Goal: Task Accomplishment & Management: Manage account settings

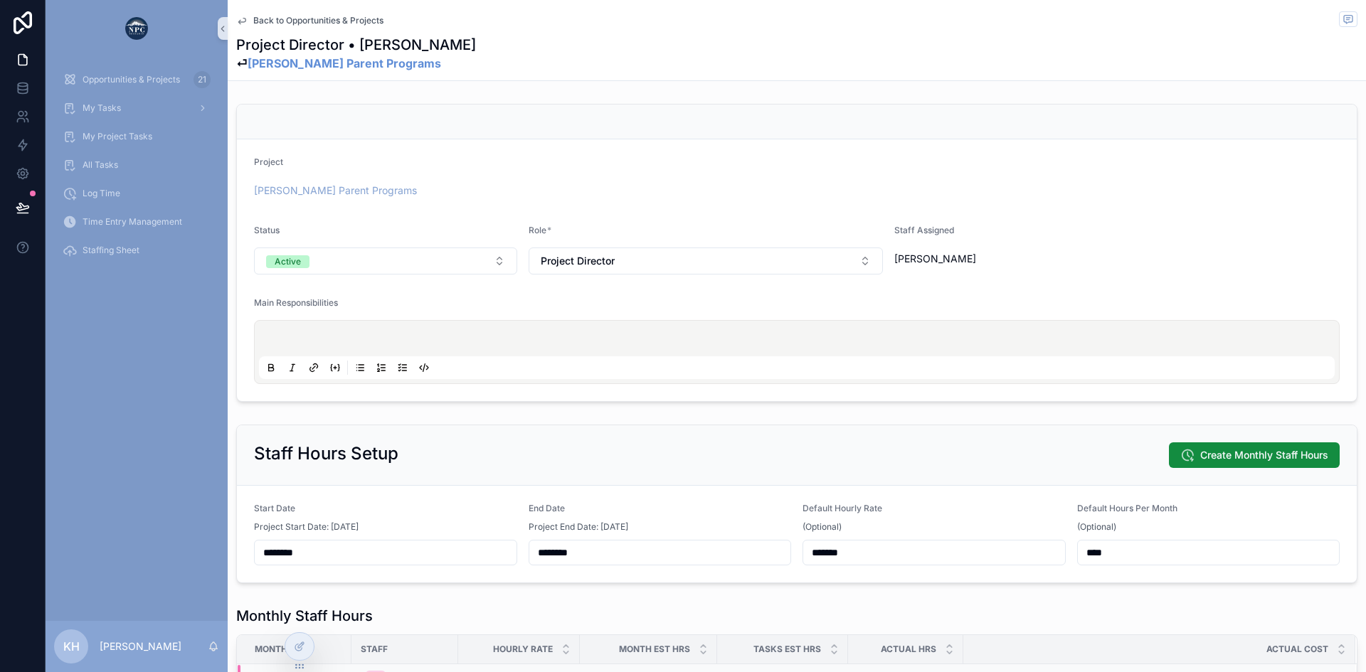
click at [297, 18] on span "Back to Opportunities & Projects" at bounding box center [318, 20] width 130 height 11
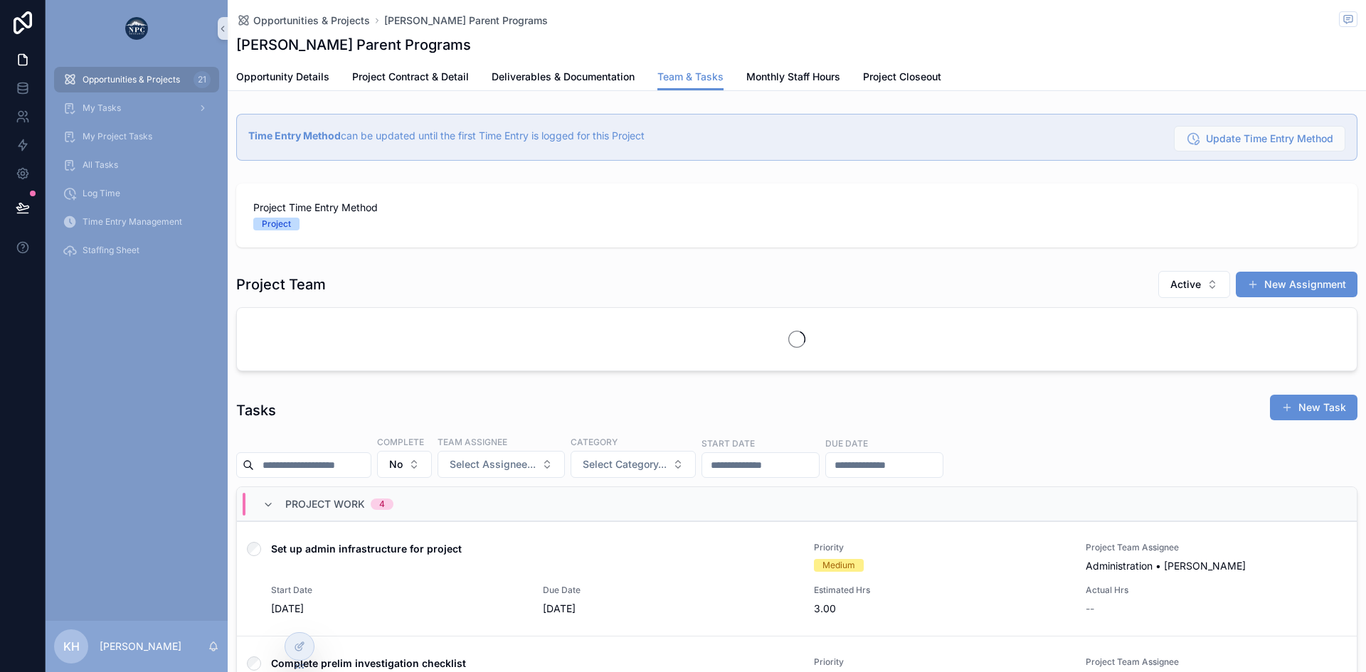
scroll to position [0, 1004]
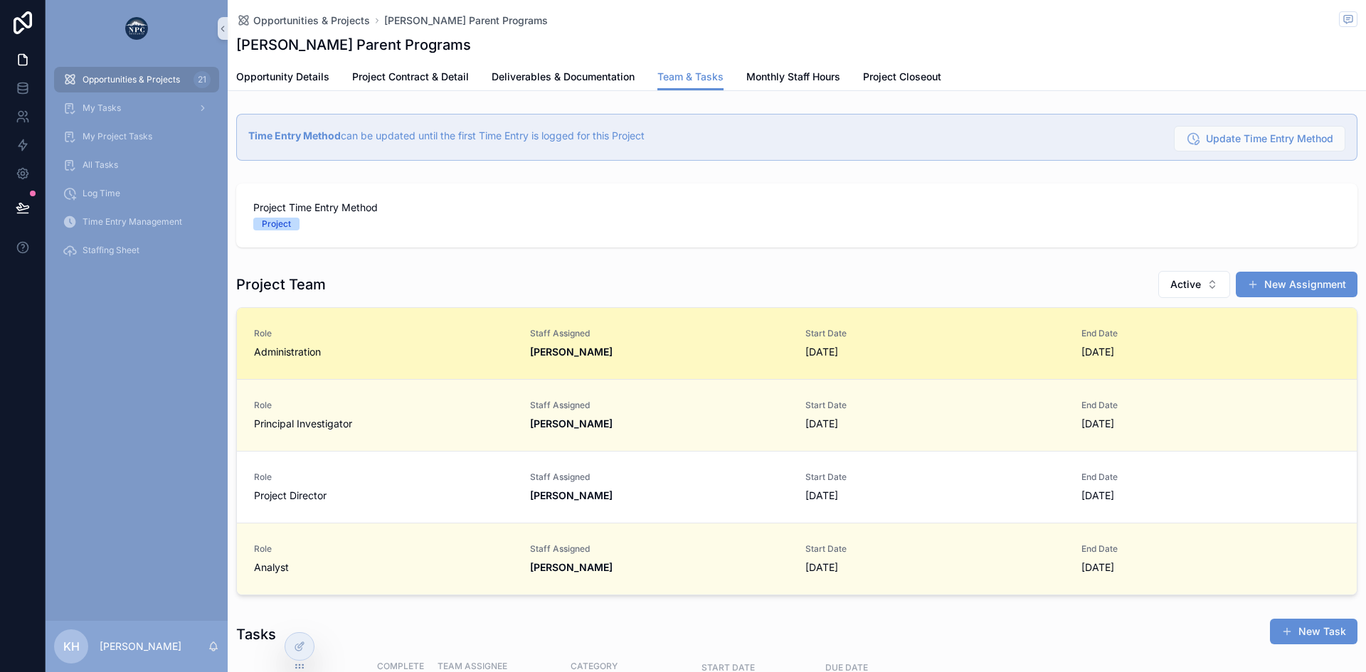
click at [577, 357] on strong "[PERSON_NAME]" at bounding box center [571, 352] width 83 height 12
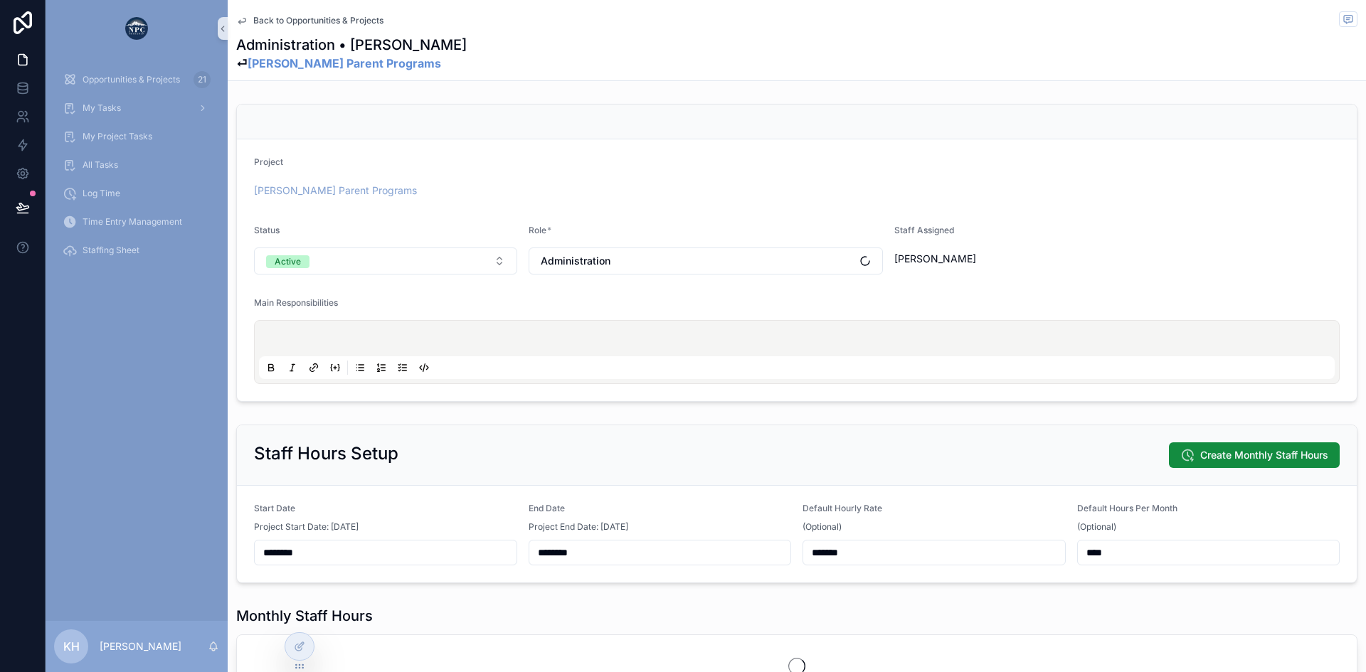
scroll to position [217, 0]
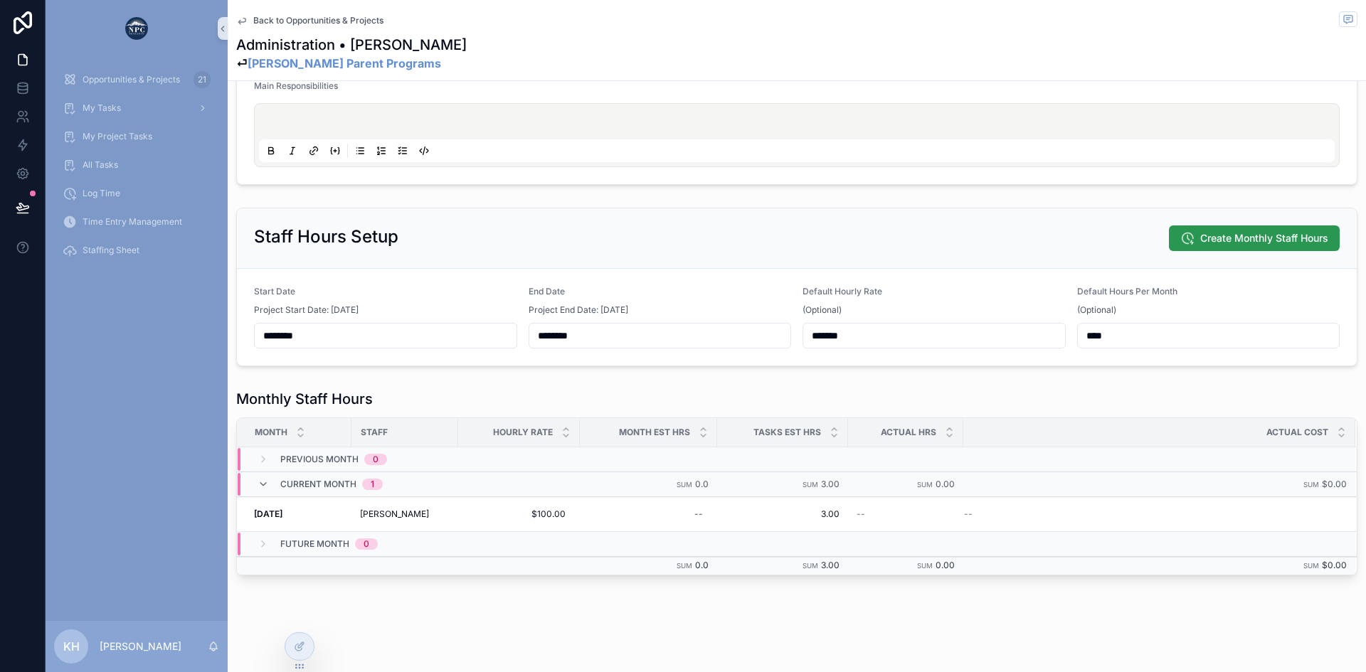
click at [1200, 238] on span "Create Monthly Staff Hours" at bounding box center [1264, 238] width 128 height 14
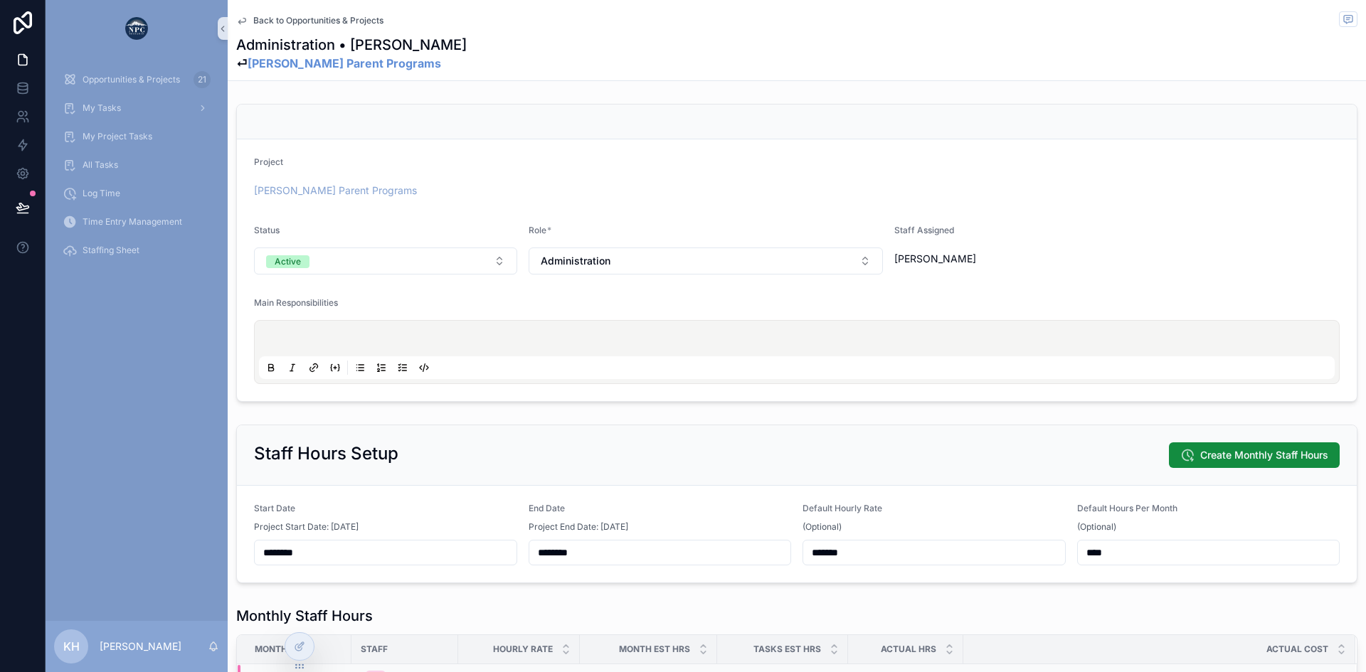
click at [268, 16] on span "Back to Opportunities & Projects" at bounding box center [318, 20] width 130 height 11
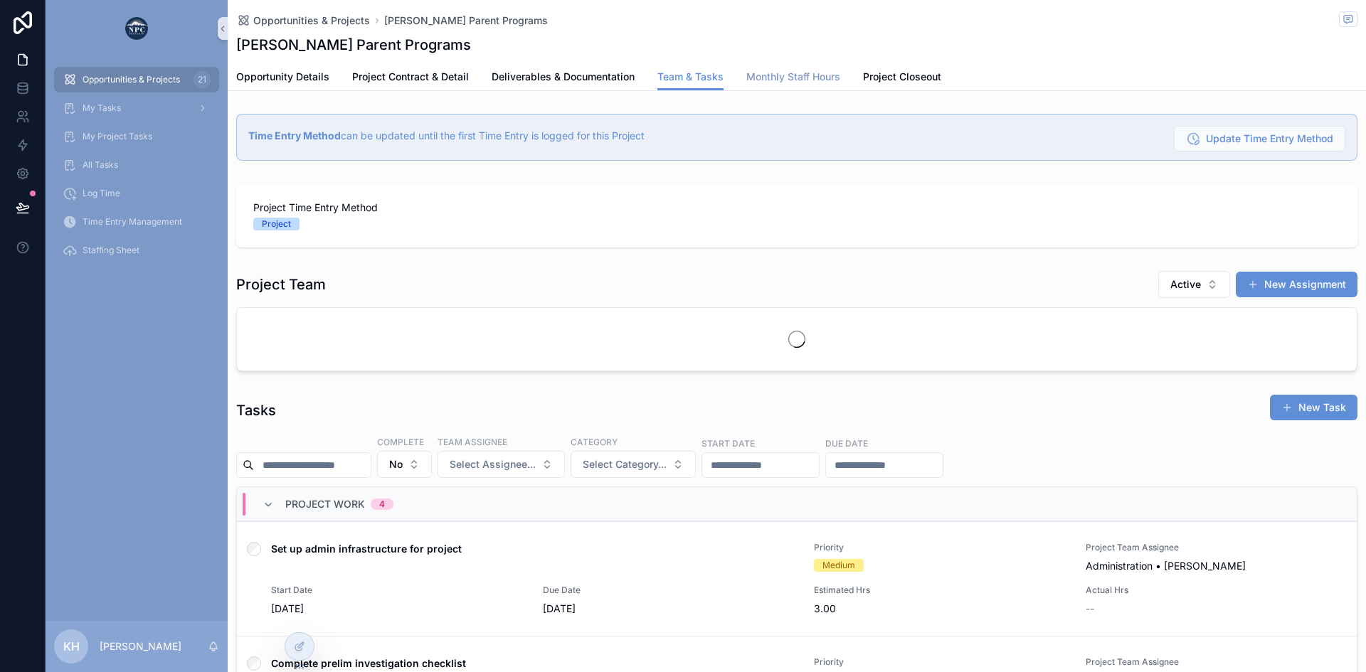
scroll to position [0, 1004]
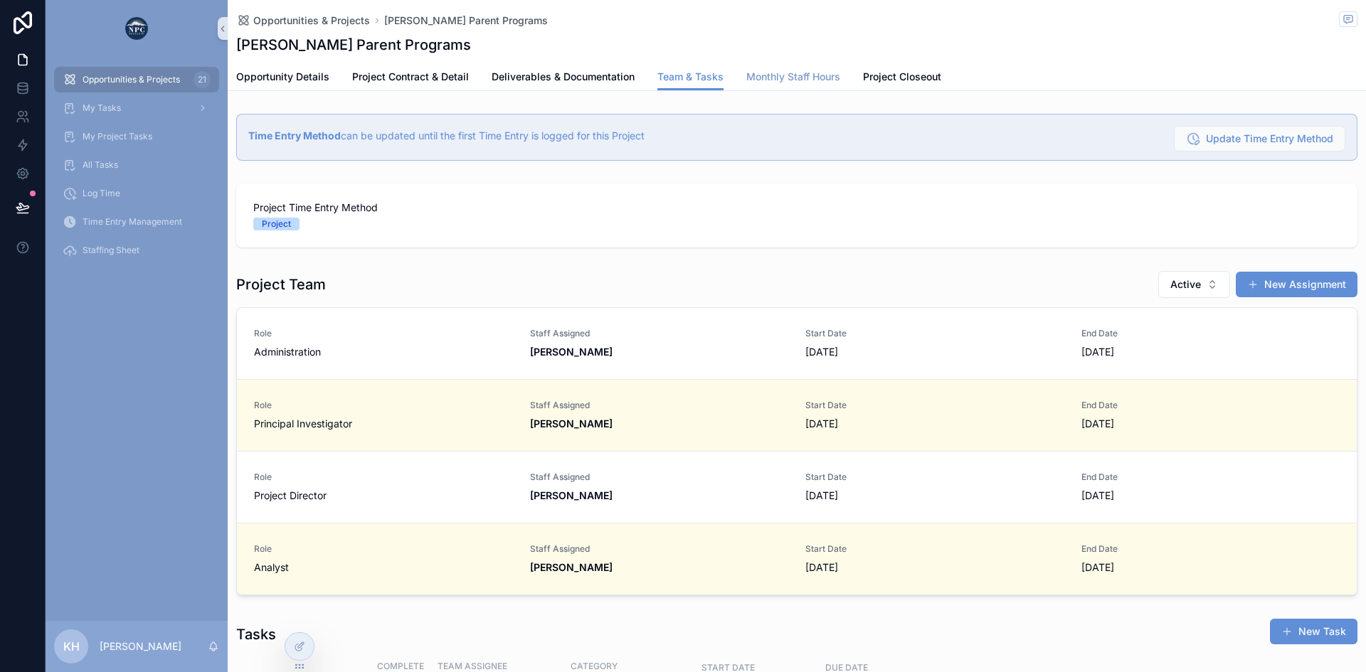
click at [803, 79] on span "Monthly Staff Hours" at bounding box center [793, 77] width 94 height 14
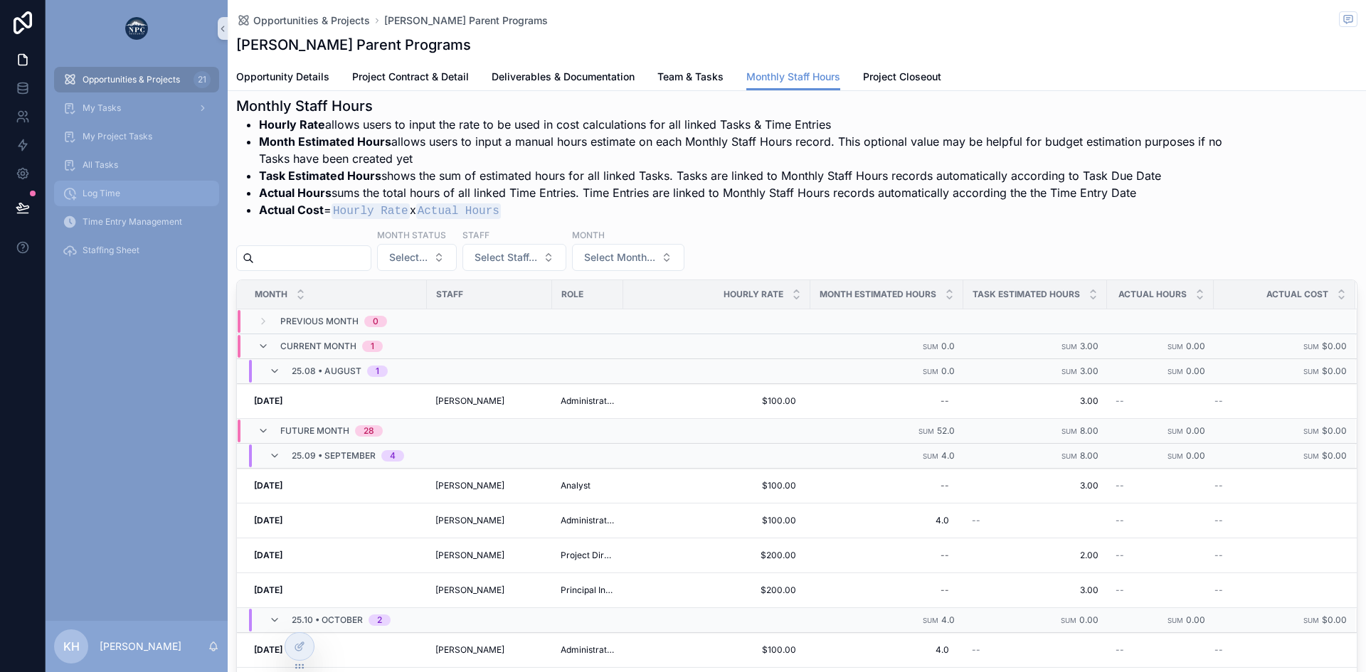
click at [110, 194] on span "Log Time" at bounding box center [102, 193] width 38 height 11
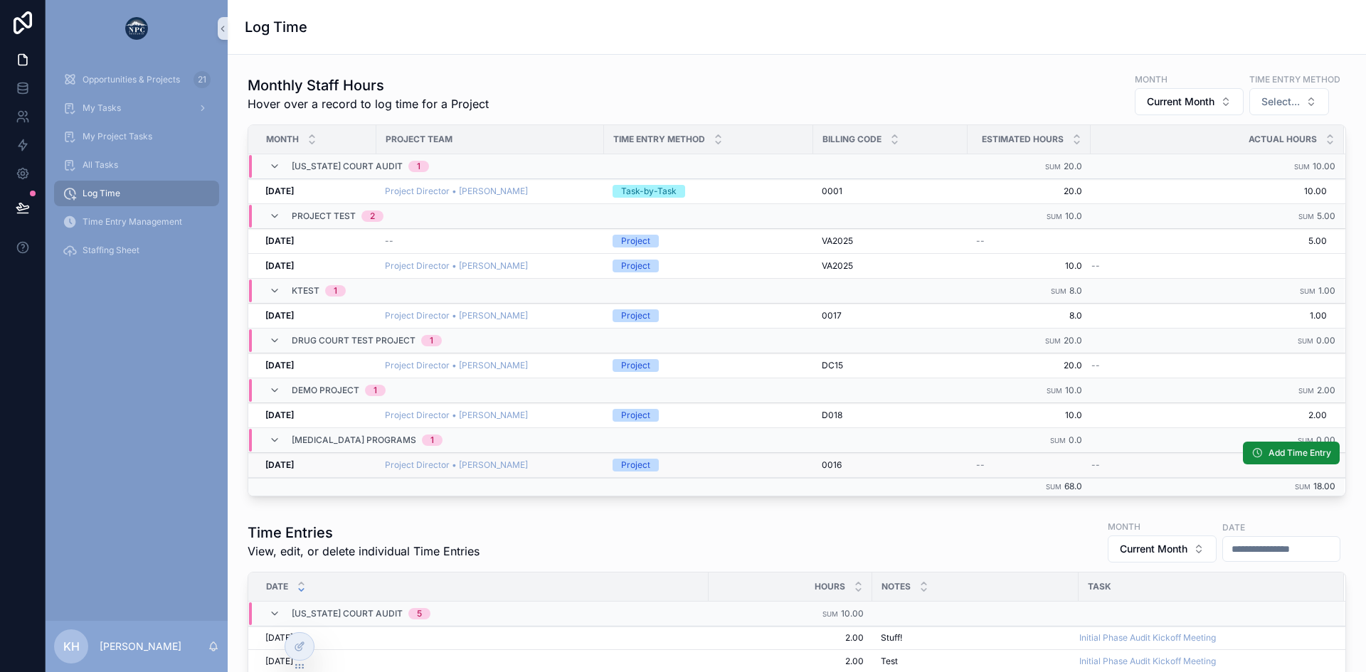
click at [690, 468] on div "Project" at bounding box center [709, 465] width 192 height 13
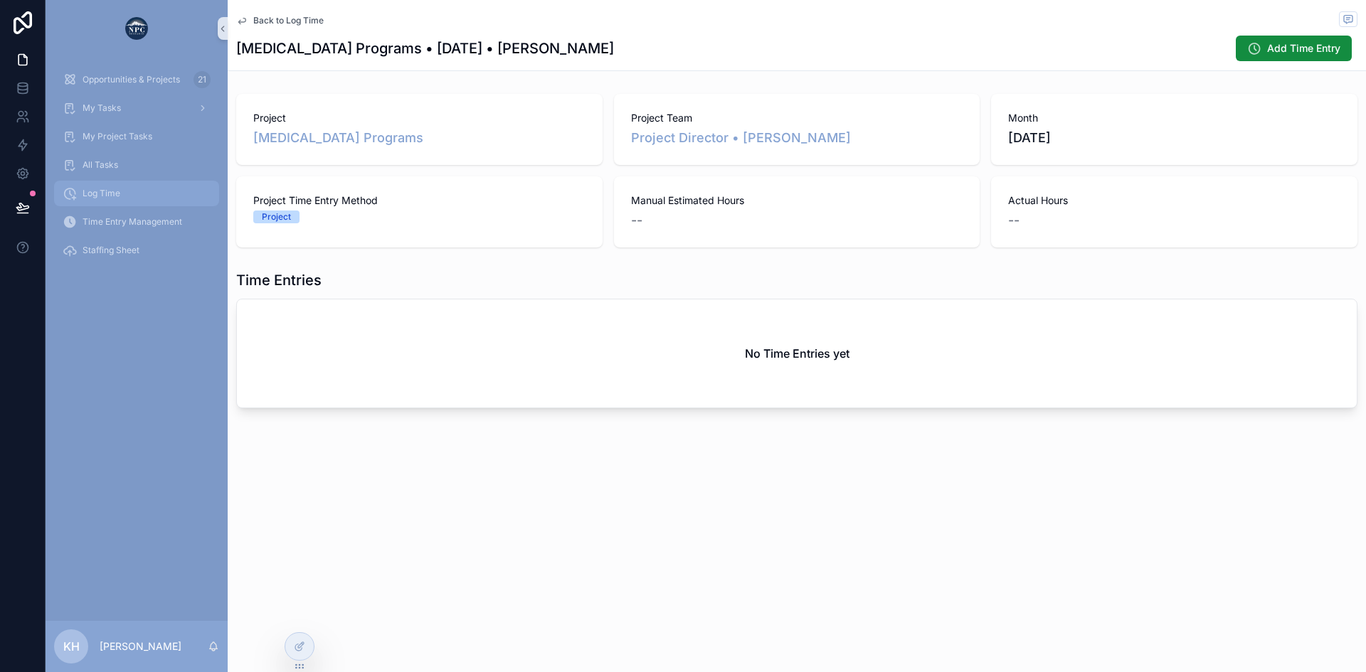
click at [109, 192] on span "Log Time" at bounding box center [102, 193] width 38 height 11
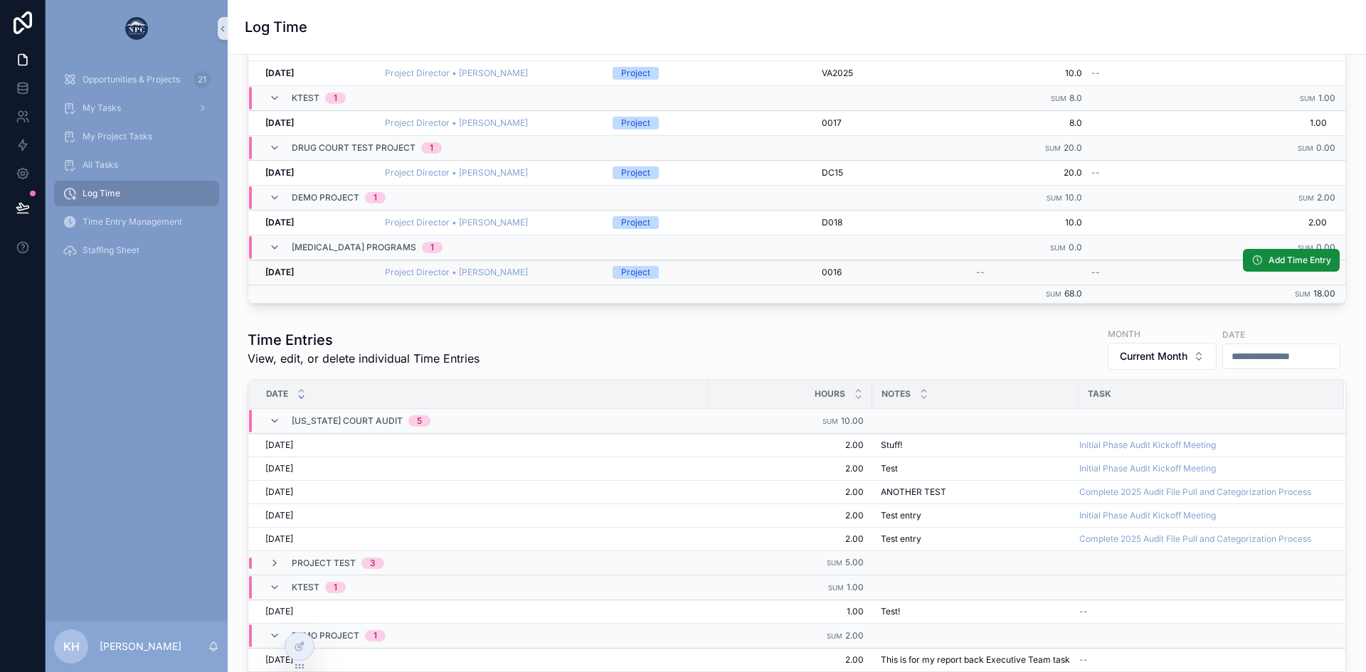
scroll to position [194, 0]
click at [100, 106] on span "My Tasks" at bounding box center [102, 107] width 38 height 11
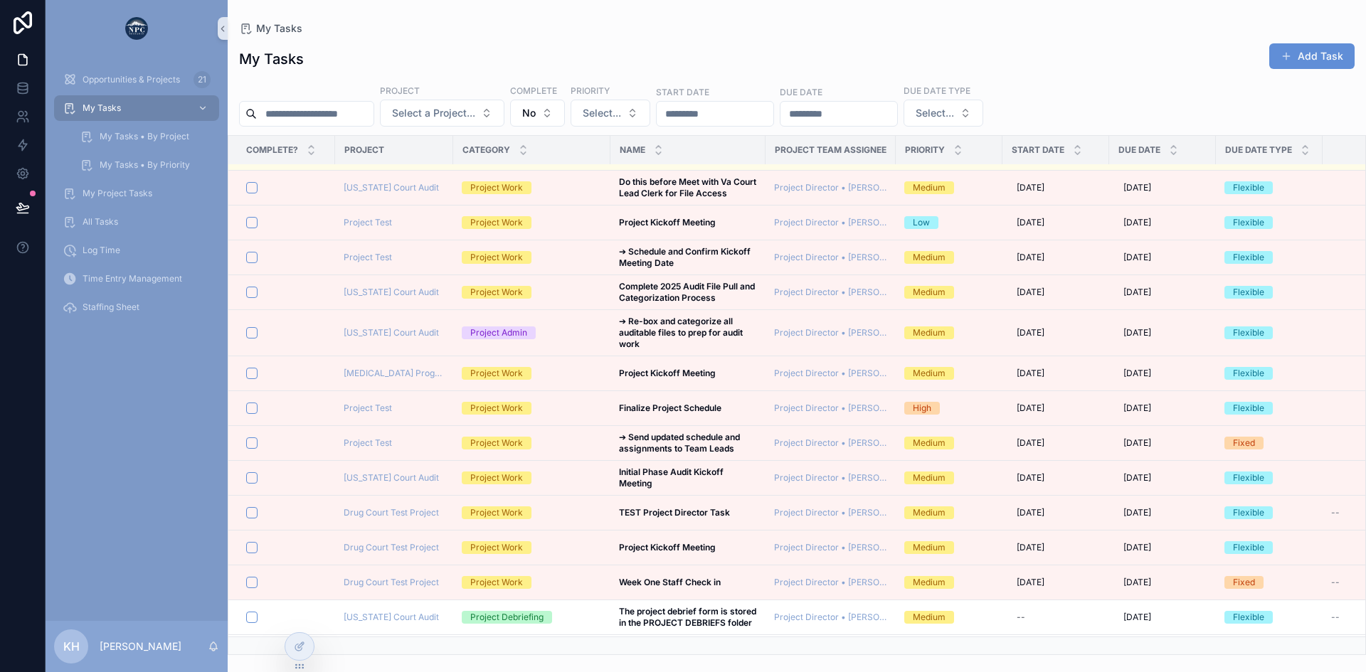
scroll to position [274, 0]
click at [140, 139] on span "My Tasks • By Project" at bounding box center [145, 136] width 90 height 11
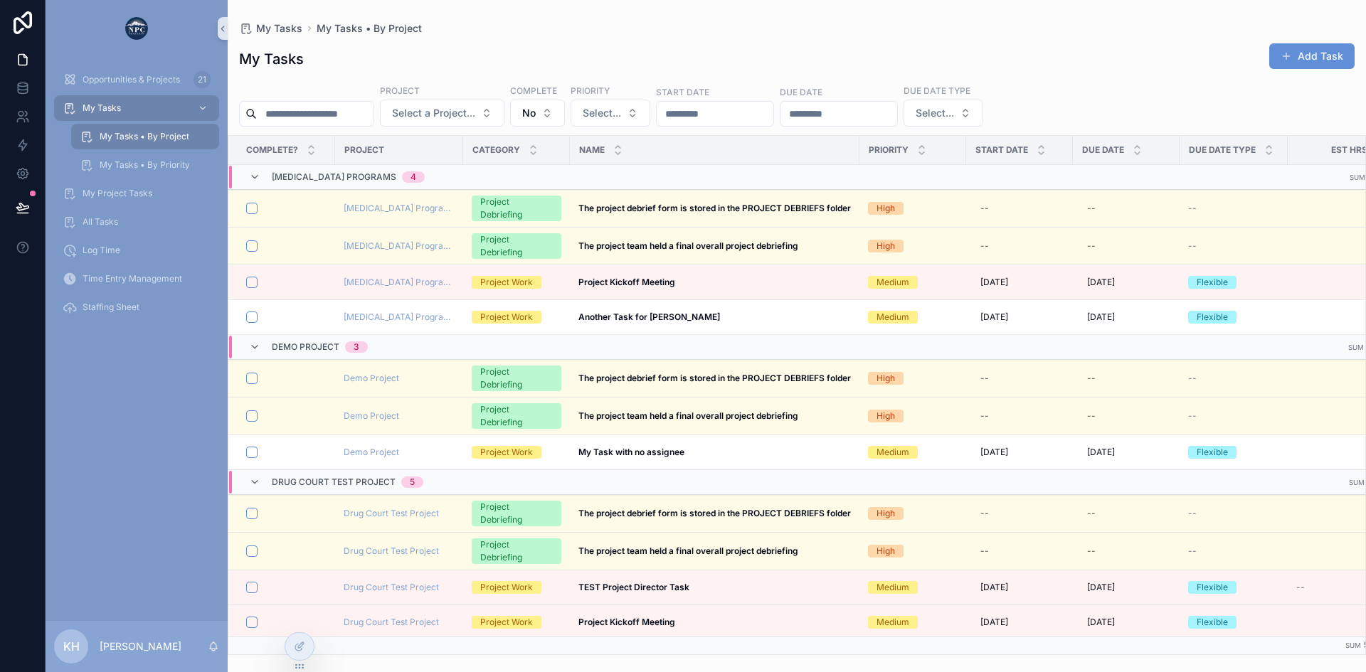
click at [102, 139] on span "My Tasks • By Project" at bounding box center [145, 136] width 90 height 11
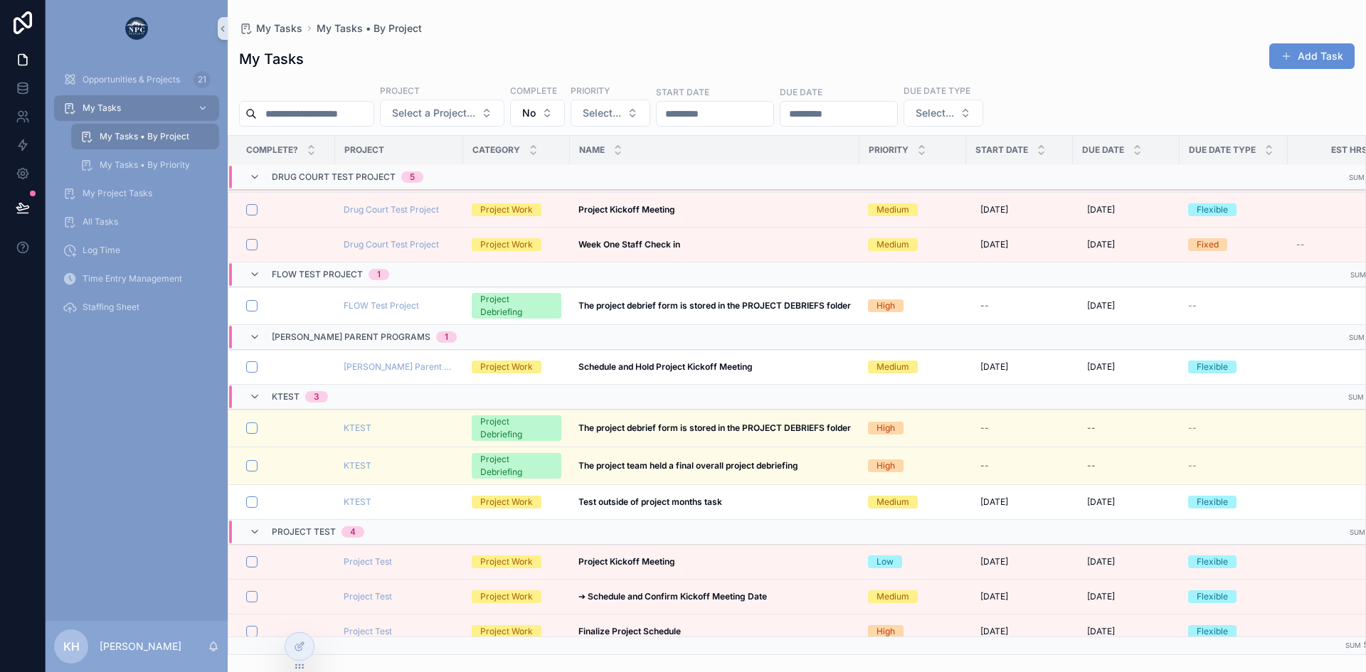
scroll to position [420, 0]
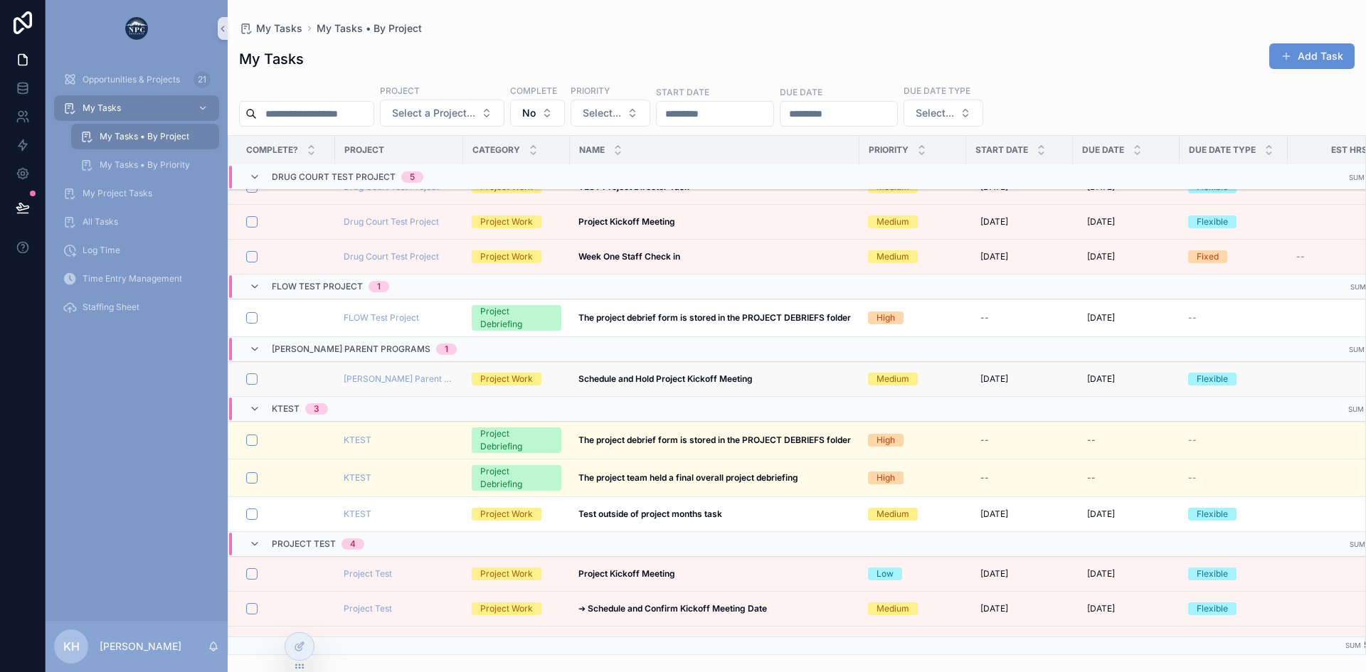
click at [776, 383] on div "Schedule and Hold Project Kickoff Meeting Schedule and Hold Project Kickoff Mee…" at bounding box center [714, 379] width 272 height 11
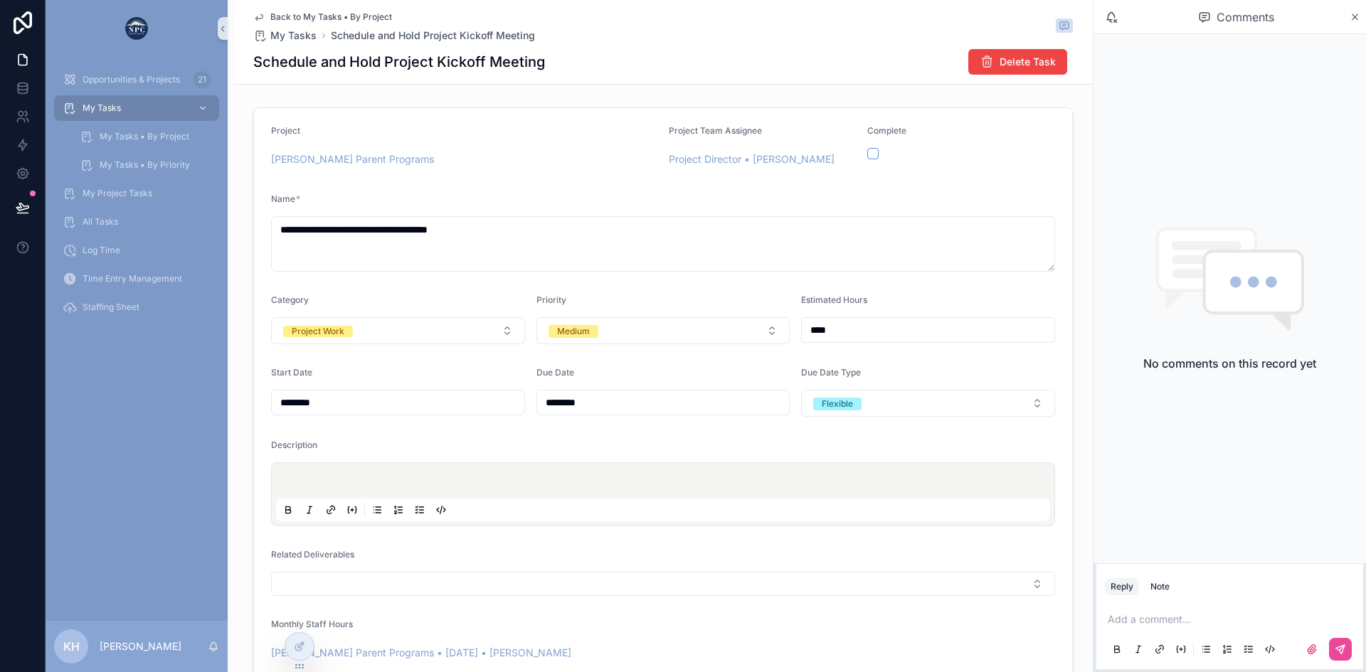
click at [776, 383] on div "Due Date" at bounding box center [663, 375] width 254 height 17
click at [100, 248] on span "Log Time" at bounding box center [102, 250] width 38 height 11
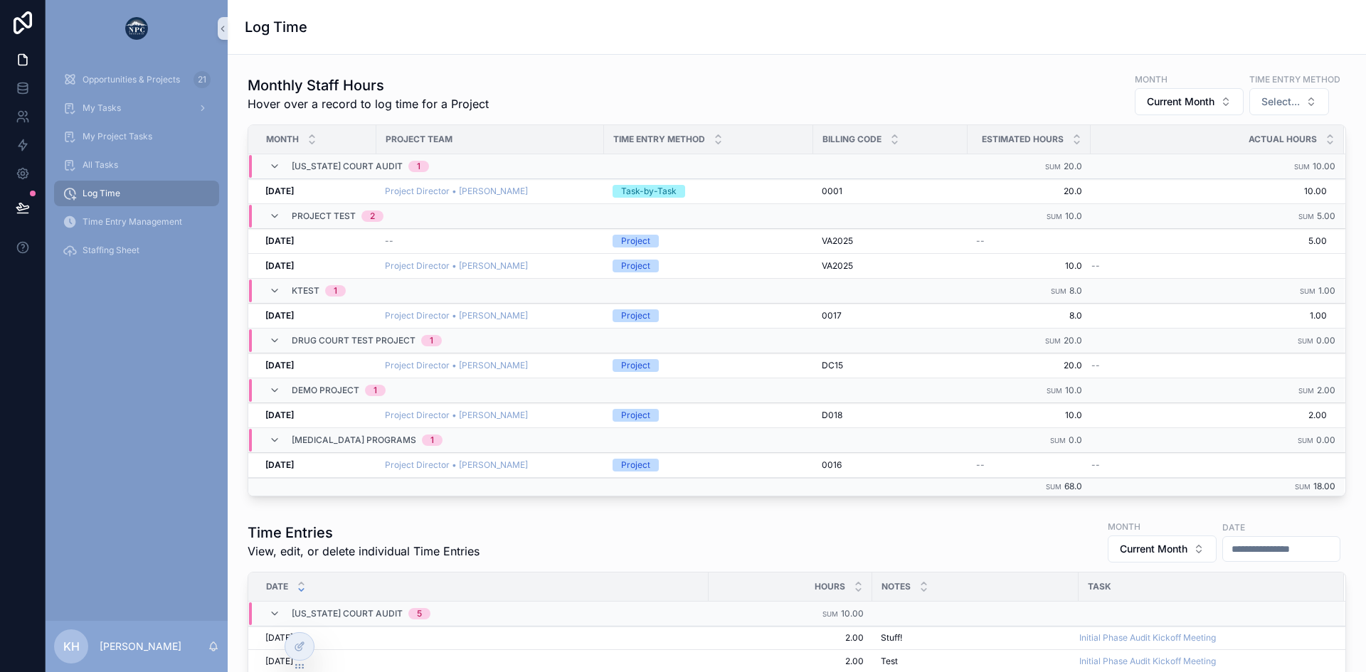
click at [93, 194] on span "Log Time" at bounding box center [102, 193] width 38 height 11
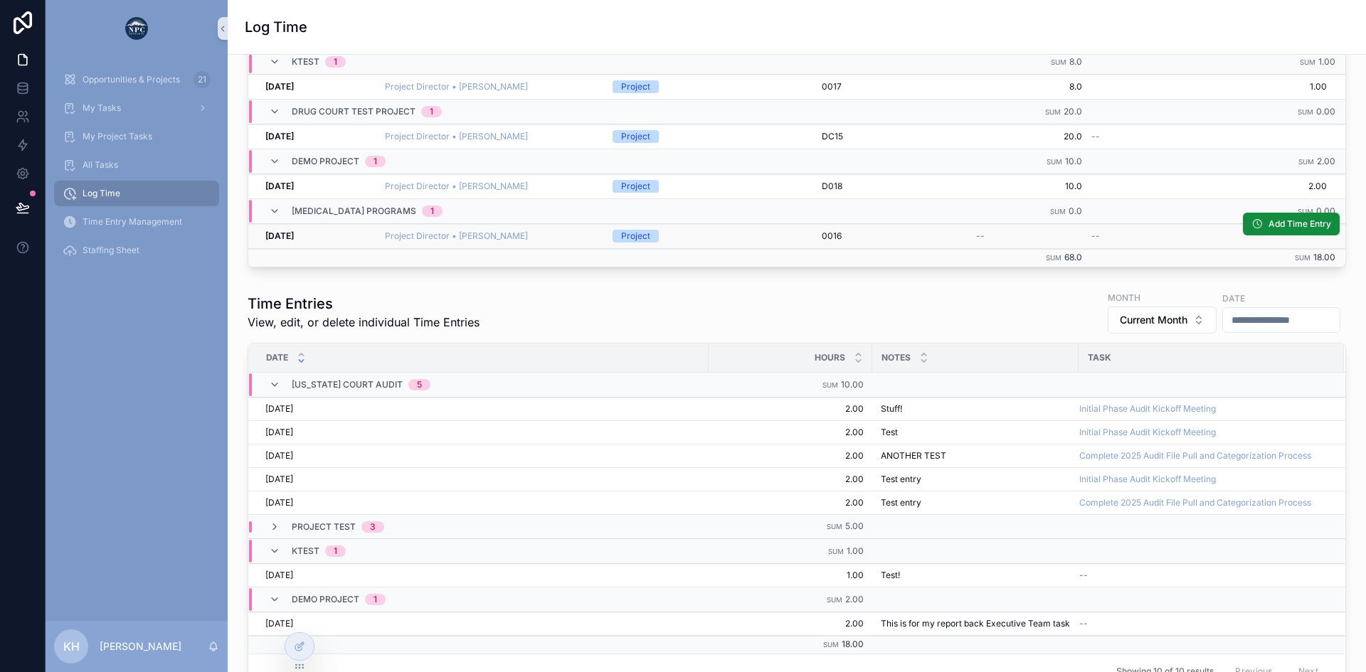
scroll to position [228, 0]
click at [1276, 224] on span "Add Time Entry" at bounding box center [1299, 224] width 63 height 11
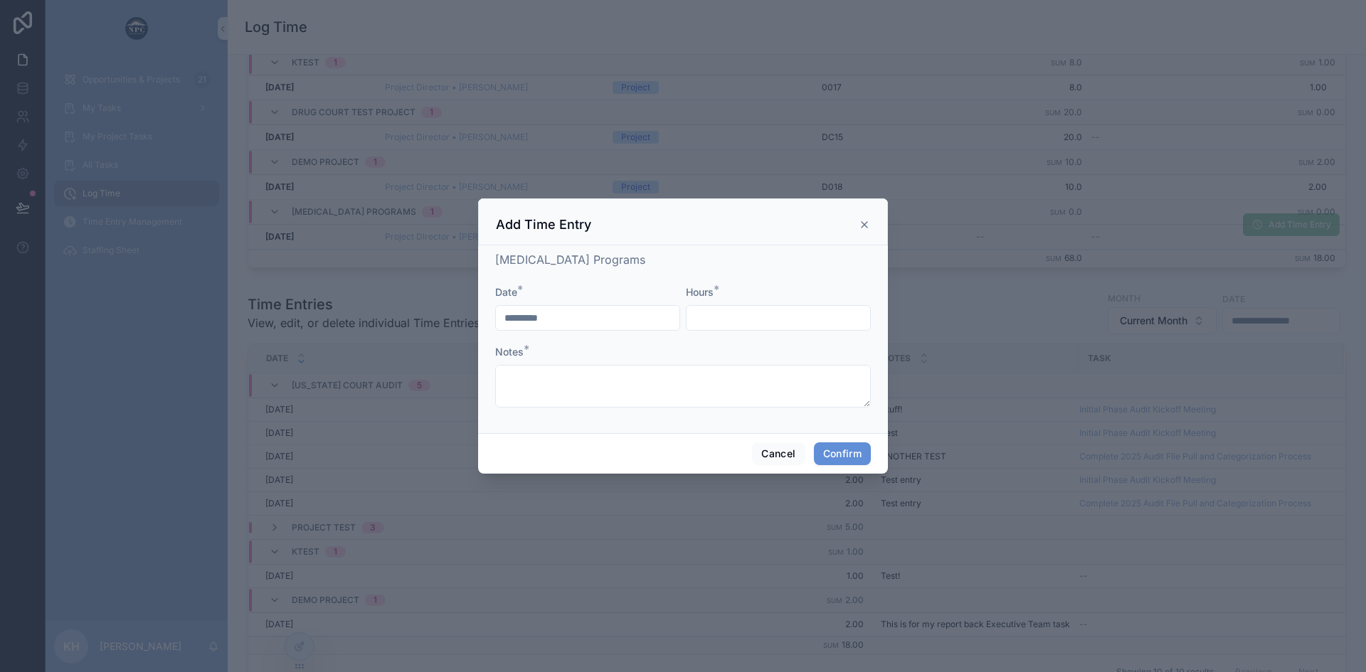
click at [742, 310] on input "text" at bounding box center [779, 318] width 184 height 20
type input "****"
click at [568, 386] on textarea at bounding box center [683, 386] width 376 height 43
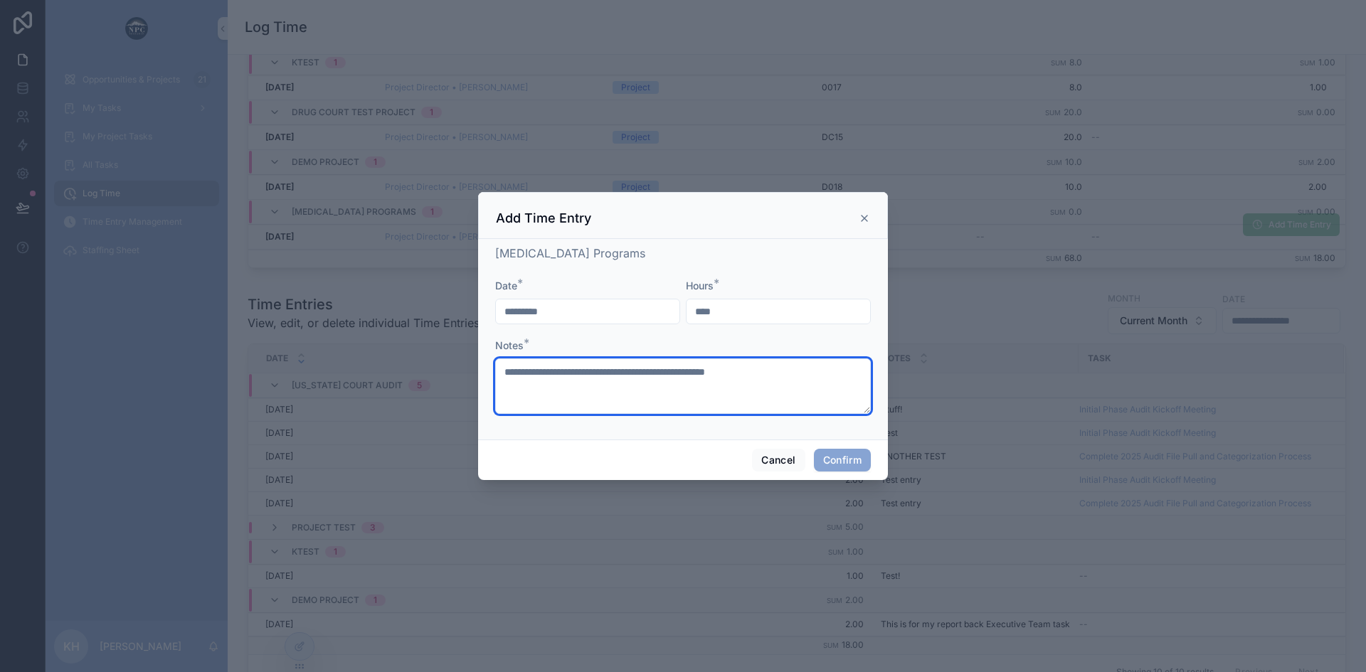
type textarea "**********"
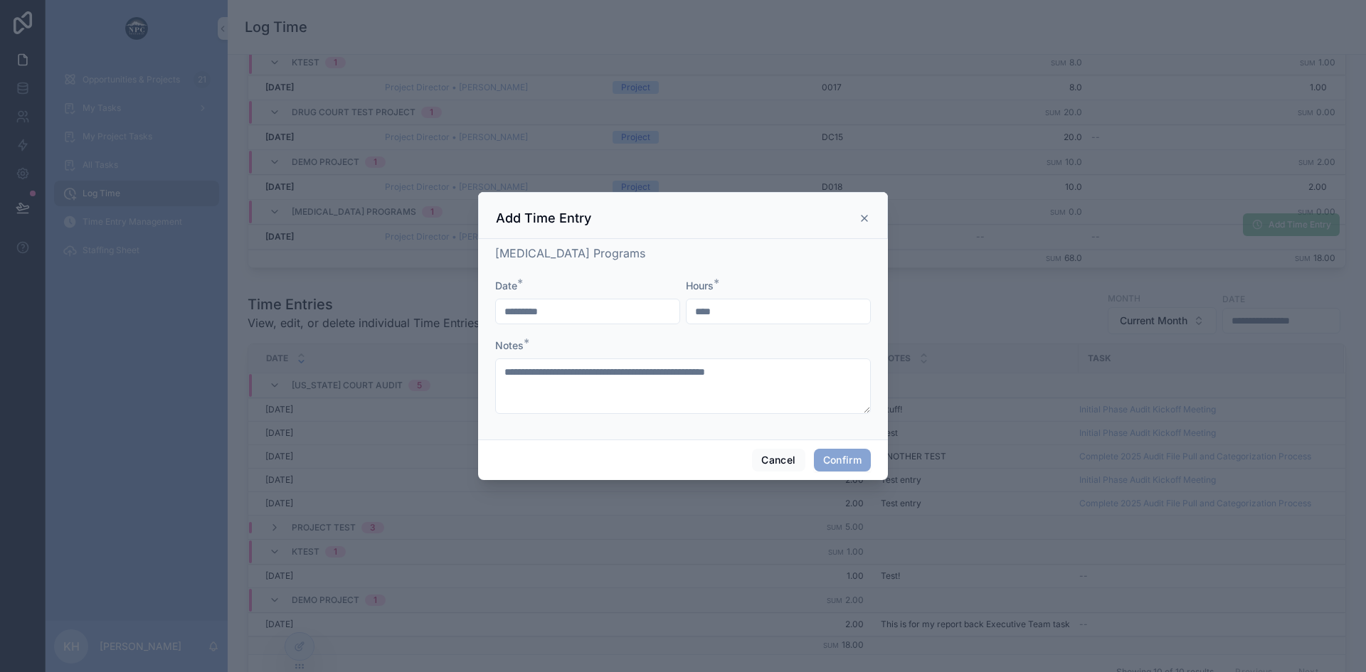
click at [833, 463] on button "Confirm" at bounding box center [842, 460] width 57 height 23
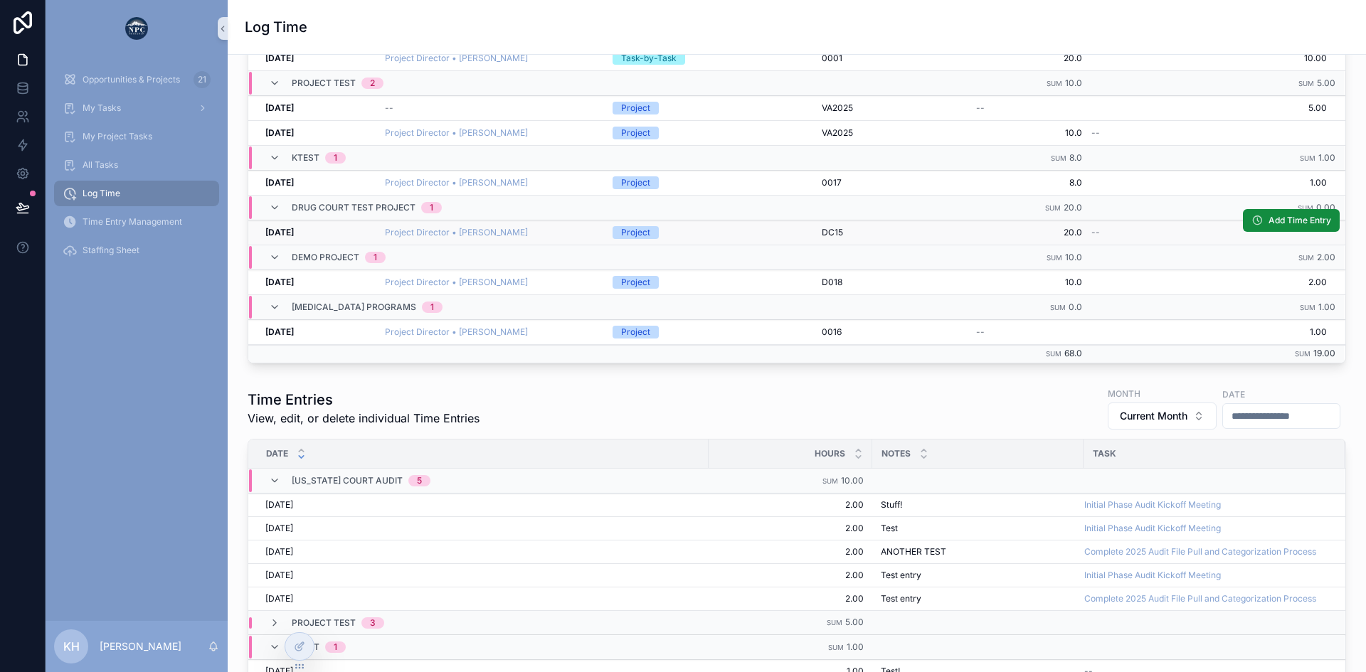
scroll to position [0, 0]
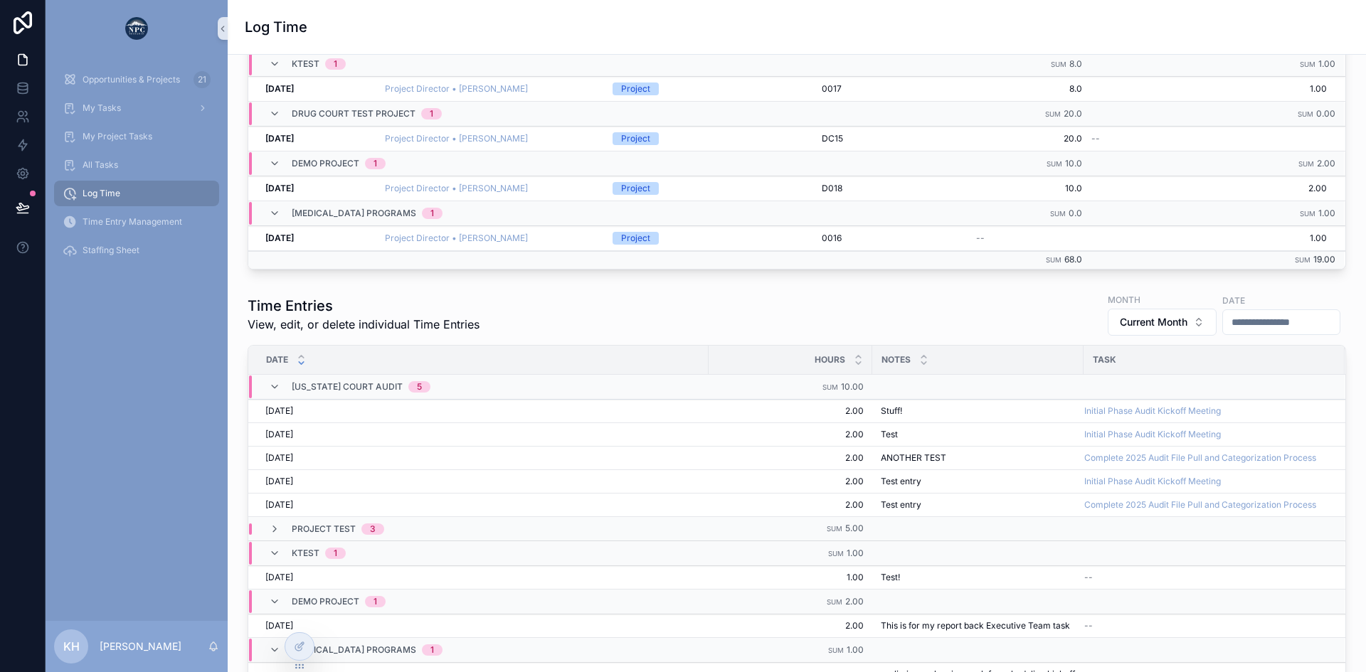
scroll to position [226, 0]
click at [134, 83] on span "Opportunities & Projects" at bounding box center [131, 79] width 97 height 11
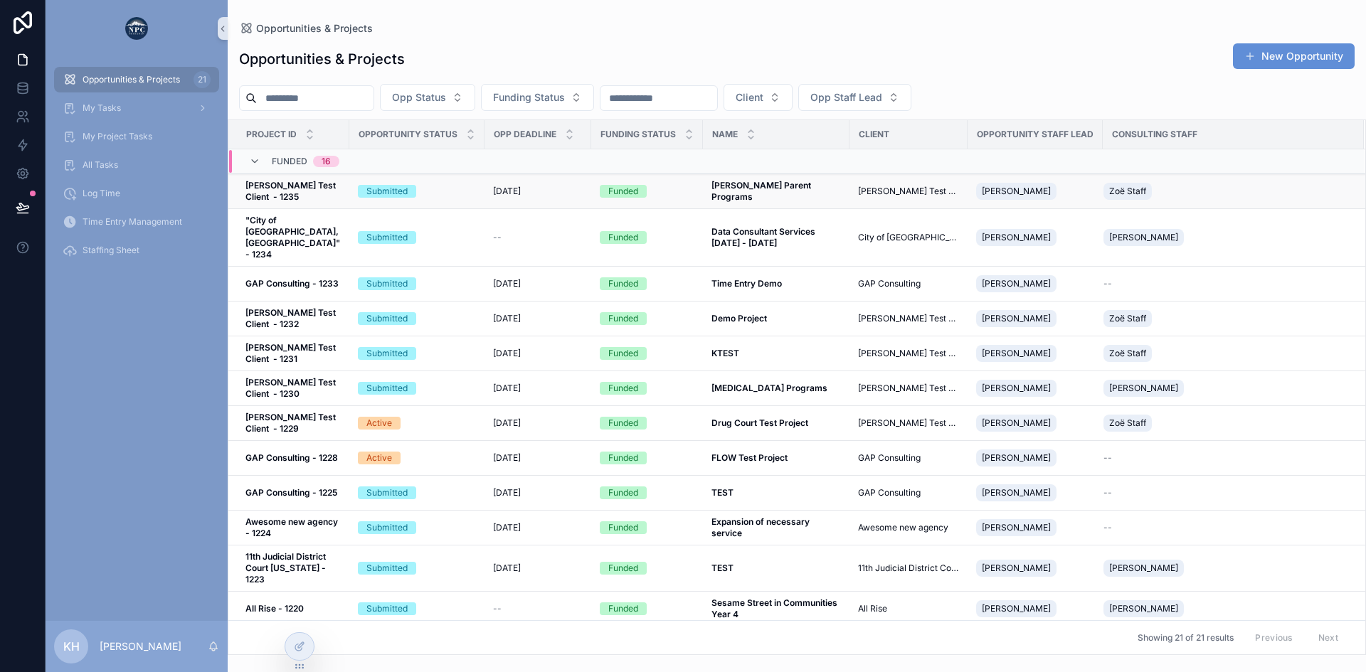
click at [297, 194] on strong "[PERSON_NAME] Test Client - 1235" at bounding box center [291, 191] width 92 height 22
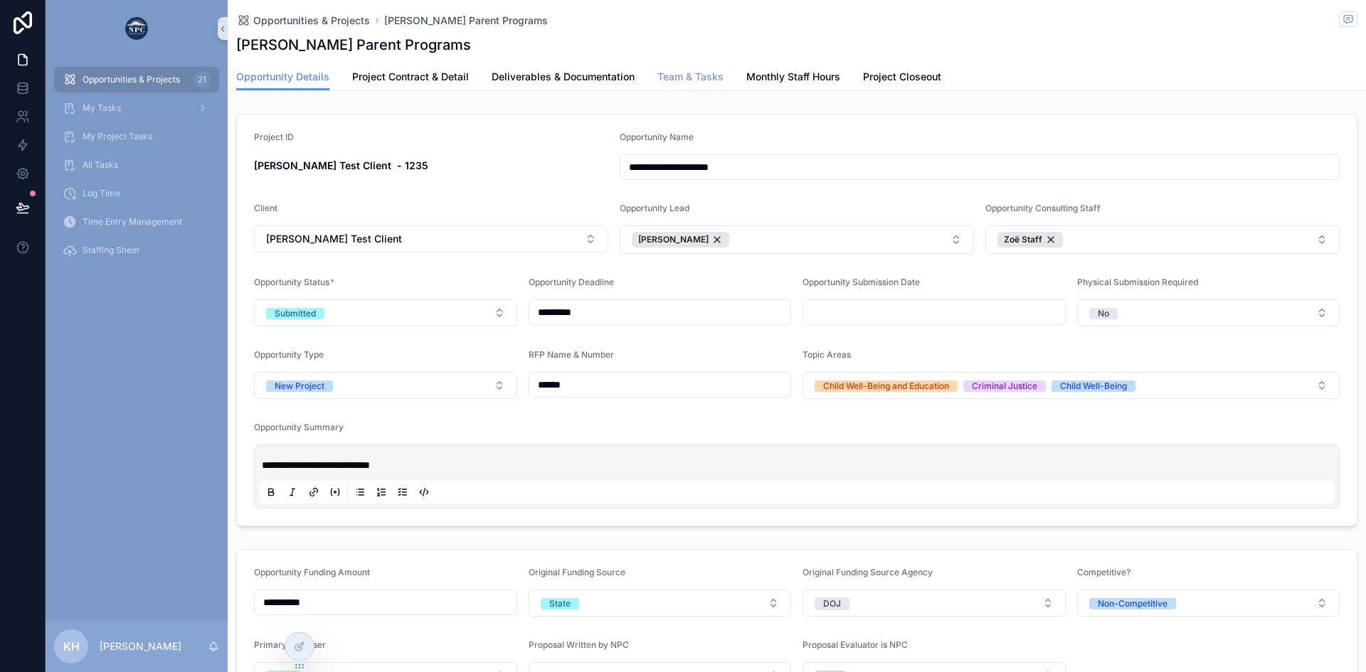
click at [699, 80] on span "Team & Tasks" at bounding box center [690, 77] width 66 height 14
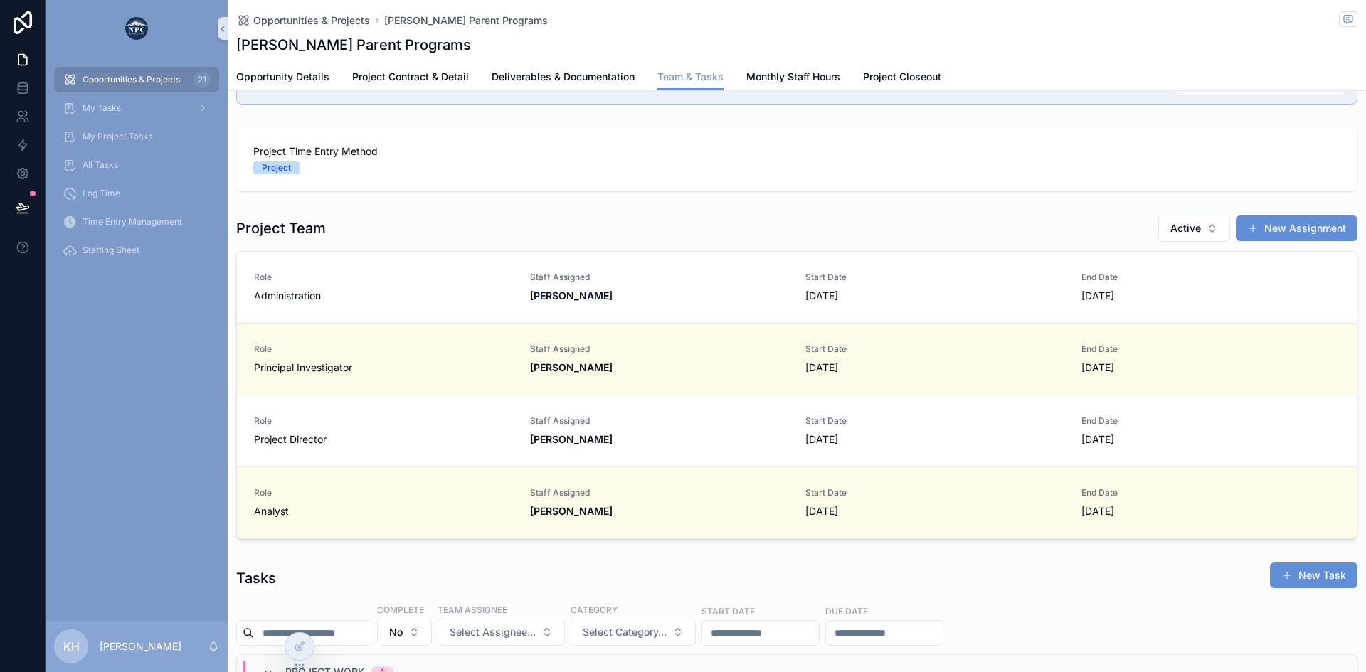
scroll to position [53, 0]
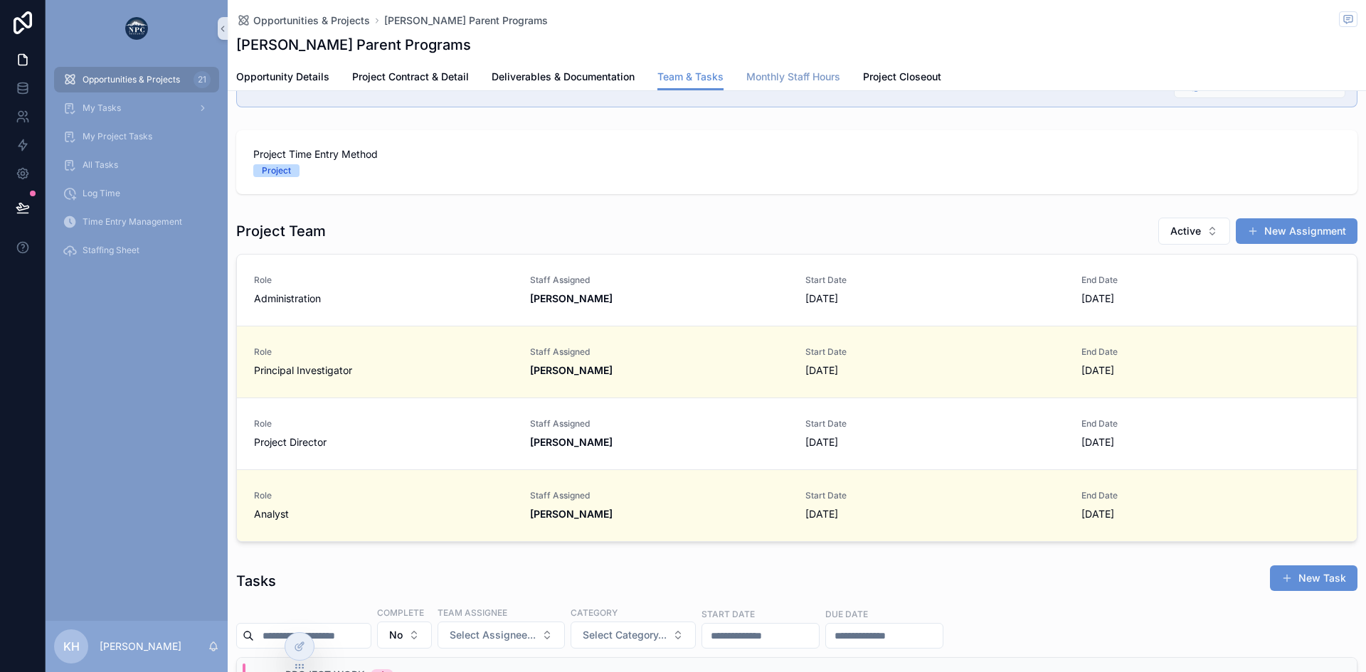
click at [805, 72] on span "Monthly Staff Hours" at bounding box center [793, 77] width 94 height 14
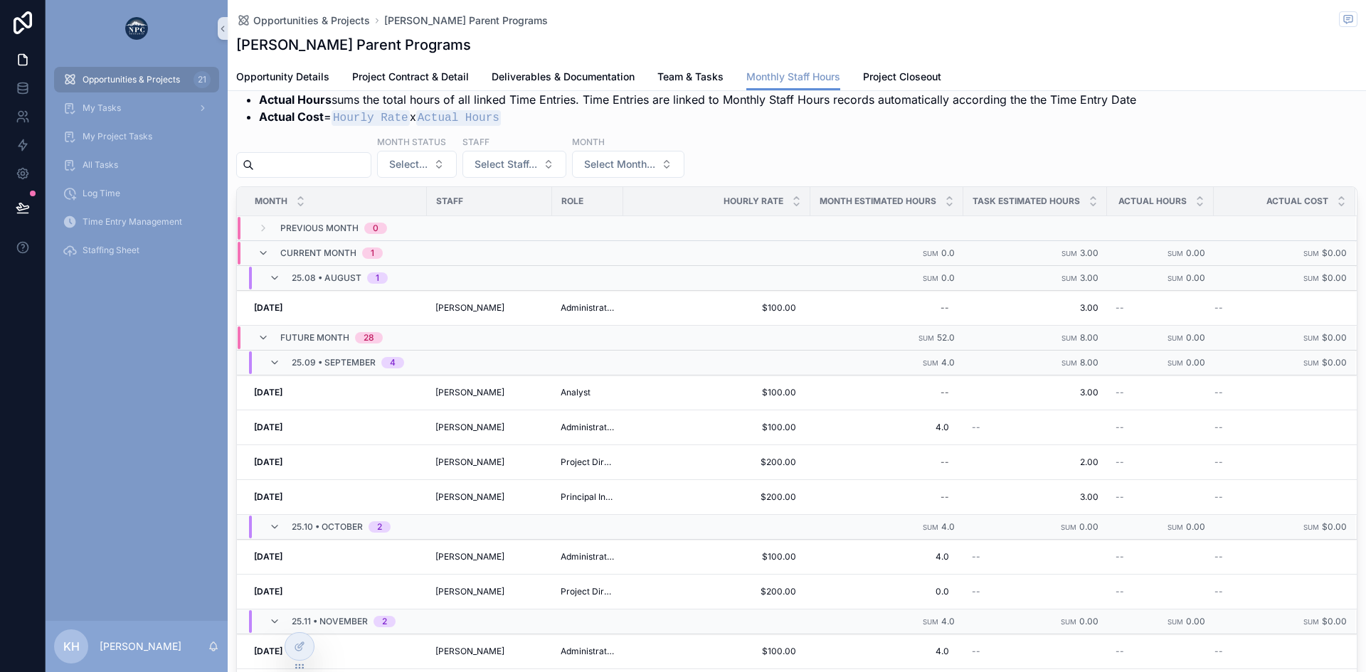
scroll to position [288, 0]
click at [115, 199] on div "Log Time" at bounding box center [137, 193] width 148 height 23
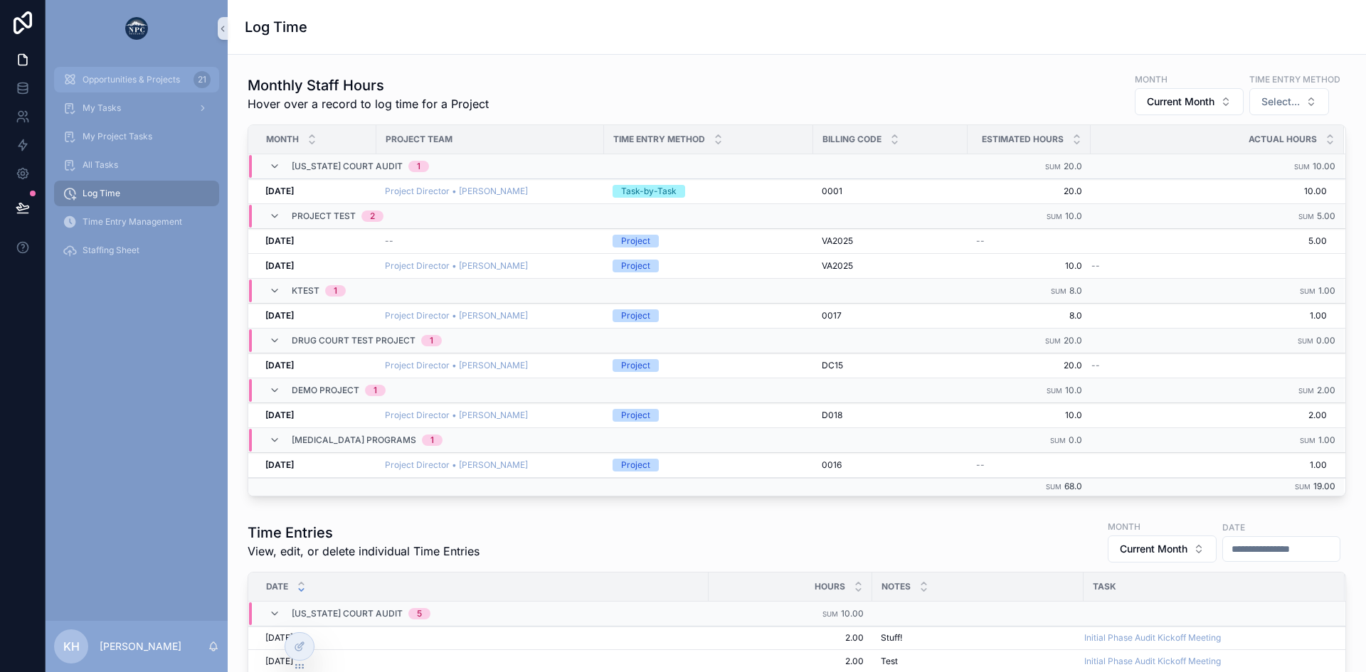
click at [160, 75] on span "Opportunities & Projects" at bounding box center [131, 79] width 97 height 11
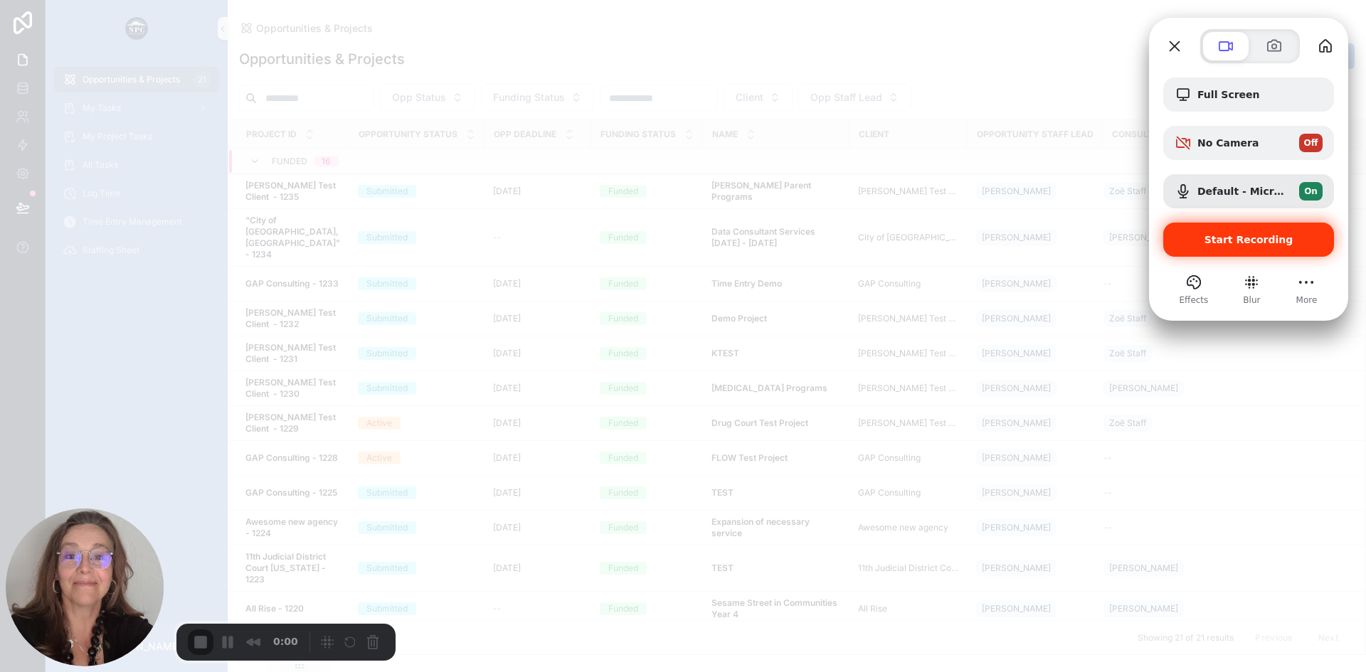
click at [1216, 243] on span "Start Recording" at bounding box center [1248, 239] width 89 height 11
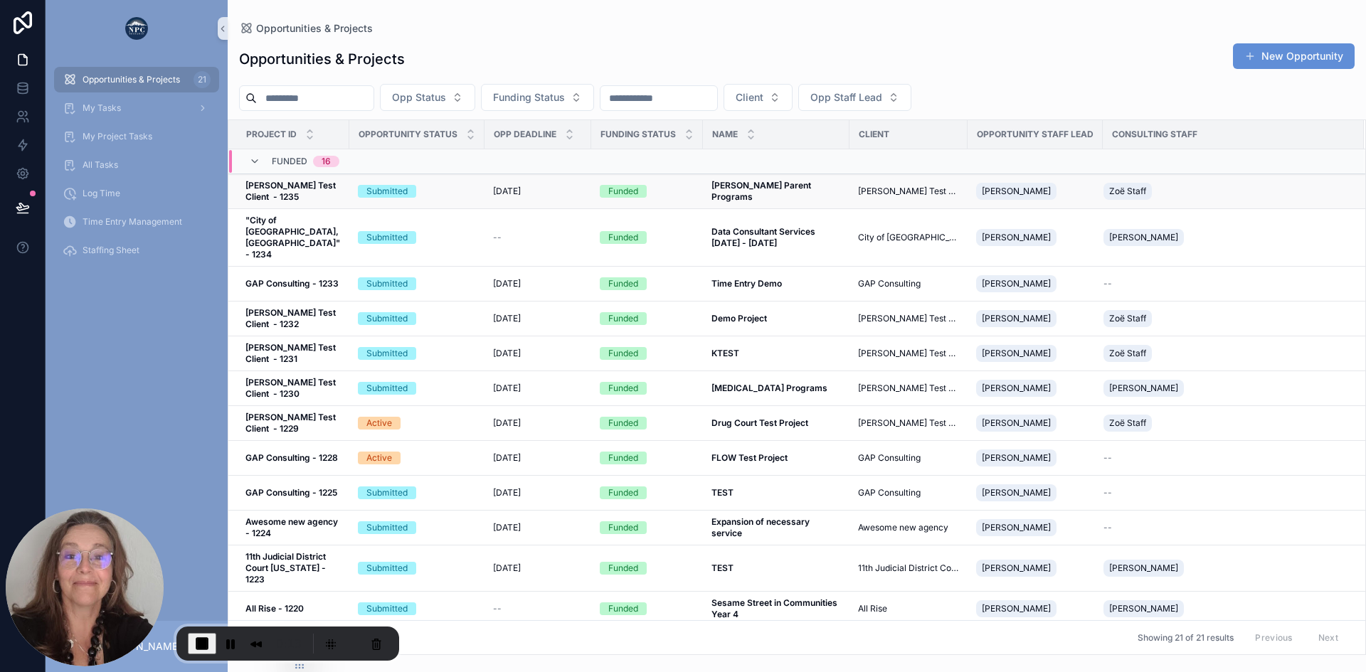
click at [433, 192] on div "Submitted" at bounding box center [417, 191] width 118 height 13
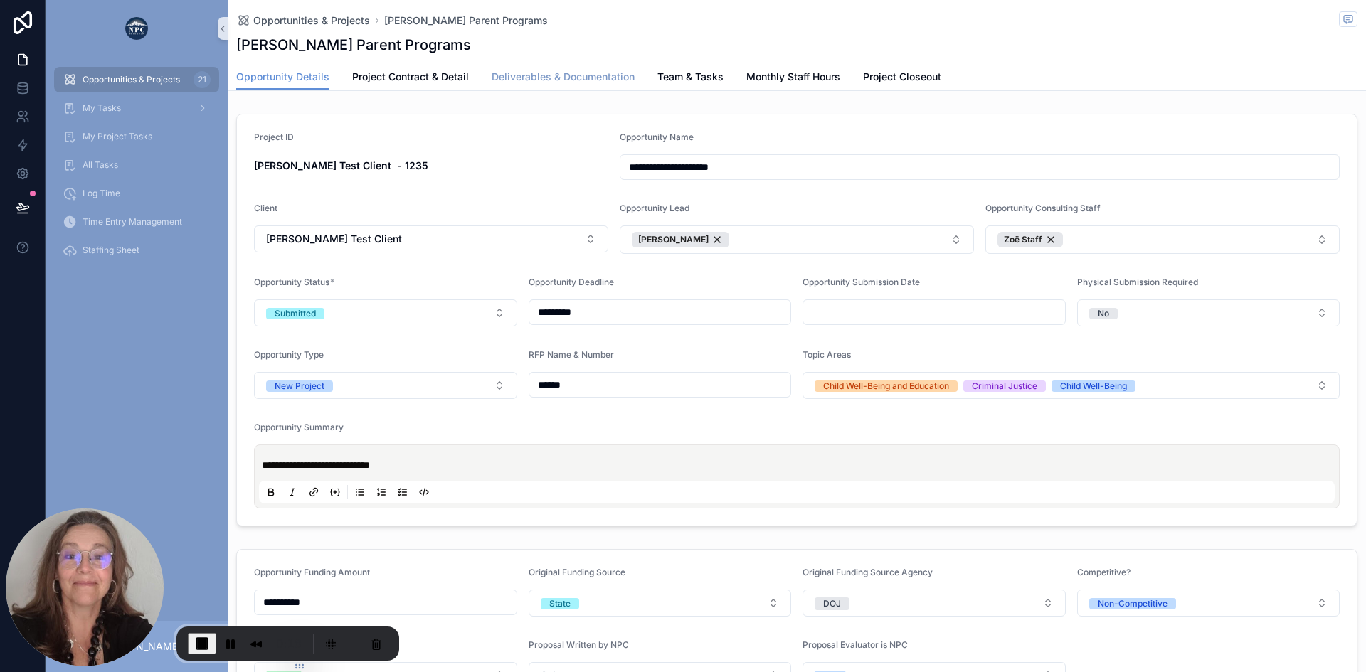
click at [580, 73] on span "Deliverables & Documentation" at bounding box center [563, 77] width 143 height 14
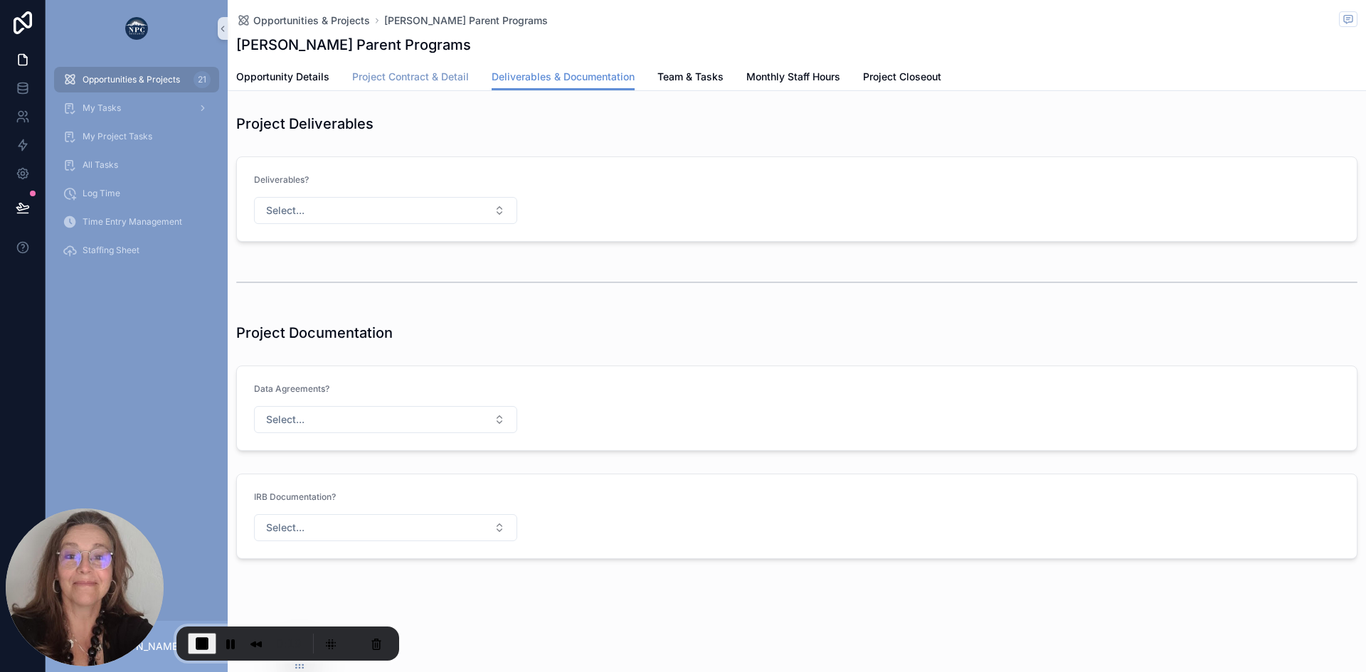
click at [438, 74] on span "Project Contract & Detail" at bounding box center [410, 77] width 117 height 14
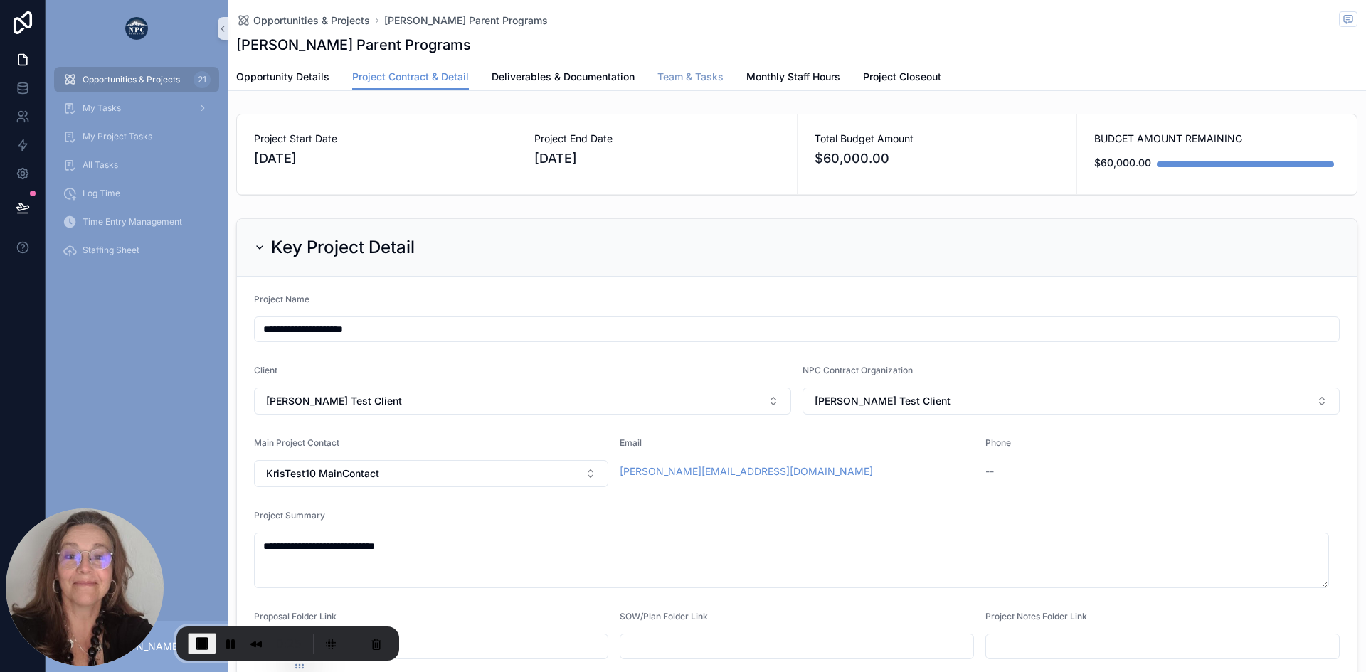
click at [718, 75] on span "Team & Tasks" at bounding box center [690, 77] width 66 height 14
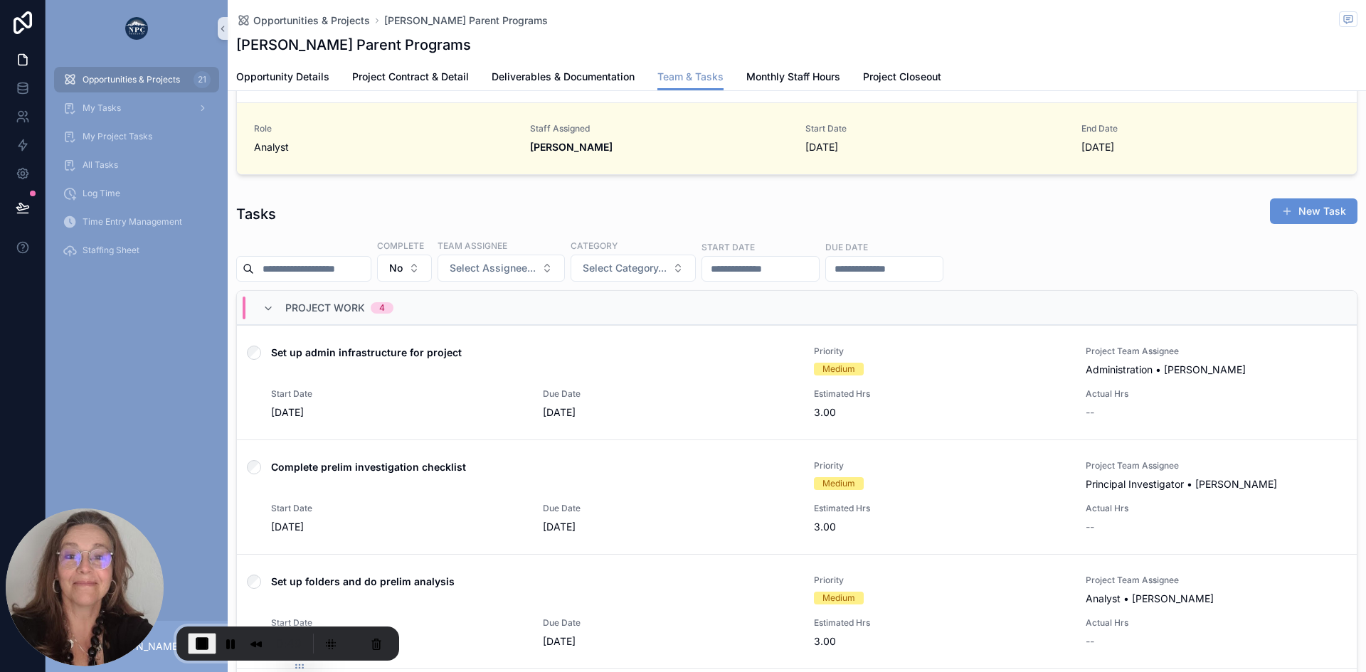
scroll to position [105, 0]
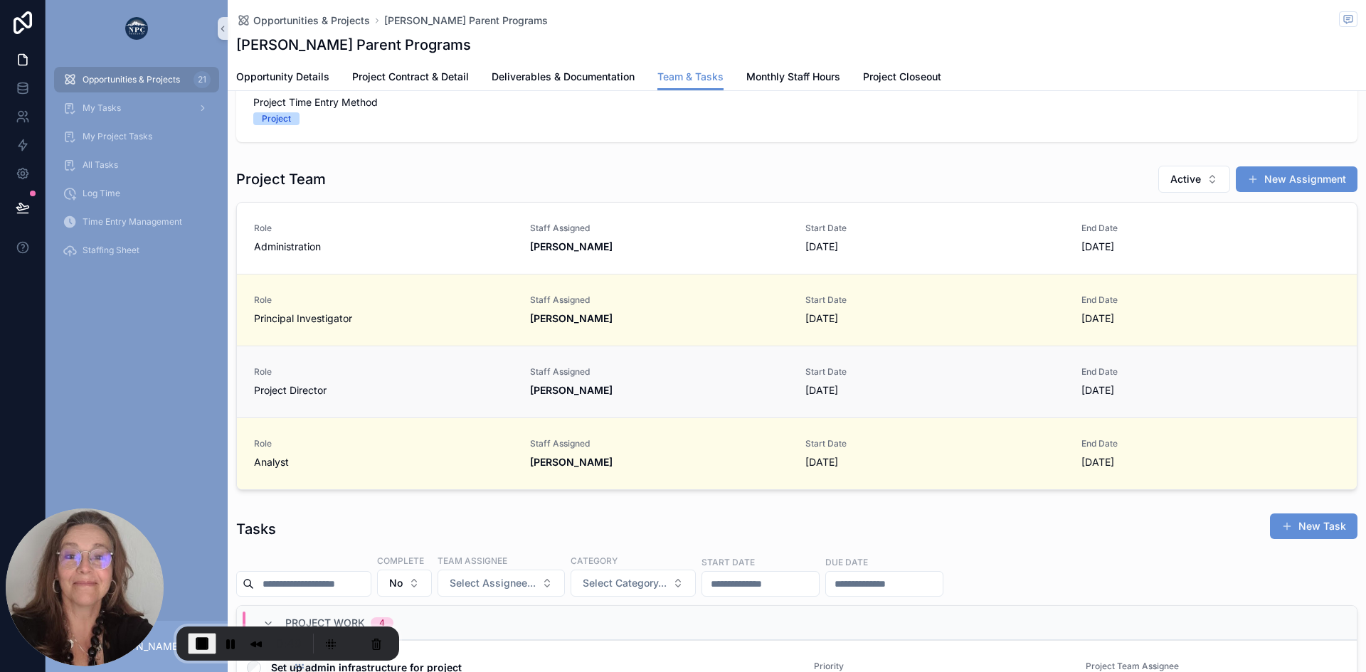
click at [490, 369] on span "Role" at bounding box center [383, 371] width 259 height 11
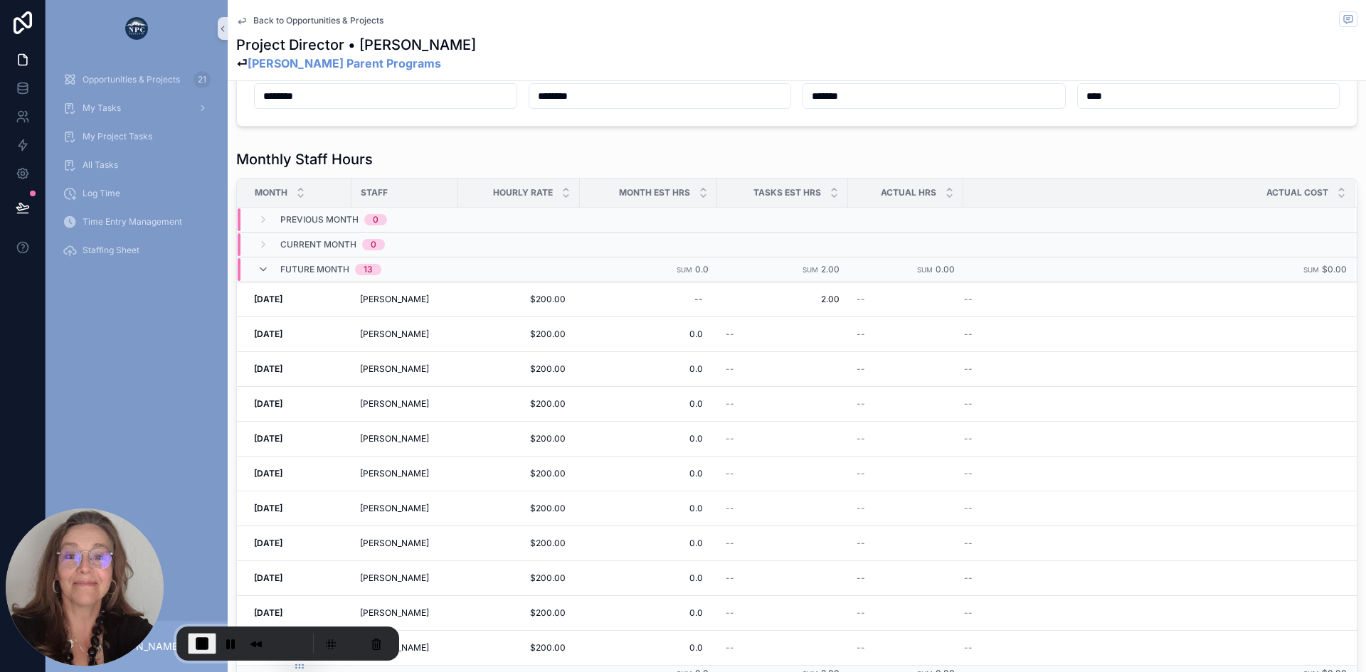
scroll to position [457, 0]
click at [104, 194] on span "Log Time" at bounding box center [102, 193] width 38 height 11
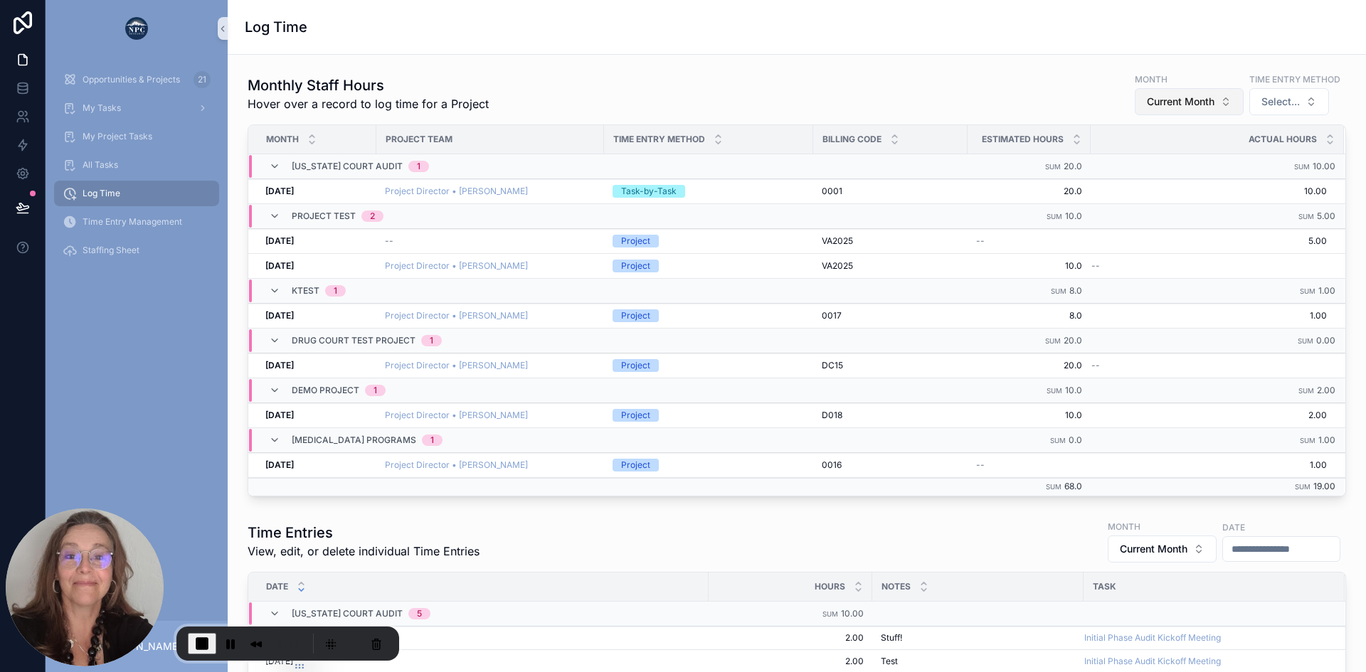
click at [1170, 95] on span "Current Month" at bounding box center [1181, 102] width 68 height 14
click at [1124, 223] on div "Future Month" at bounding box center [1177, 227] width 171 height 23
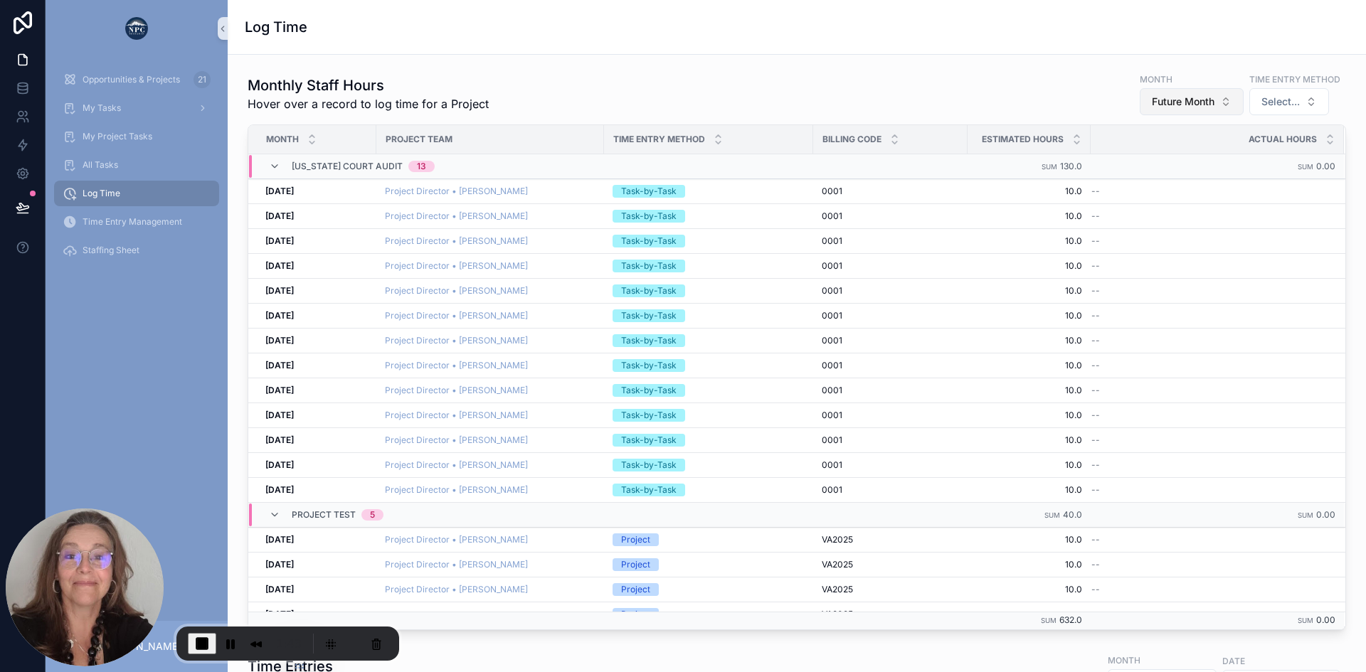
click at [1163, 97] on span "Future Month" at bounding box center [1183, 102] width 63 height 14
click at [1135, 201] on div "Current Month" at bounding box center [1180, 205] width 171 height 23
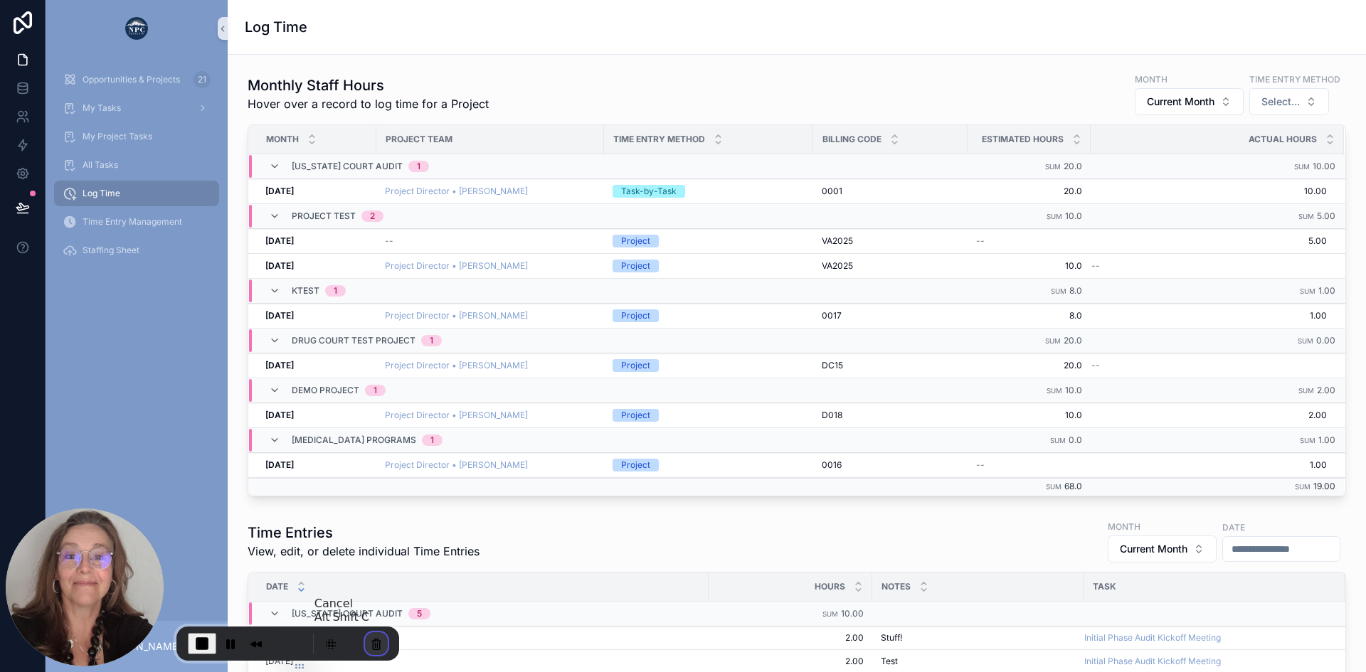
click at [368, 645] on button "Cancel Recording" at bounding box center [376, 643] width 23 height 23
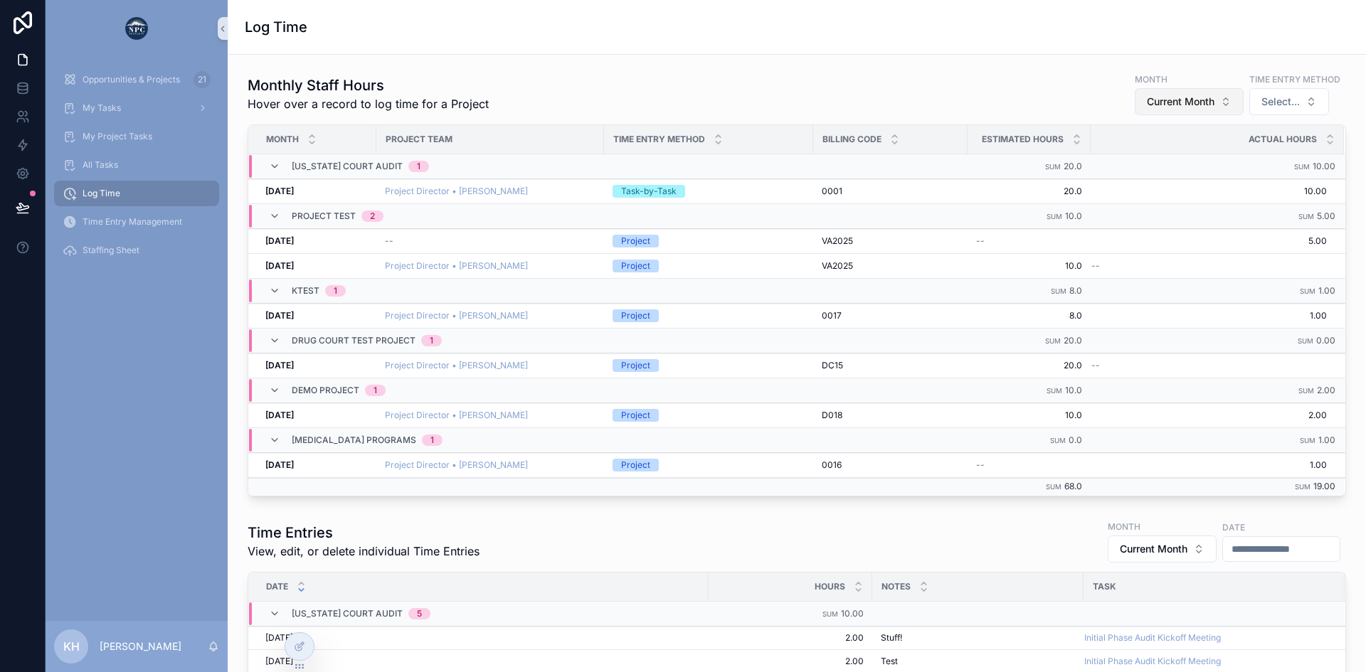
click at [1158, 96] on span "Current Month" at bounding box center [1181, 102] width 68 height 14
click at [1162, 234] on div "Future Month" at bounding box center [1177, 227] width 171 height 23
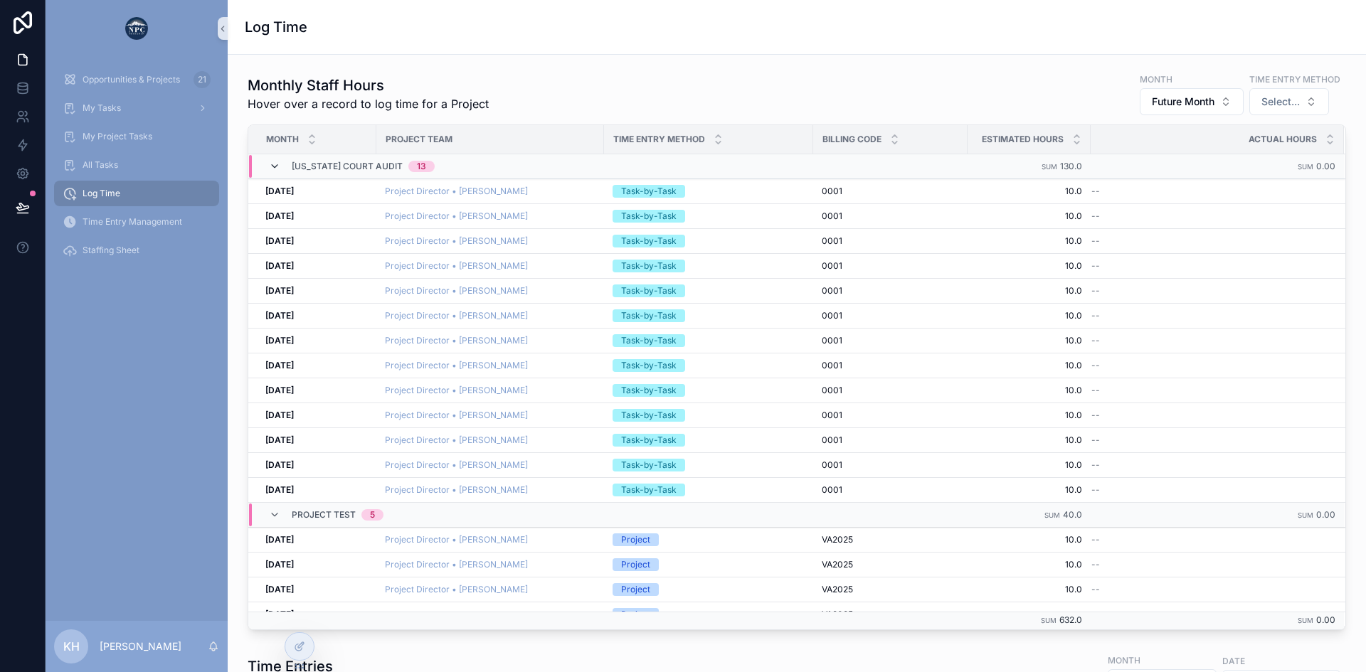
click at [273, 164] on icon "scrollable content" at bounding box center [274, 166] width 11 height 11
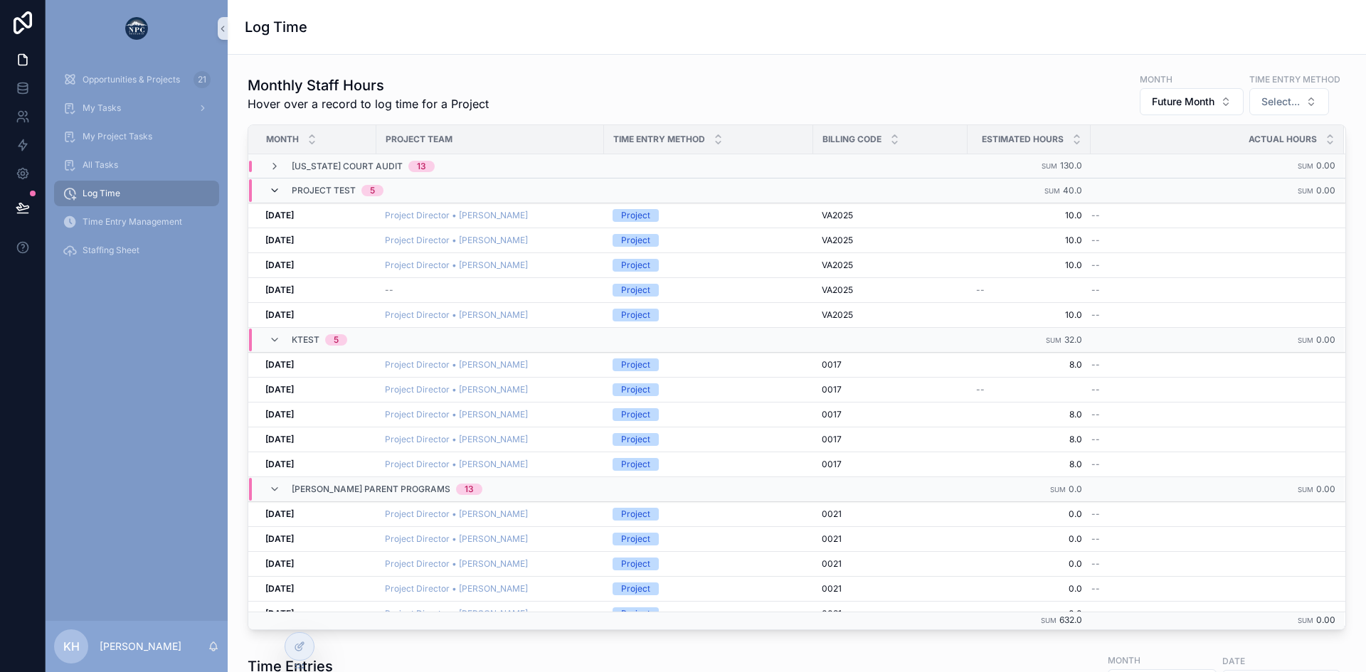
click at [275, 192] on icon "scrollable content" at bounding box center [274, 190] width 11 height 11
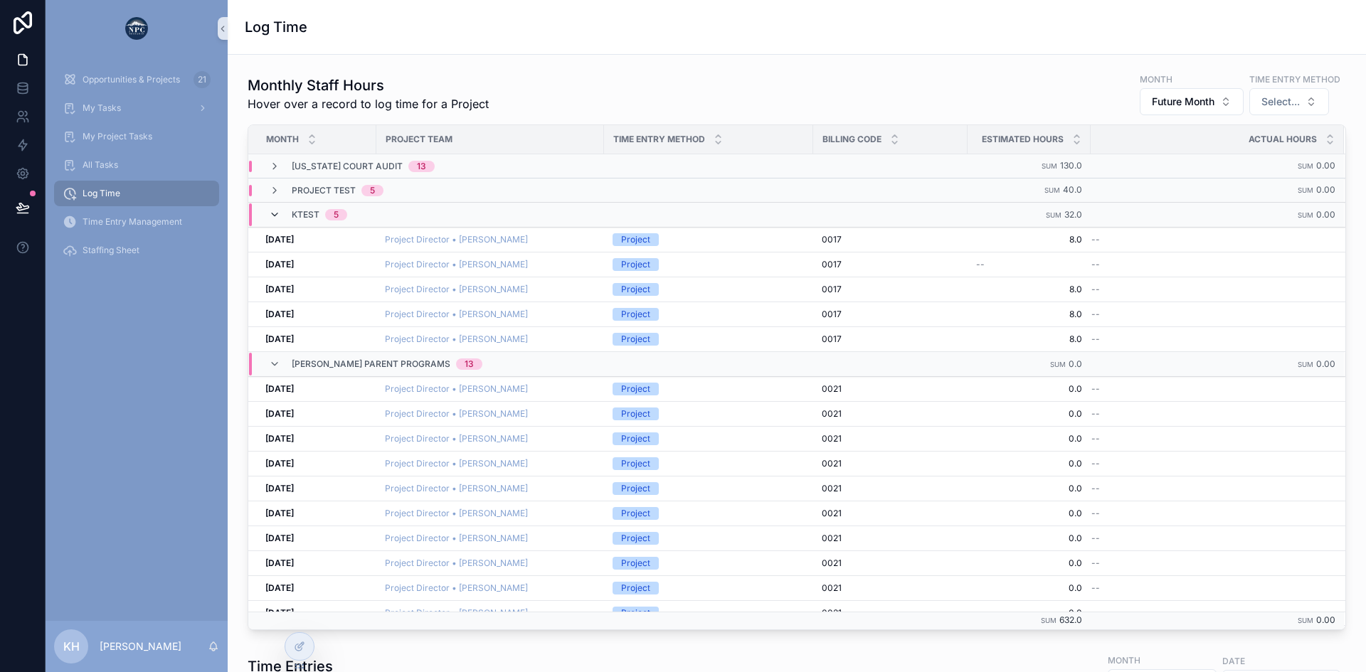
click at [275, 213] on icon "scrollable content" at bounding box center [274, 214] width 11 height 11
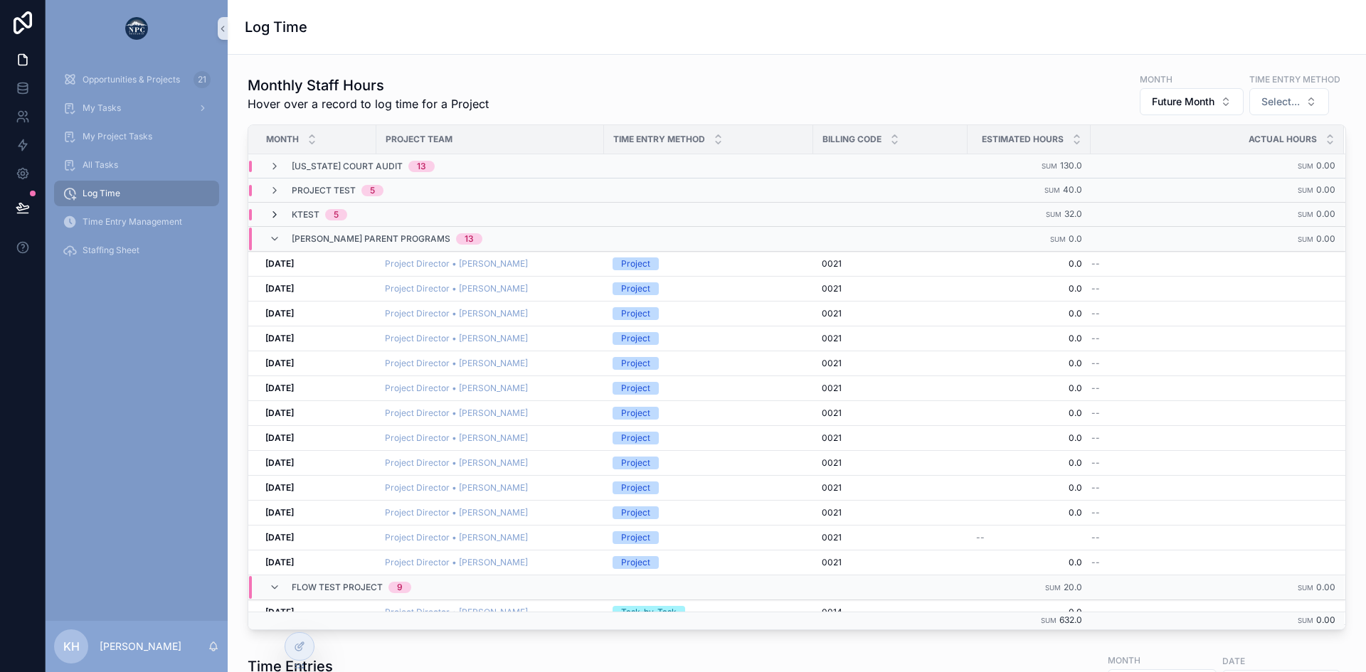
click at [269, 215] on icon "scrollable content" at bounding box center [274, 214] width 11 height 11
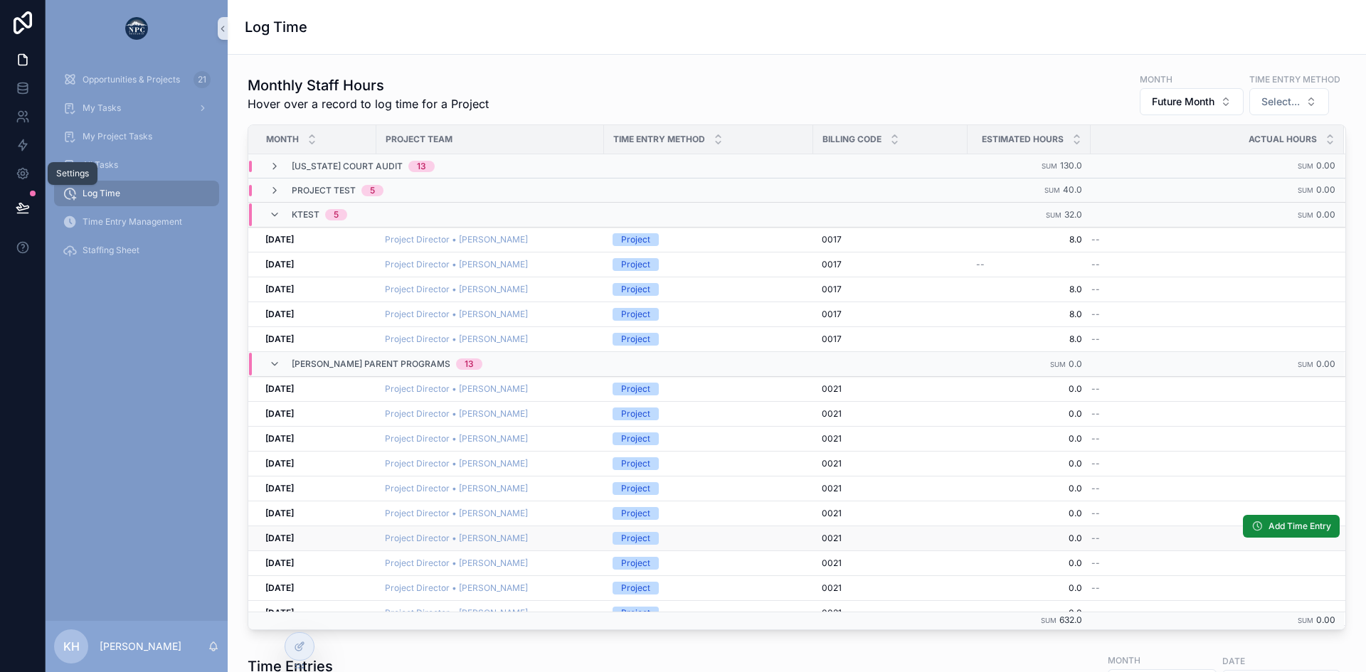
scroll to position [105, 0]
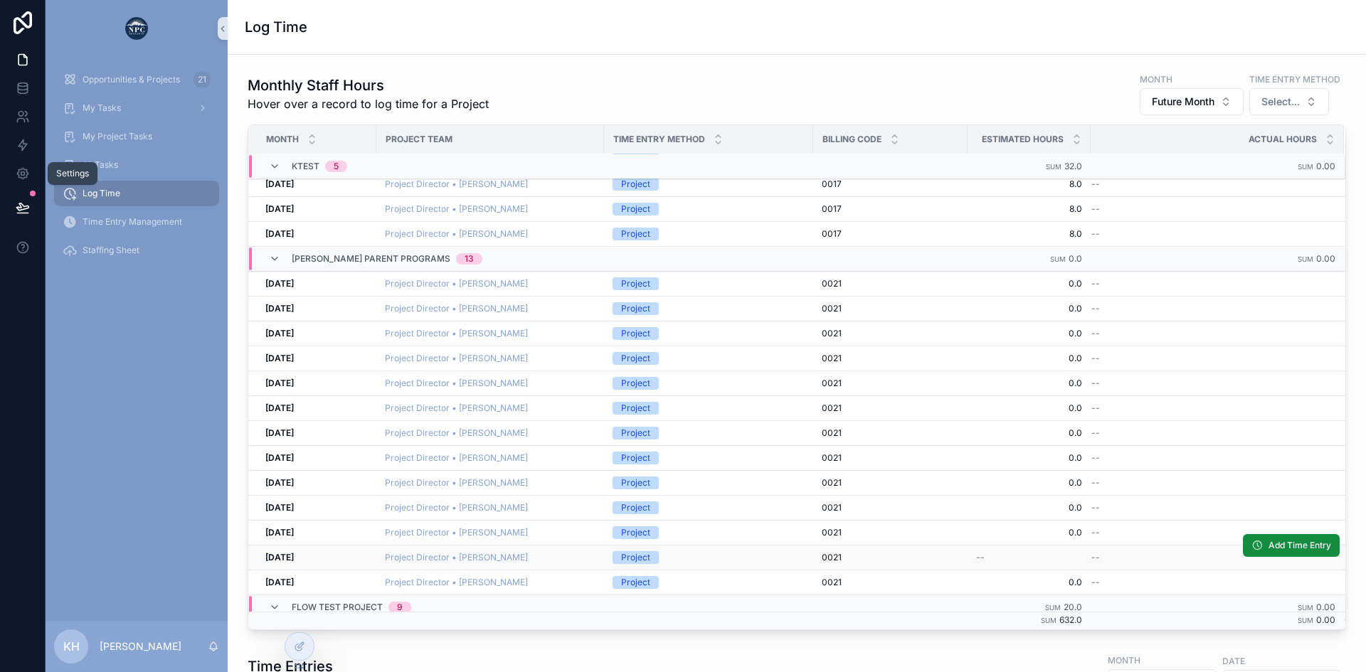
click at [569, 558] on div "Project Director • [PERSON_NAME]" at bounding box center [490, 557] width 211 height 11
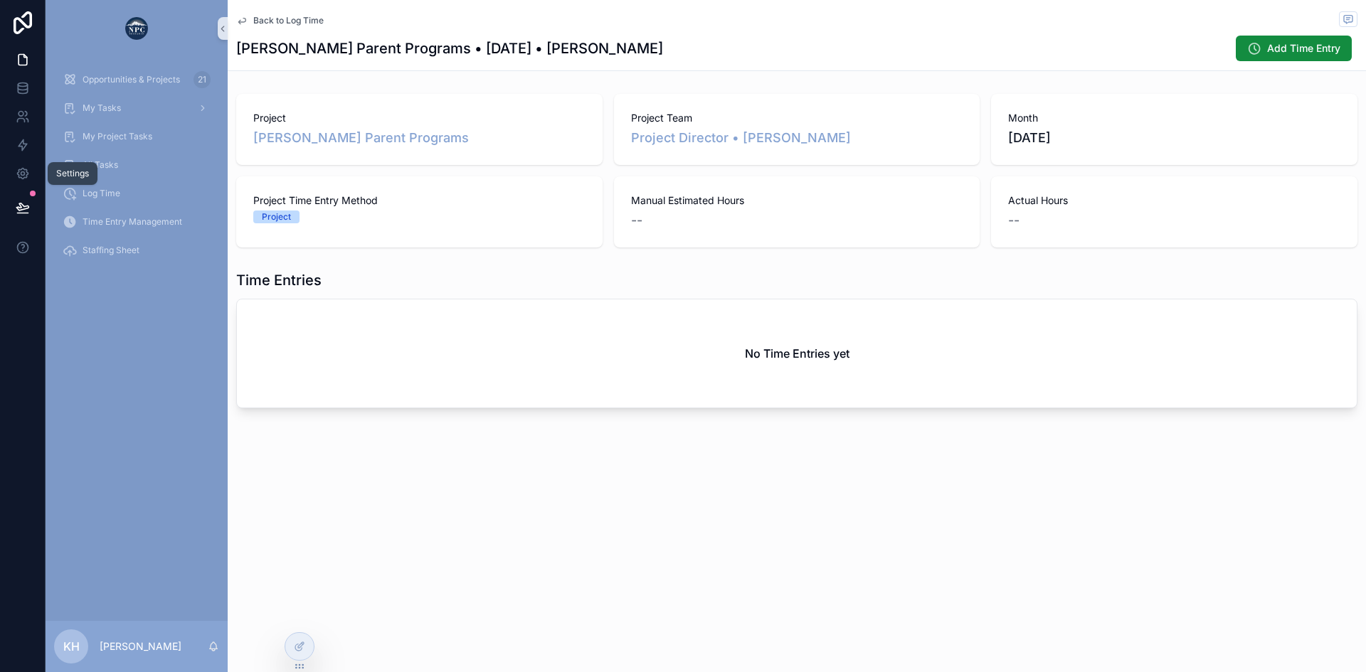
click at [273, 18] on span "Back to Log Time" at bounding box center [288, 20] width 70 height 11
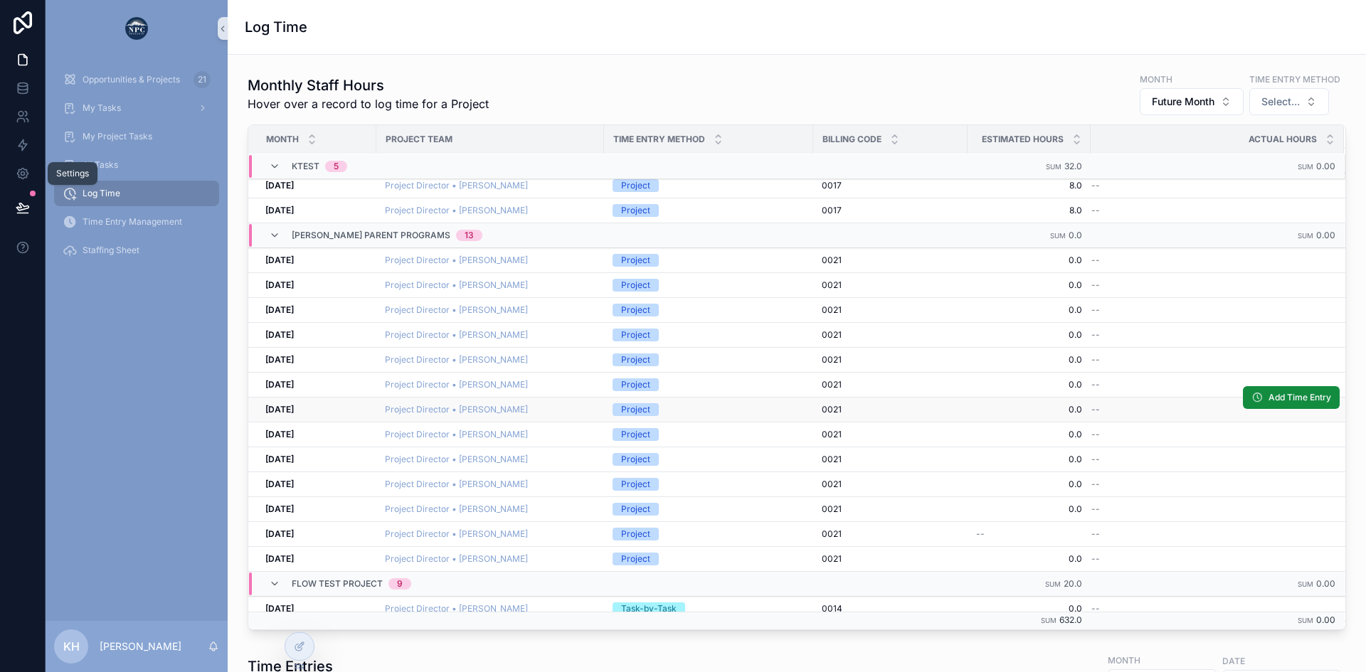
scroll to position [129, 0]
click at [1268, 275] on span "Add Time Entry" at bounding box center [1299, 272] width 63 height 11
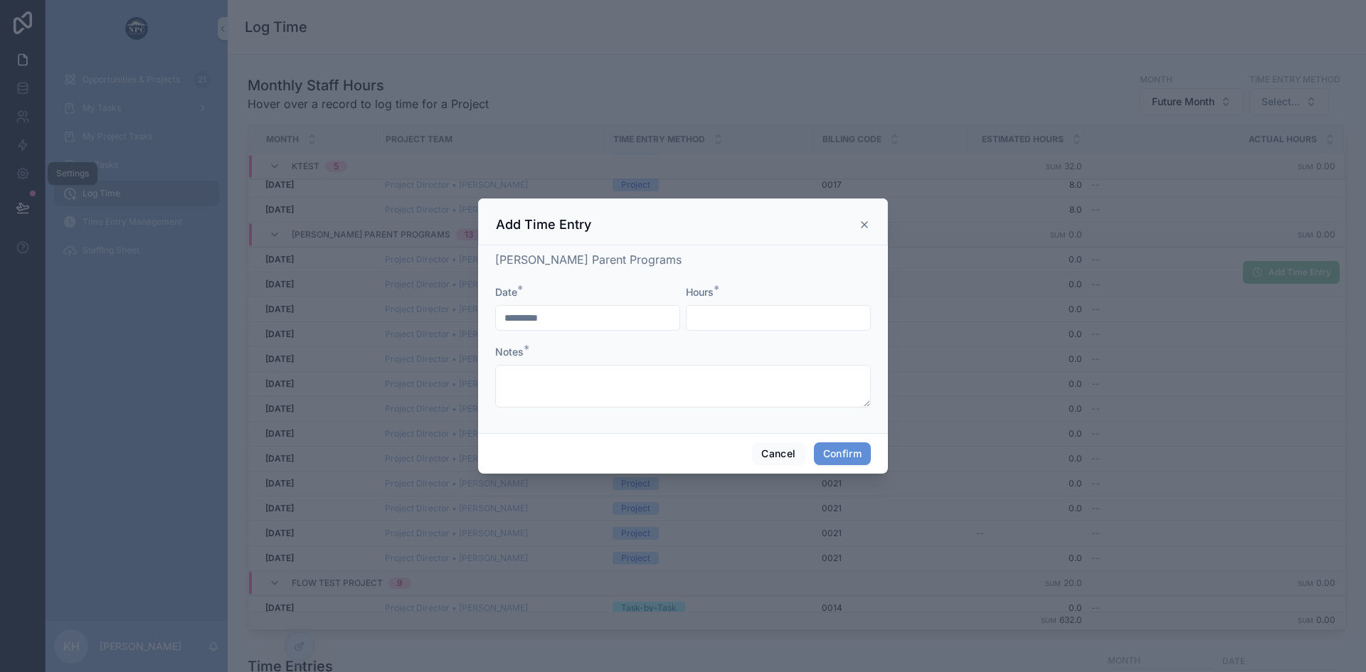
click at [778, 327] on input "text" at bounding box center [779, 318] width 184 height 20
type input "****"
click at [609, 383] on textarea at bounding box center [683, 386] width 376 height 43
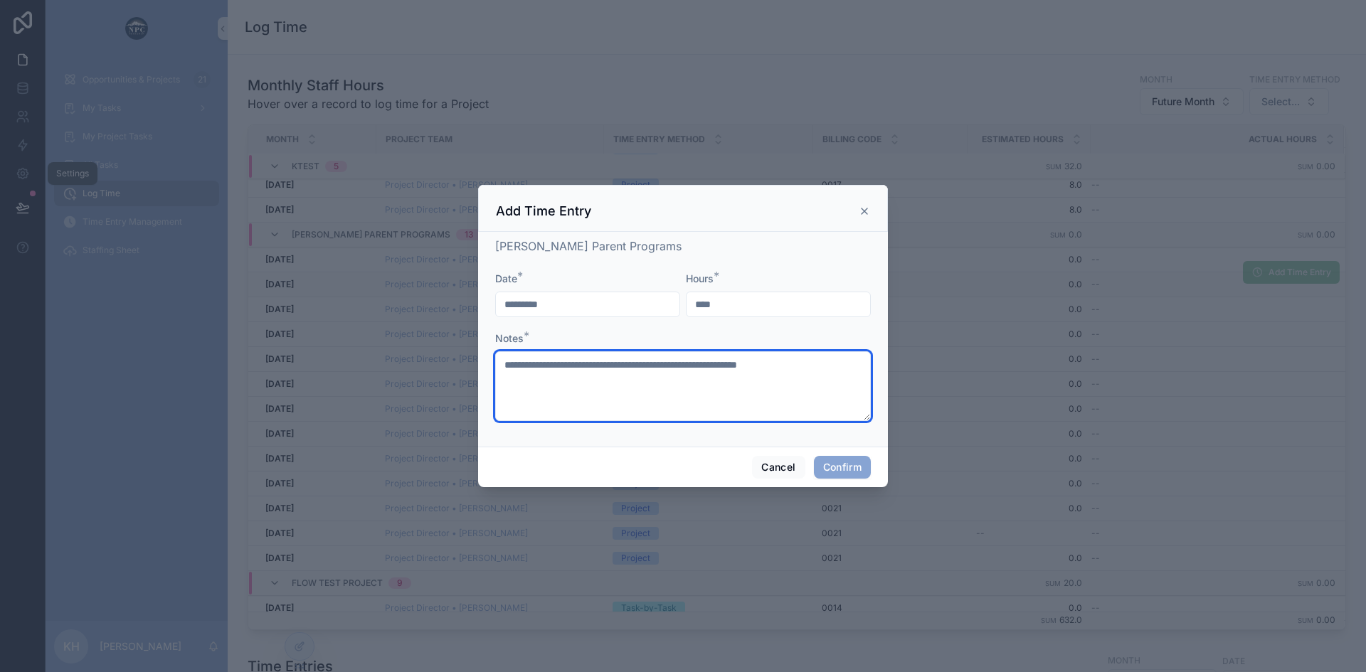
type textarea "**********"
click at [832, 466] on button "Confirm" at bounding box center [842, 467] width 57 height 23
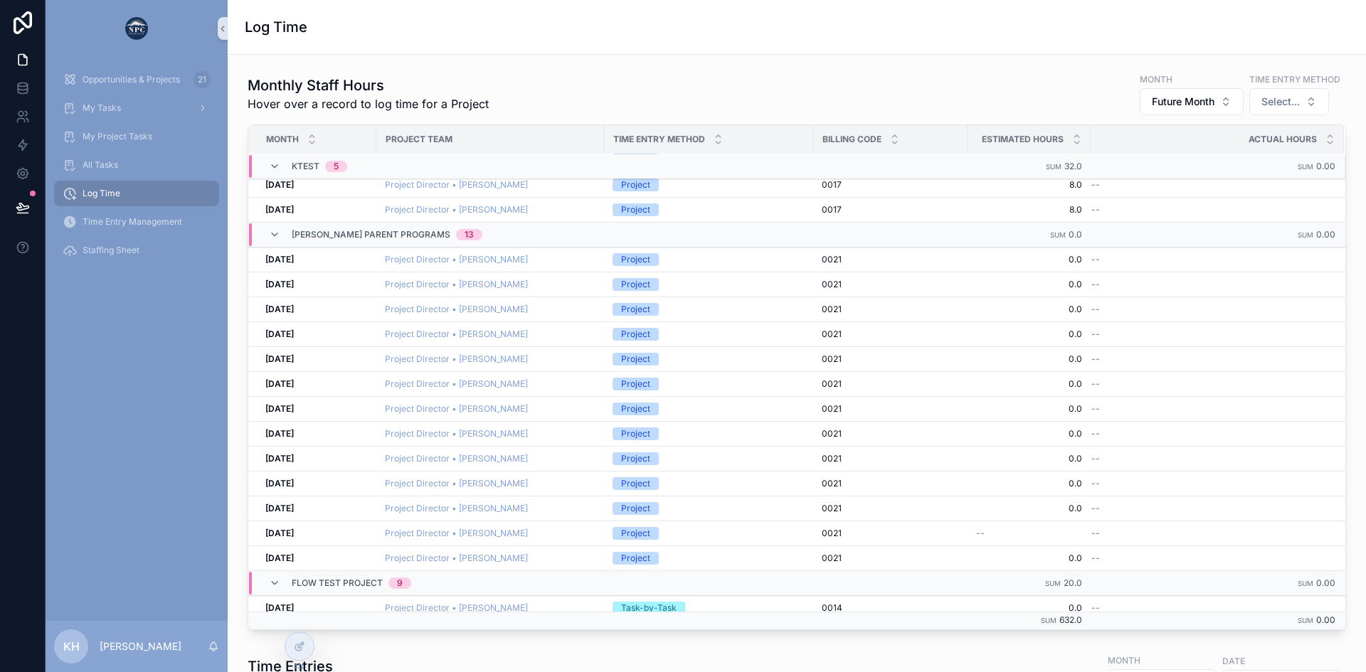
click at [100, 193] on span "Log Time" at bounding box center [102, 193] width 38 height 11
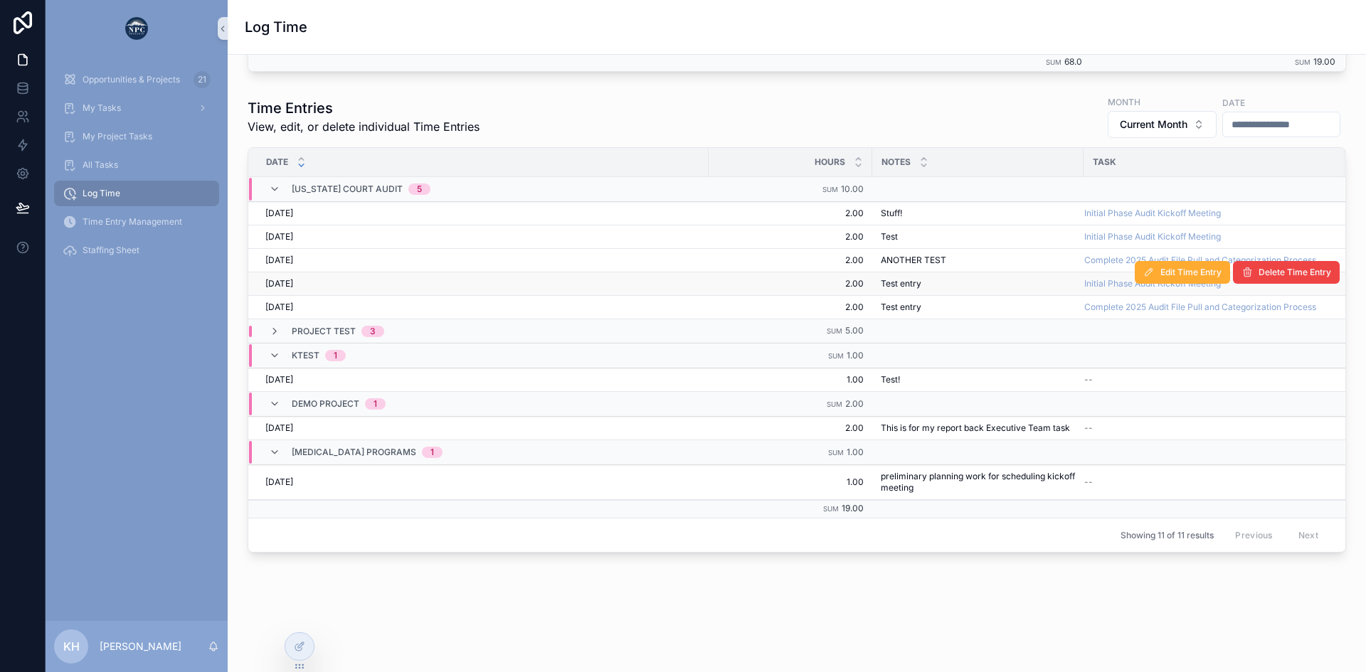
scroll to position [359, 0]
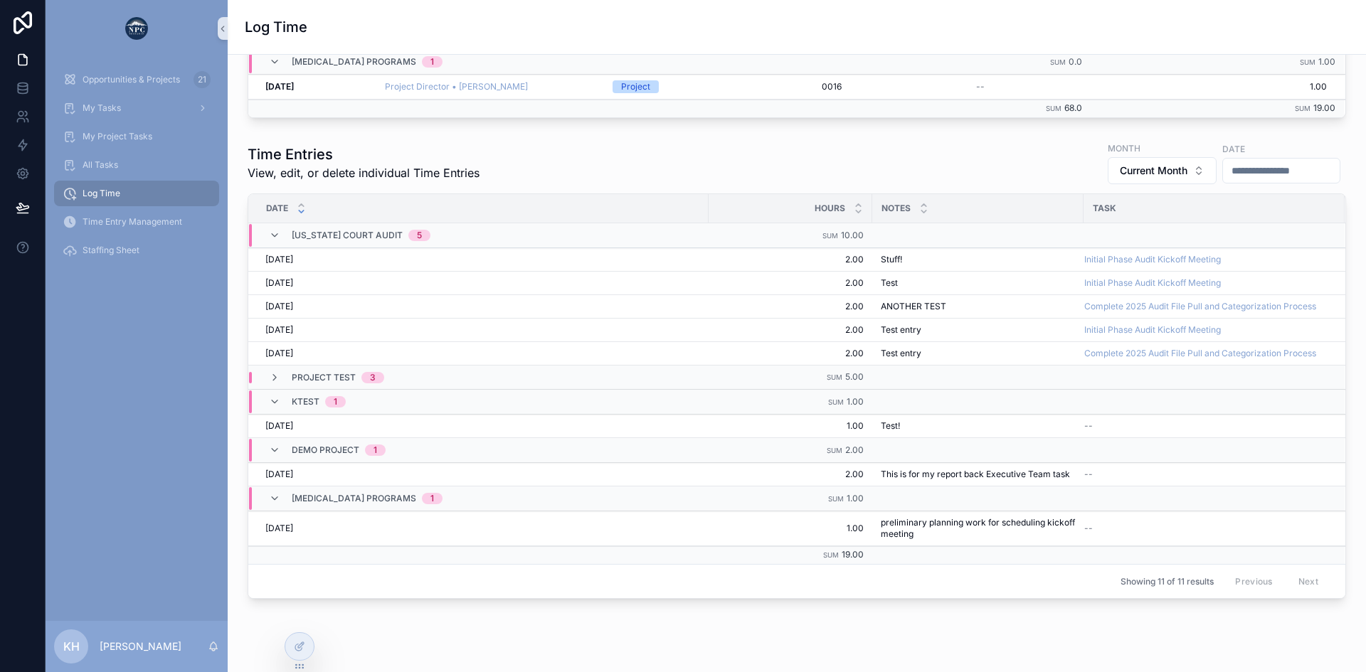
scroll to position [359, 0]
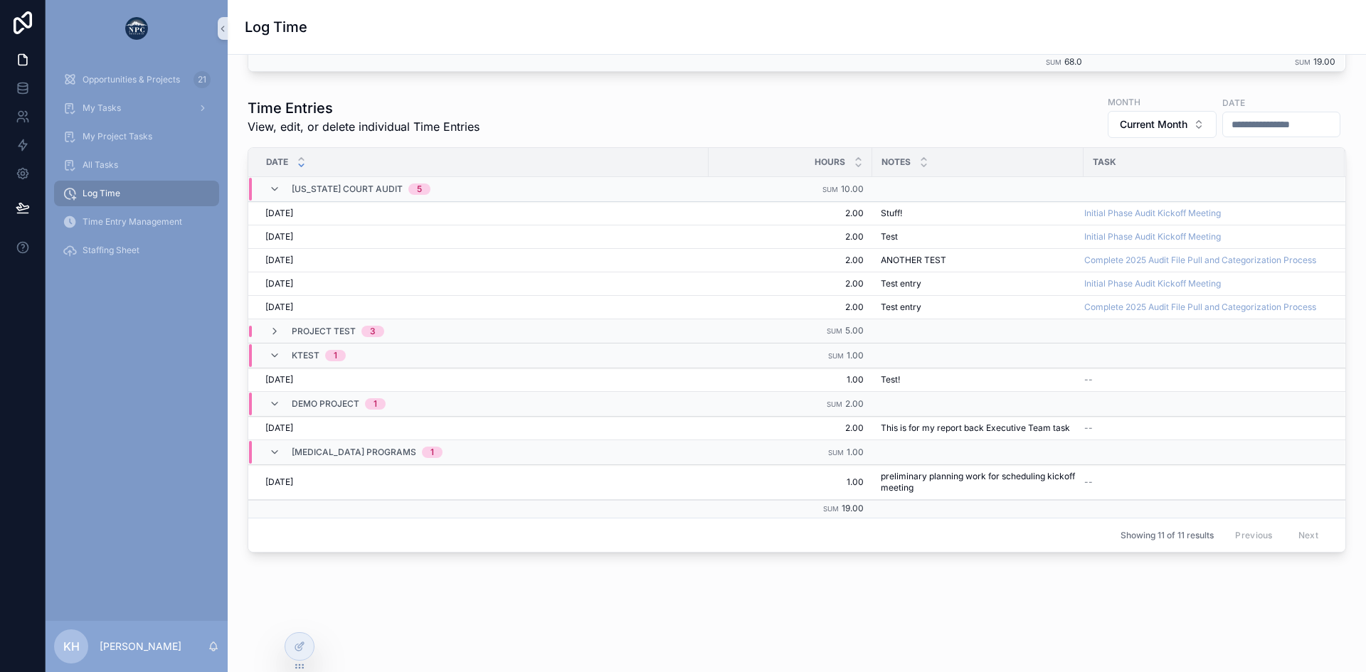
click at [1224, 118] on input "scrollable content" at bounding box center [1281, 125] width 117 height 20
click at [1278, 356] on button "28" at bounding box center [1279, 357] width 26 height 26
type input "**********"
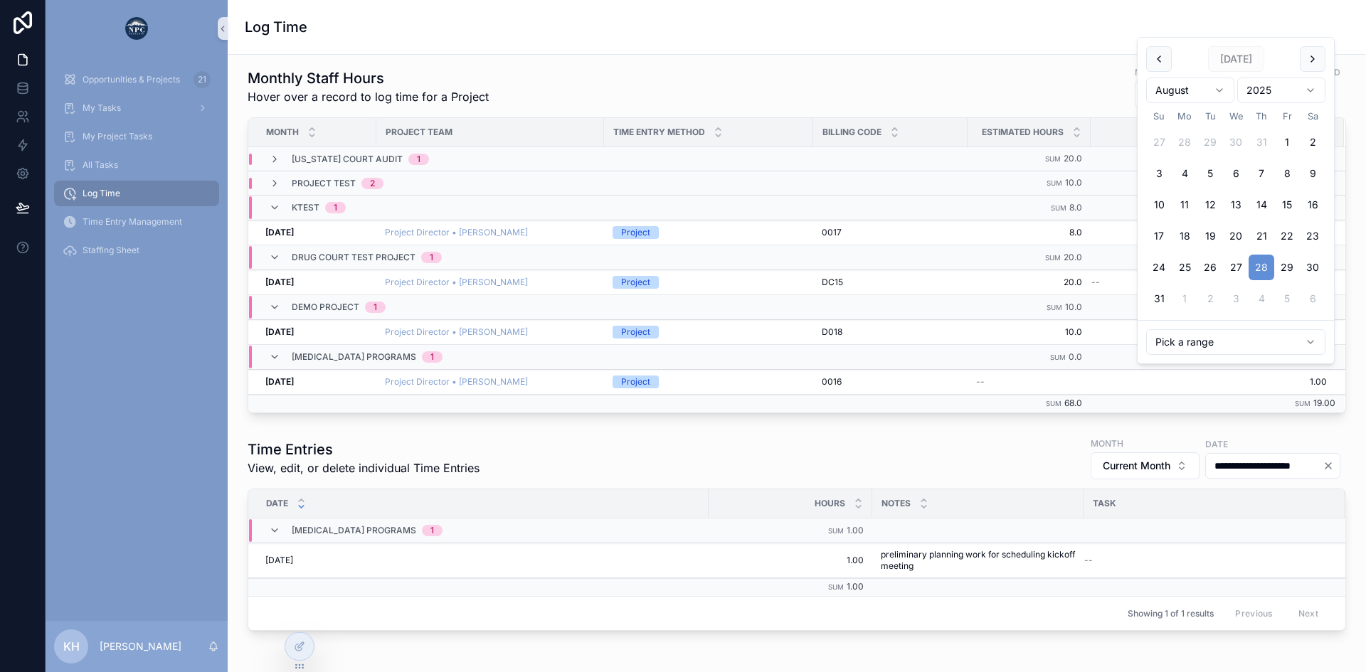
scroll to position [96, 0]
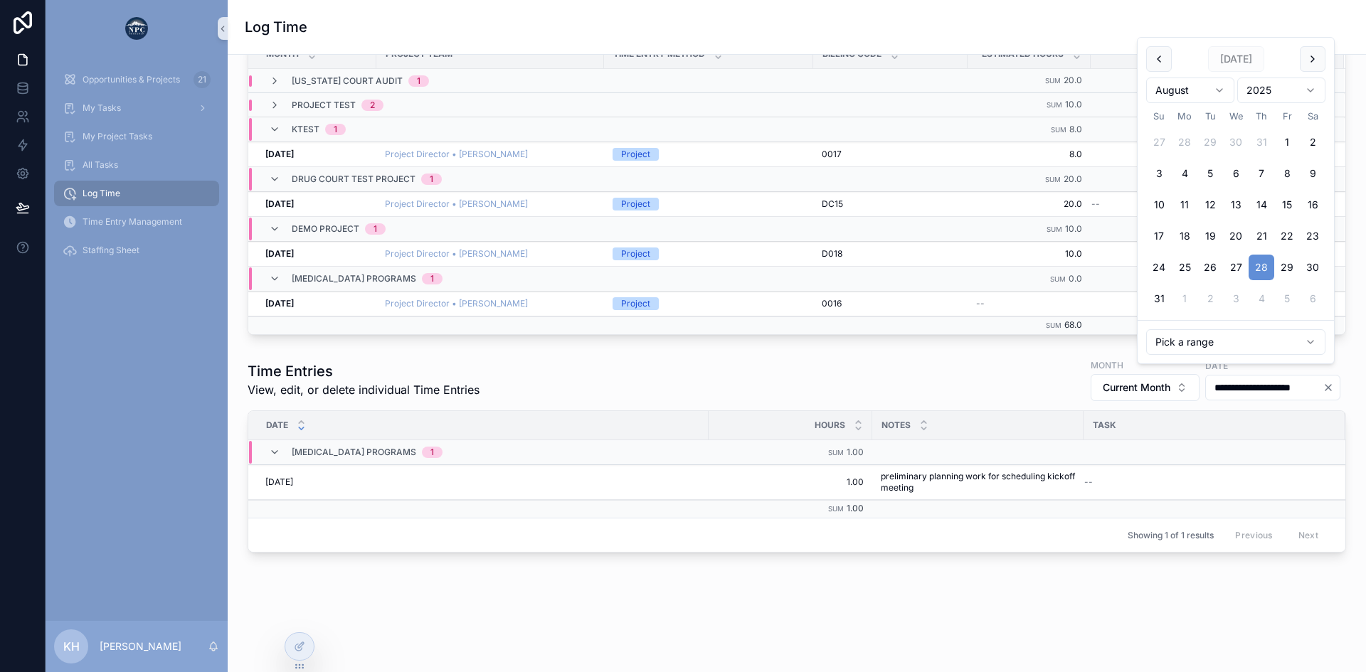
click at [539, 619] on div "**********" at bounding box center [797, 309] width 1138 height 680
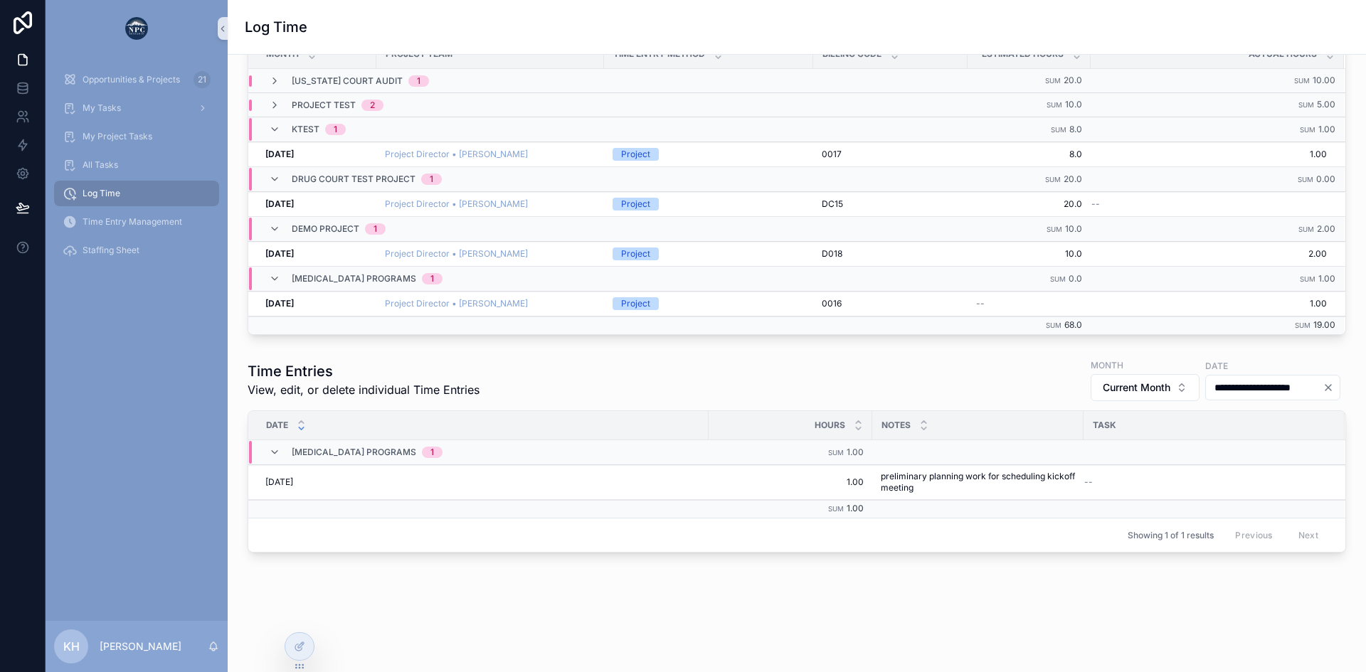
scroll to position [0, 0]
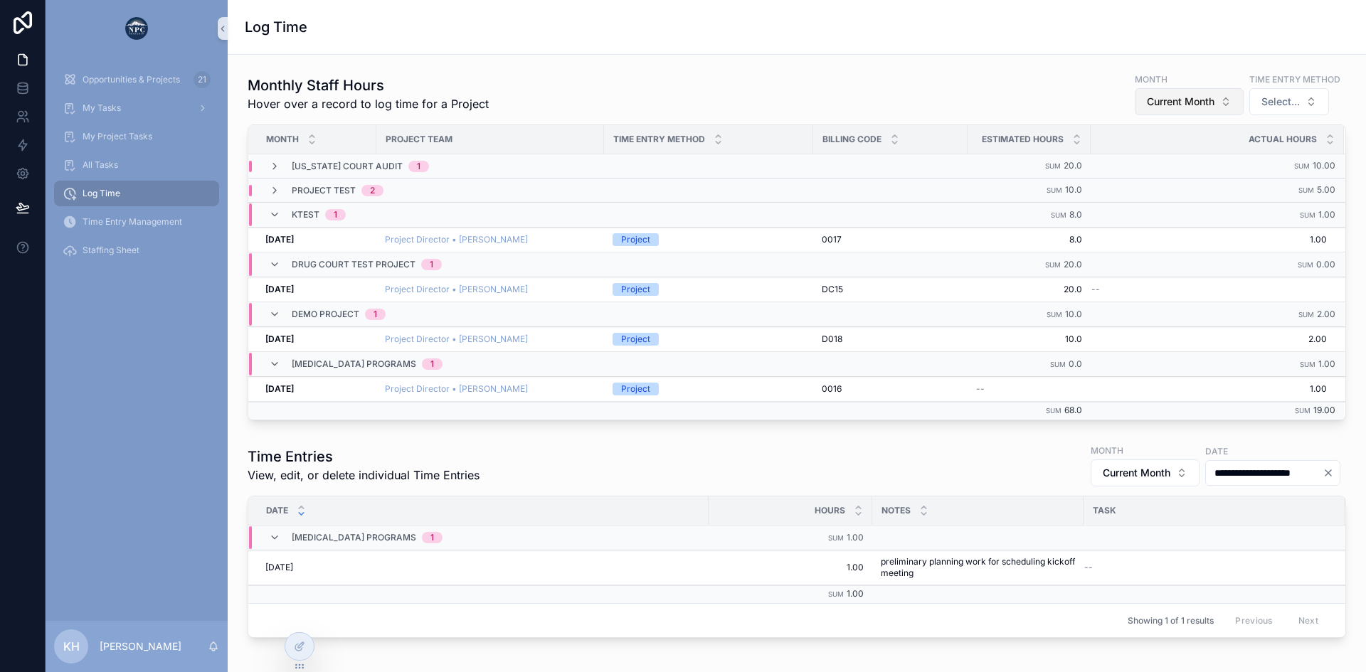
click at [1167, 104] on span "Current Month" at bounding box center [1181, 102] width 68 height 14
click at [1140, 227] on div "Future Month" at bounding box center [1177, 227] width 171 height 23
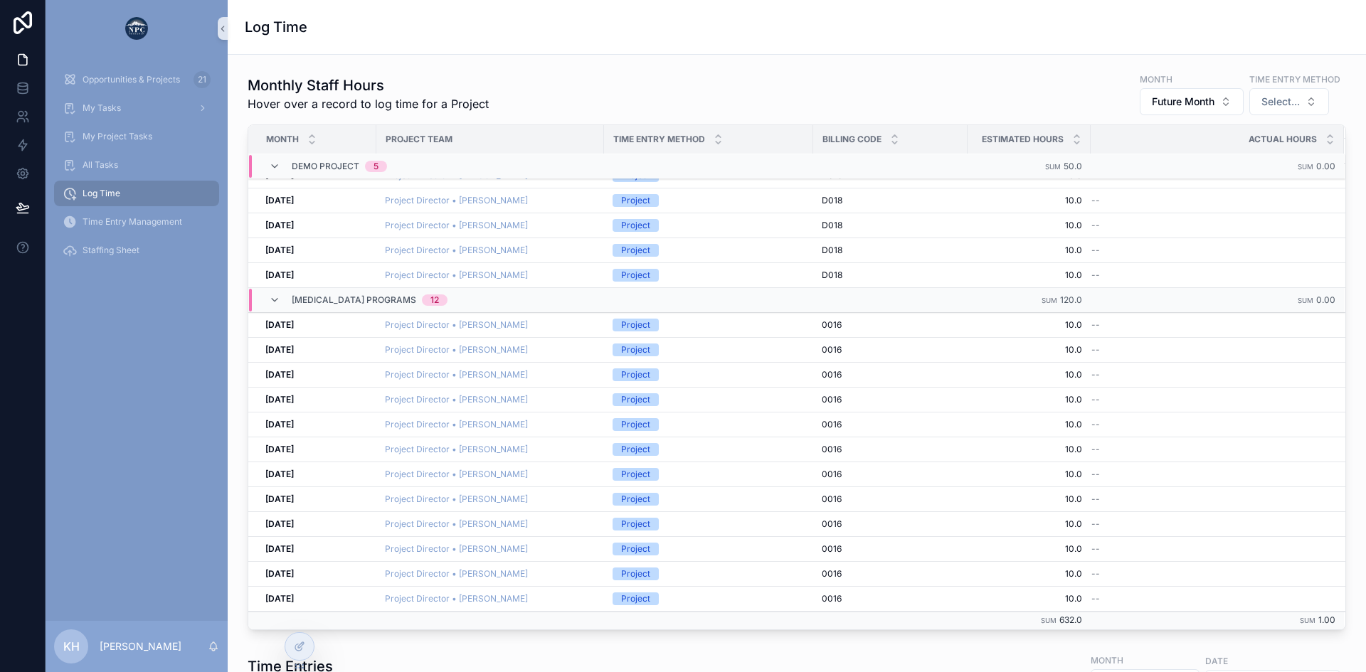
scroll to position [306, 0]
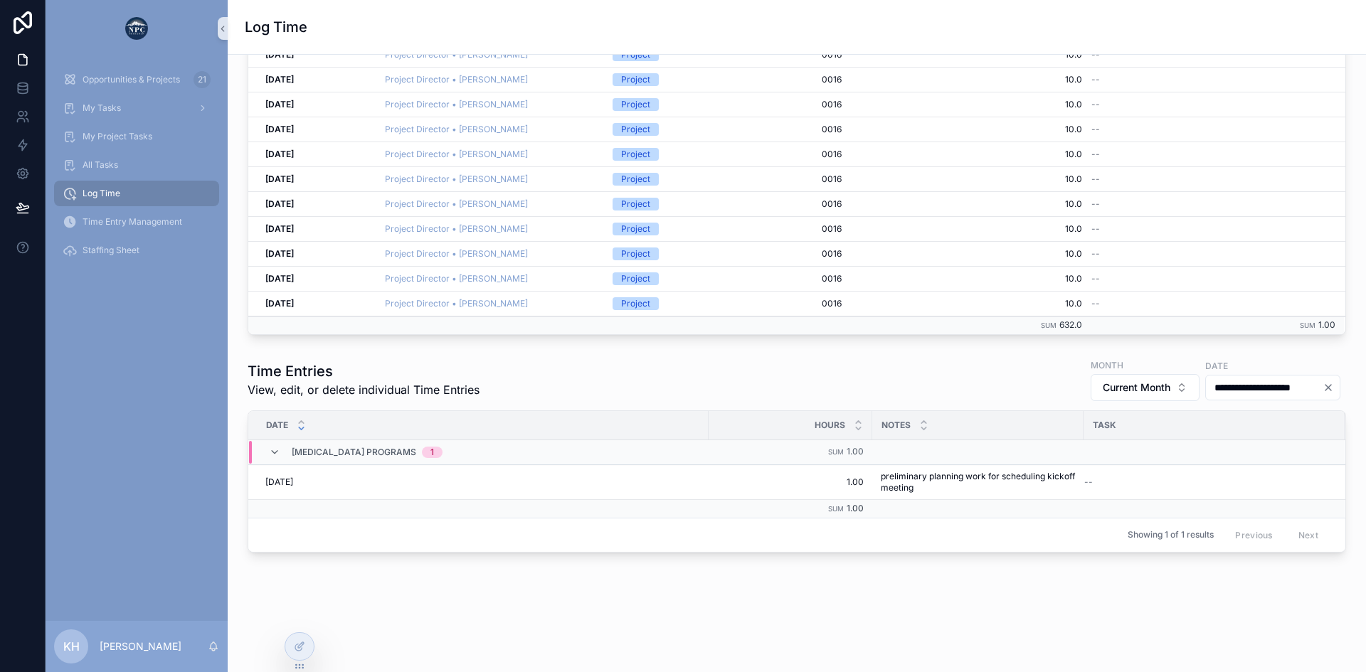
click at [105, 194] on span "Log Time" at bounding box center [102, 193] width 38 height 11
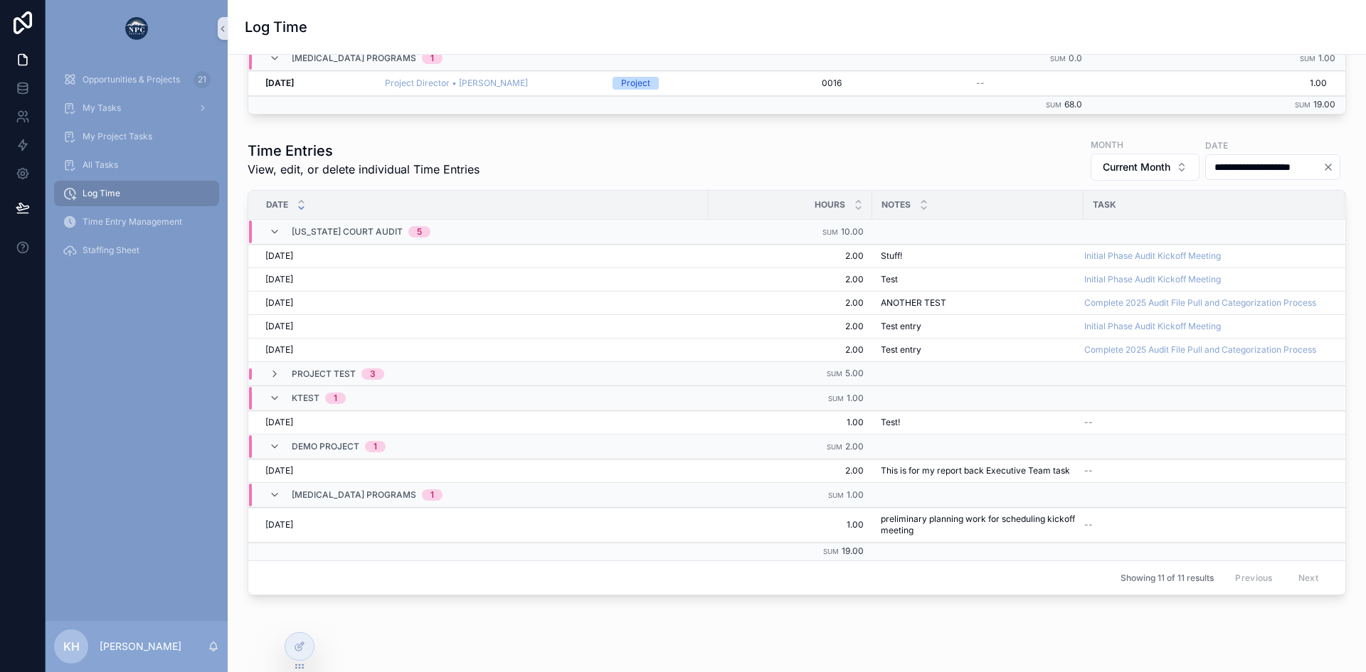
scroll to position [359, 0]
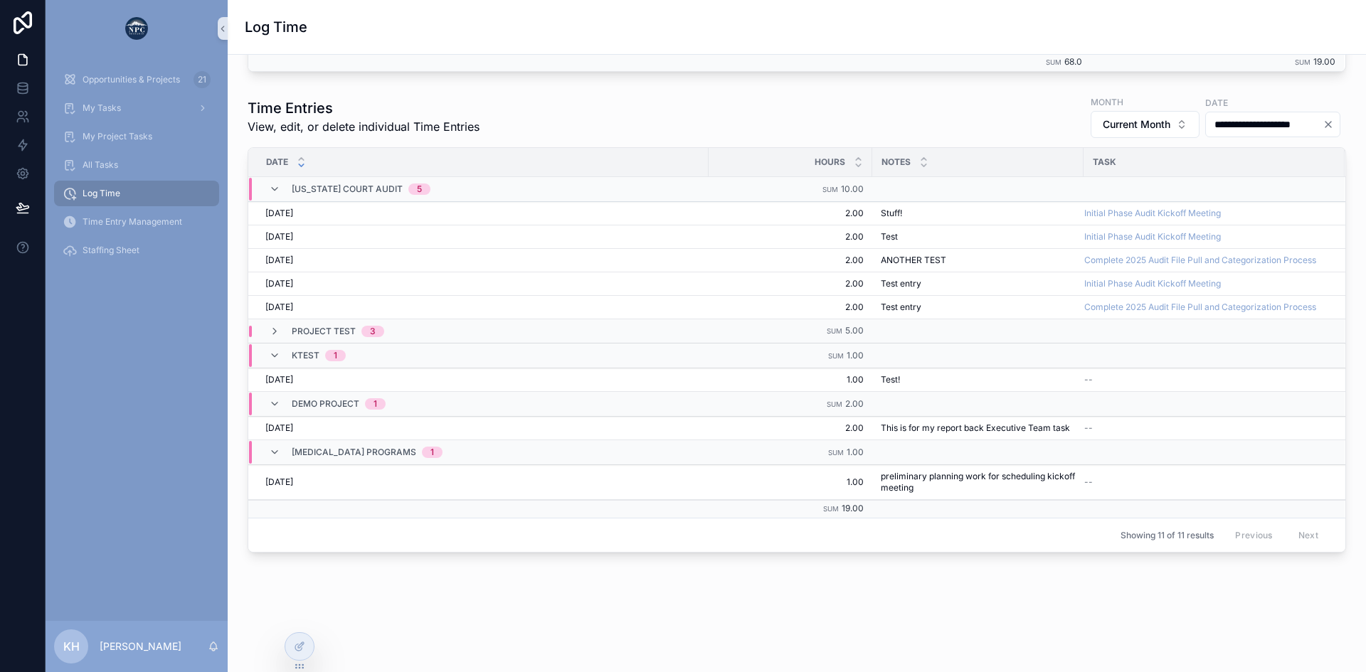
click at [1323, 119] on icon "Clear" at bounding box center [1328, 124] width 11 height 11
click at [1120, 117] on span "Current Month" at bounding box center [1154, 124] width 68 height 14
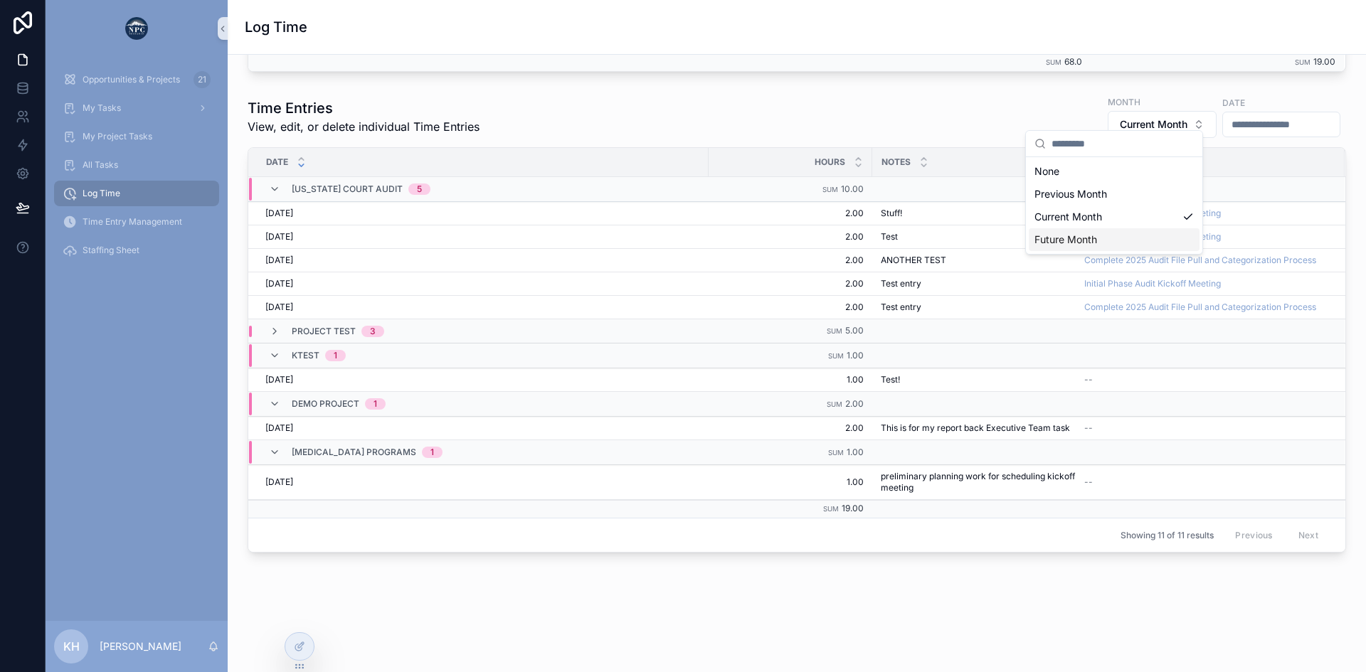
click at [1079, 242] on div "Future Month" at bounding box center [1114, 239] width 171 height 23
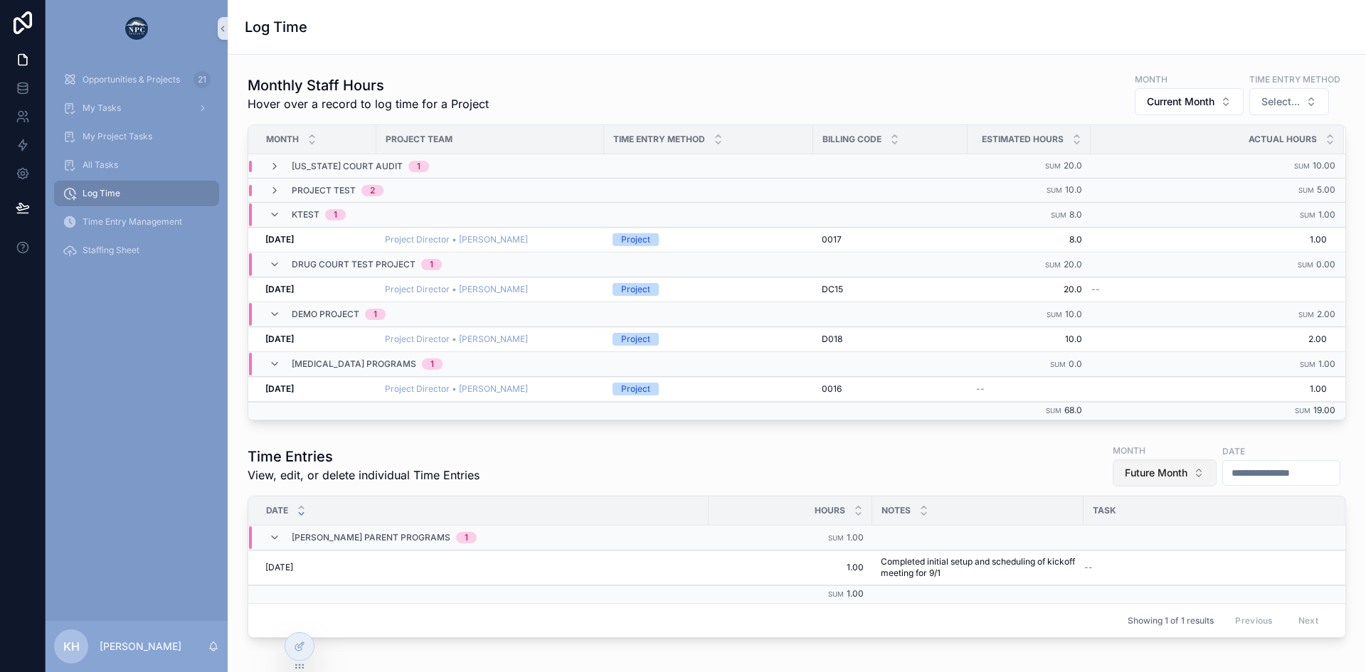
click at [1125, 474] on span "Future Month" at bounding box center [1156, 473] width 63 height 14
click at [977, 474] on div "Time Entries View, edit, or delete individual Time Entries Month Future Month D…" at bounding box center [797, 465] width 1098 height 44
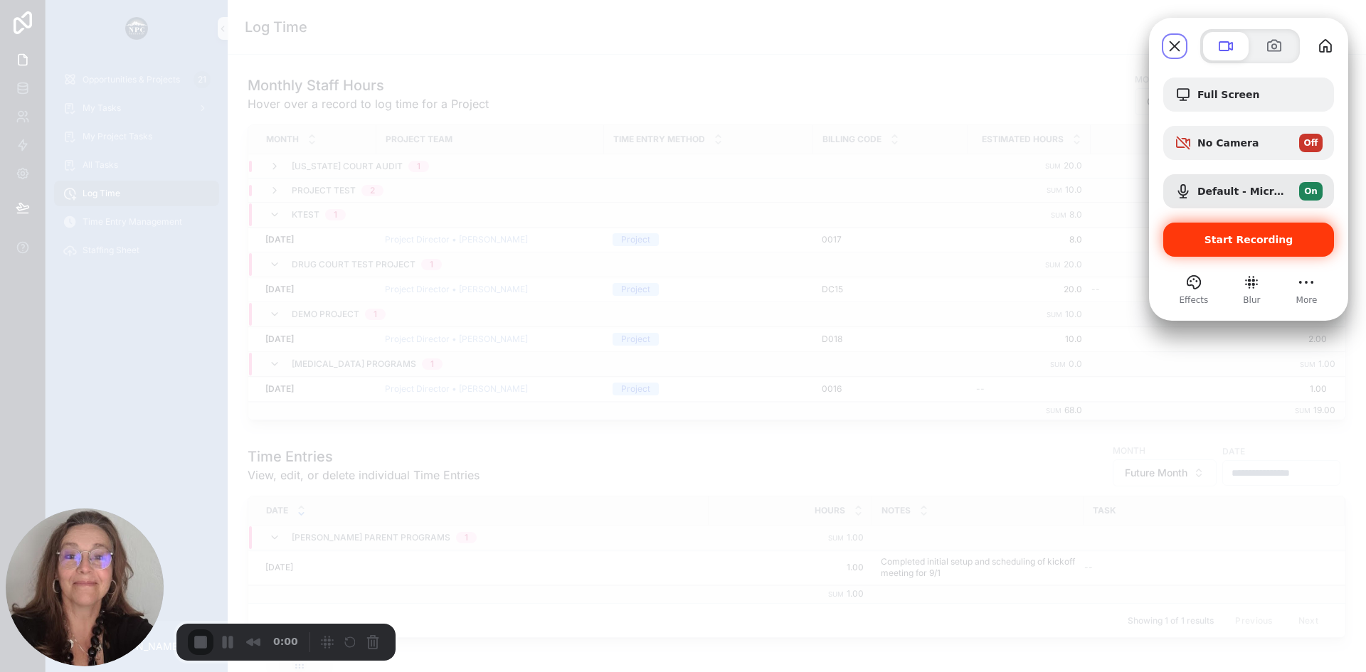
click at [1179, 234] on span "Start Recording" at bounding box center [1249, 239] width 148 height 11
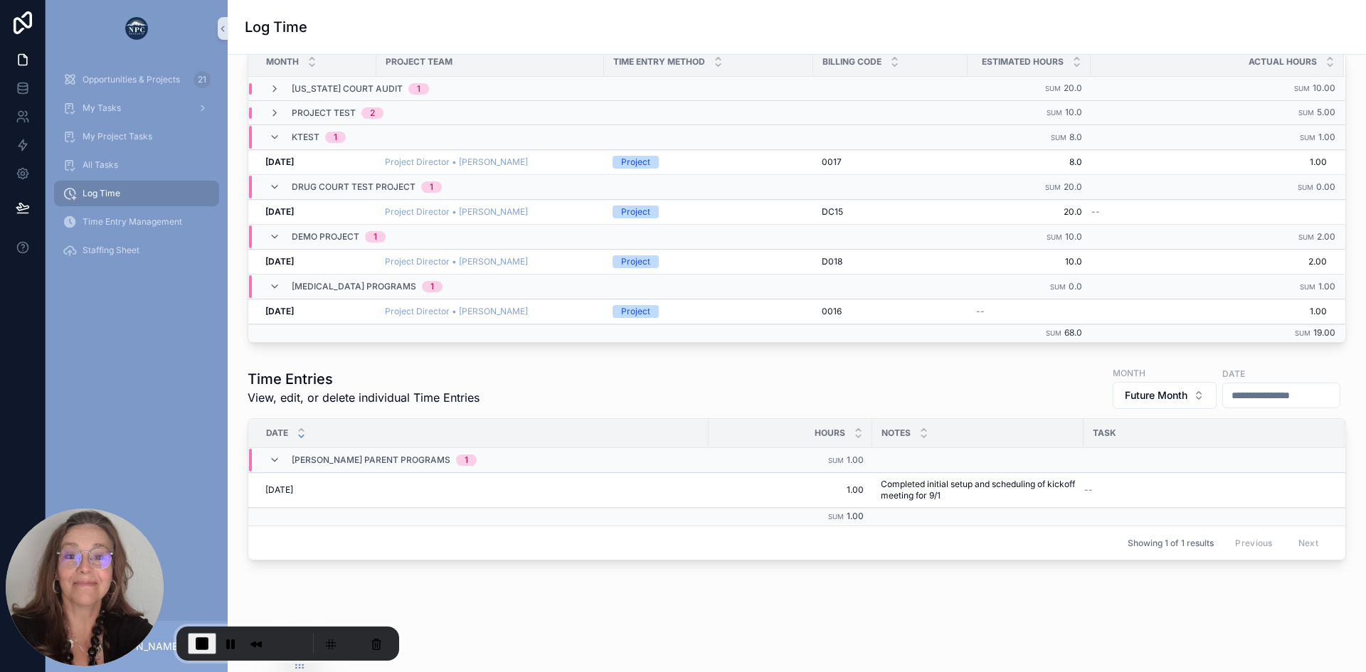
scroll to position [80, 0]
click at [369, 455] on span "[PERSON_NAME] Parent Programs" at bounding box center [371, 457] width 159 height 11
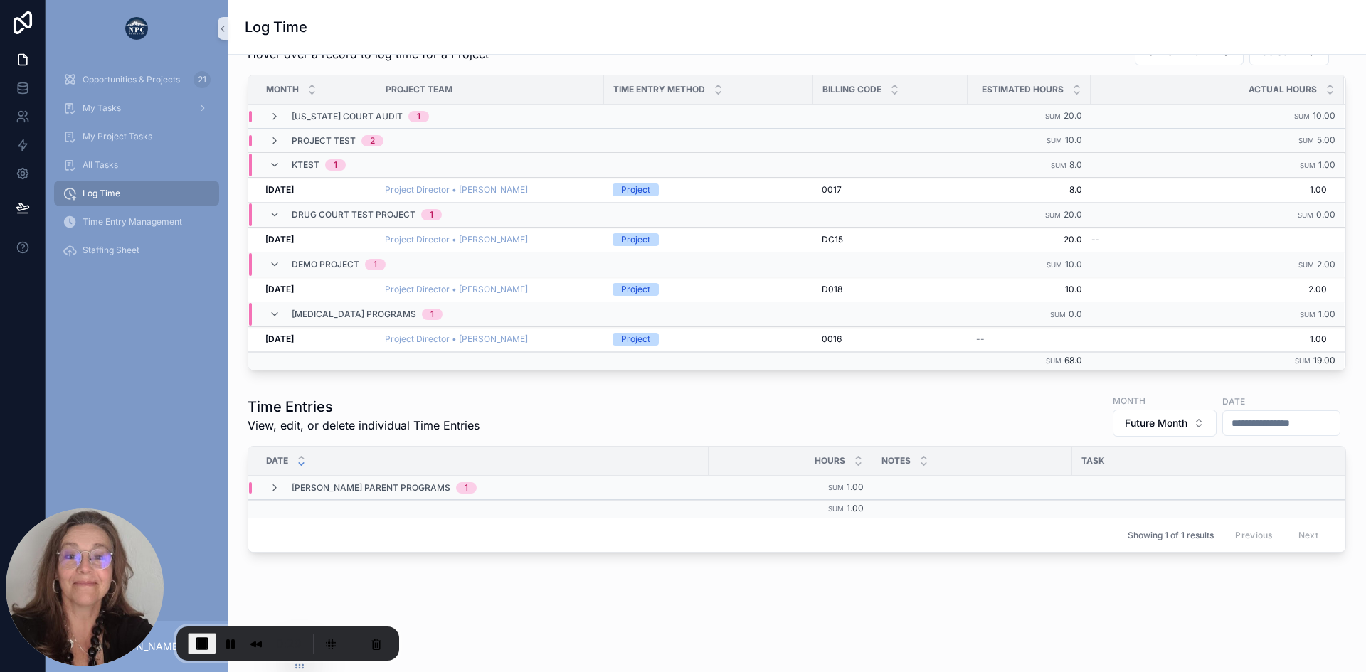
scroll to position [0, 0]
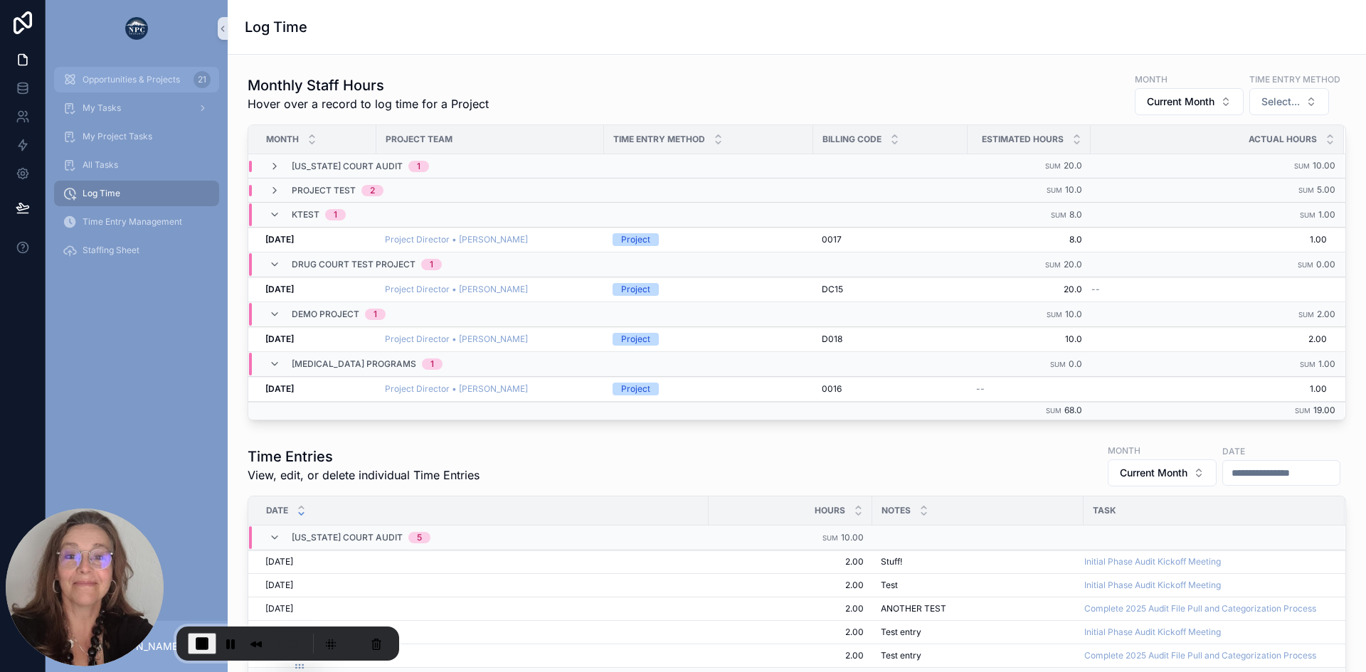
click at [137, 80] on span "Opportunities & Projects" at bounding box center [131, 79] width 97 height 11
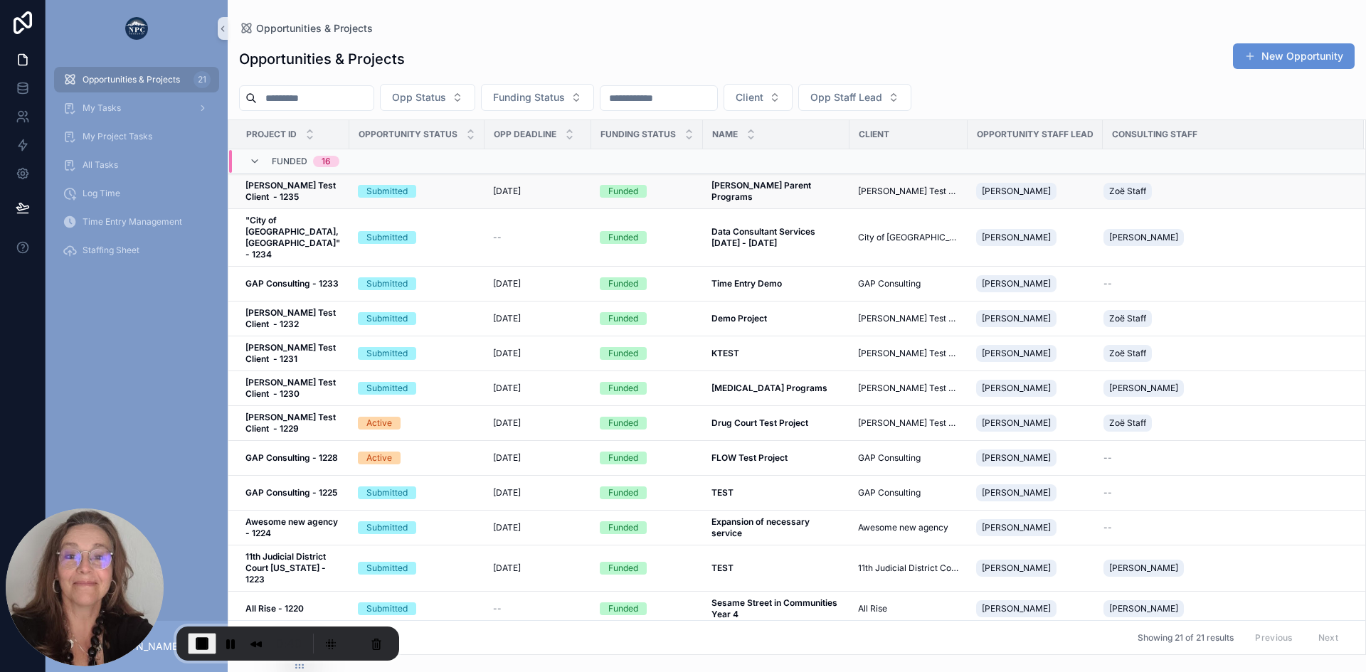
click at [437, 187] on div "Submitted" at bounding box center [417, 191] width 118 height 13
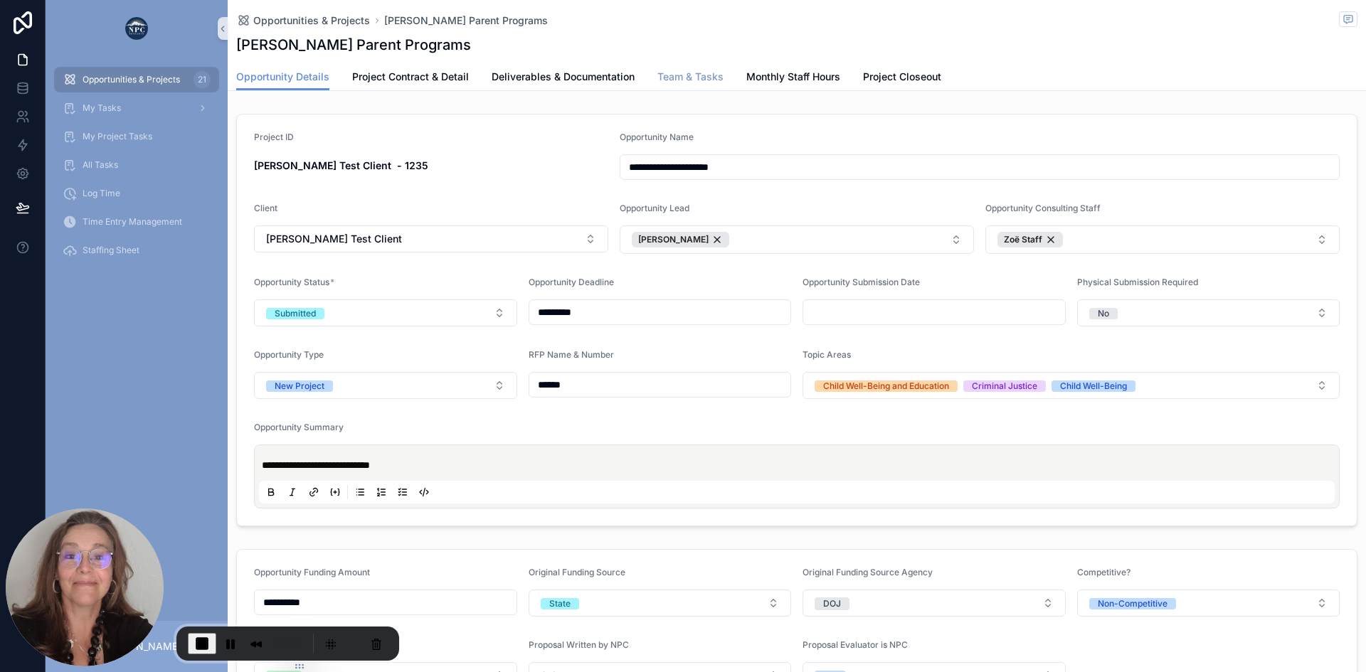
click at [711, 73] on span "Team & Tasks" at bounding box center [690, 77] width 66 height 14
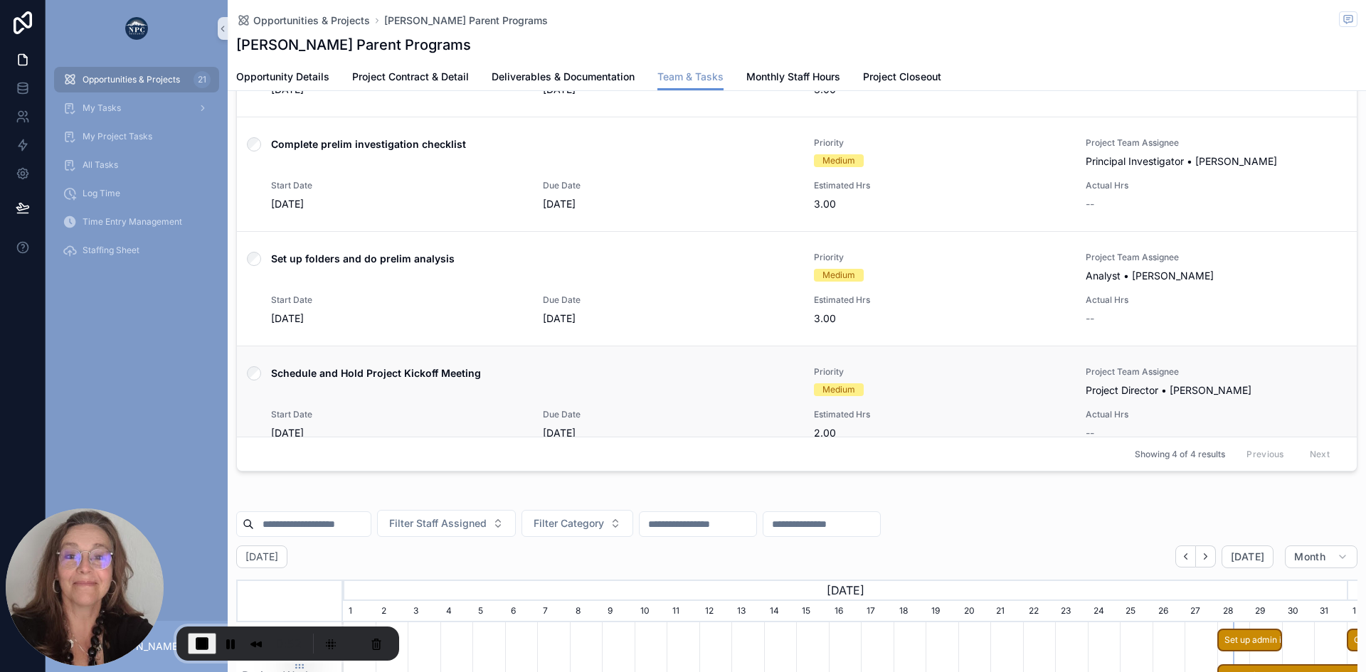
scroll to position [23, 0]
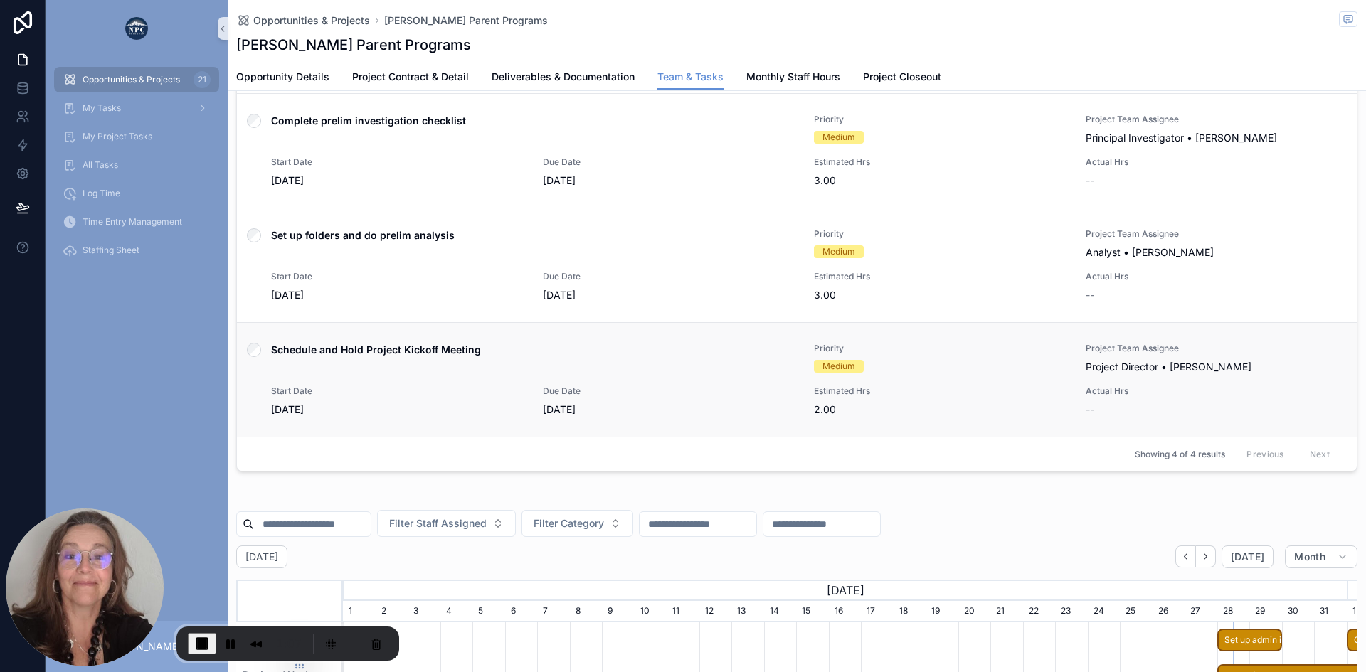
click at [655, 372] on div "Schedule and Hold Project Kickoff Meeting" at bounding box center [534, 358] width 526 height 31
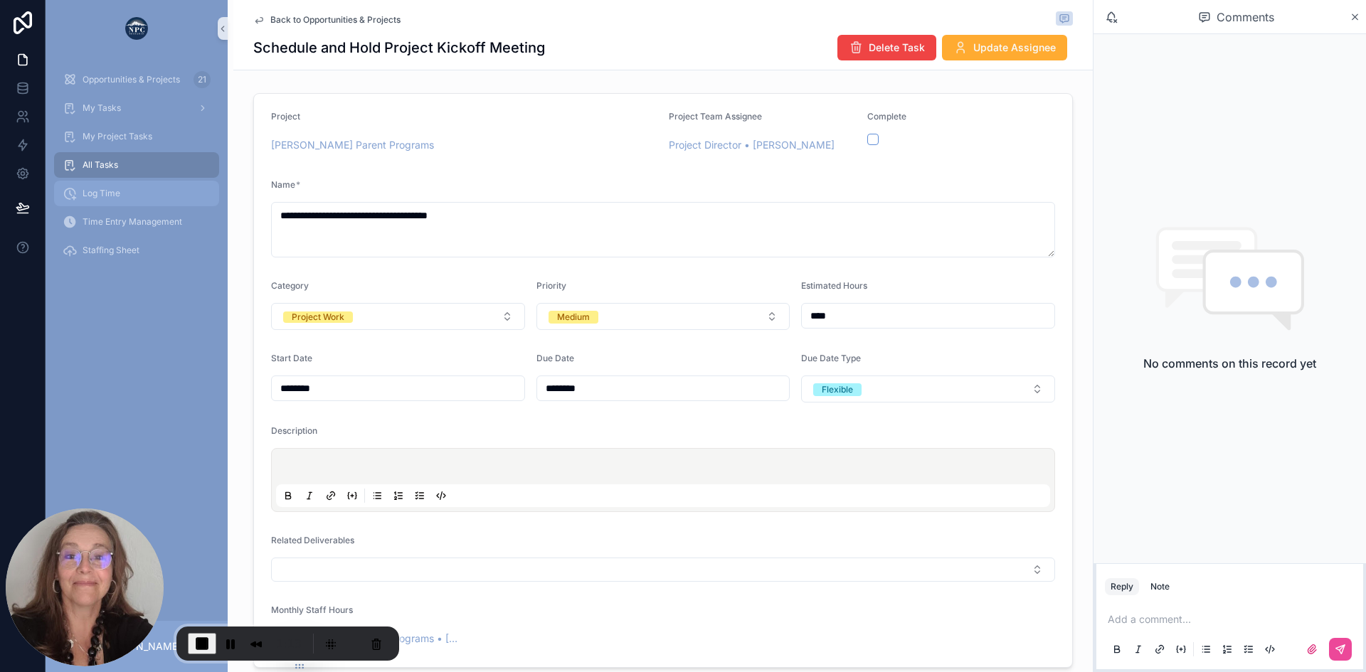
click at [96, 194] on span "Log Time" at bounding box center [102, 193] width 38 height 11
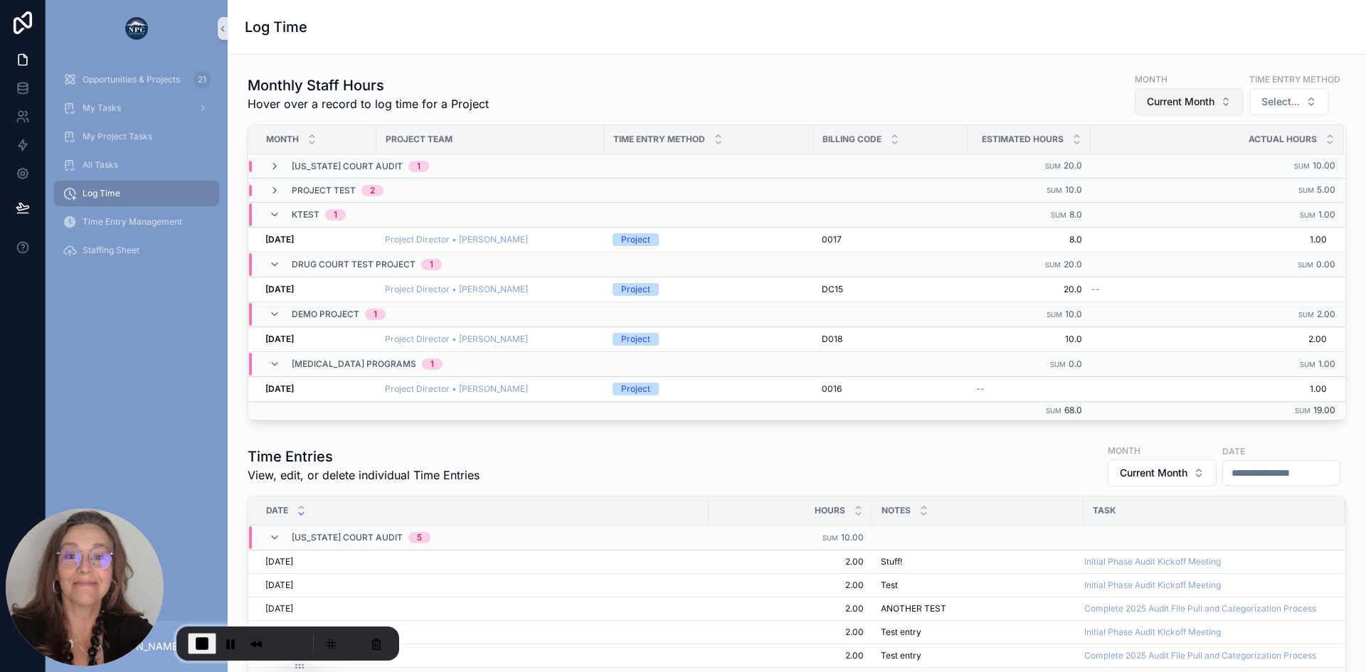
click at [1159, 100] on span "Current Month" at bounding box center [1181, 102] width 68 height 14
click at [1143, 233] on div "Future Month" at bounding box center [1177, 227] width 171 height 23
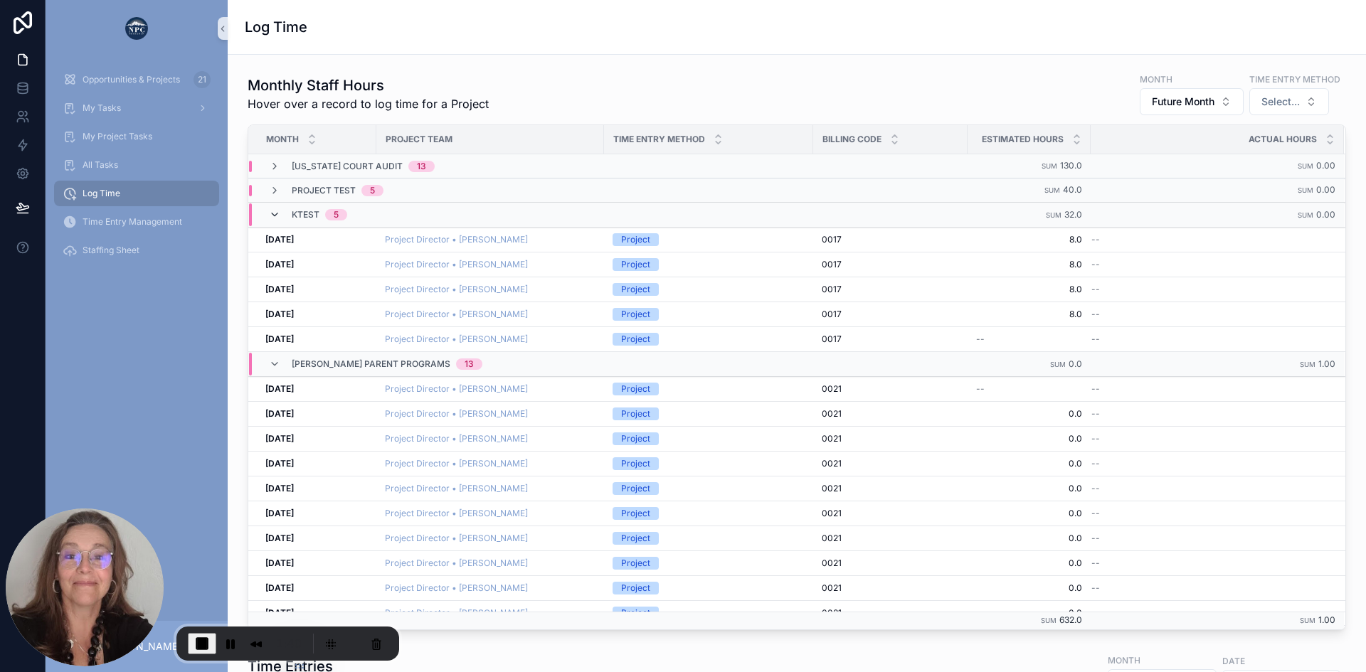
click at [272, 213] on icon "scrollable content" at bounding box center [274, 214] width 11 height 11
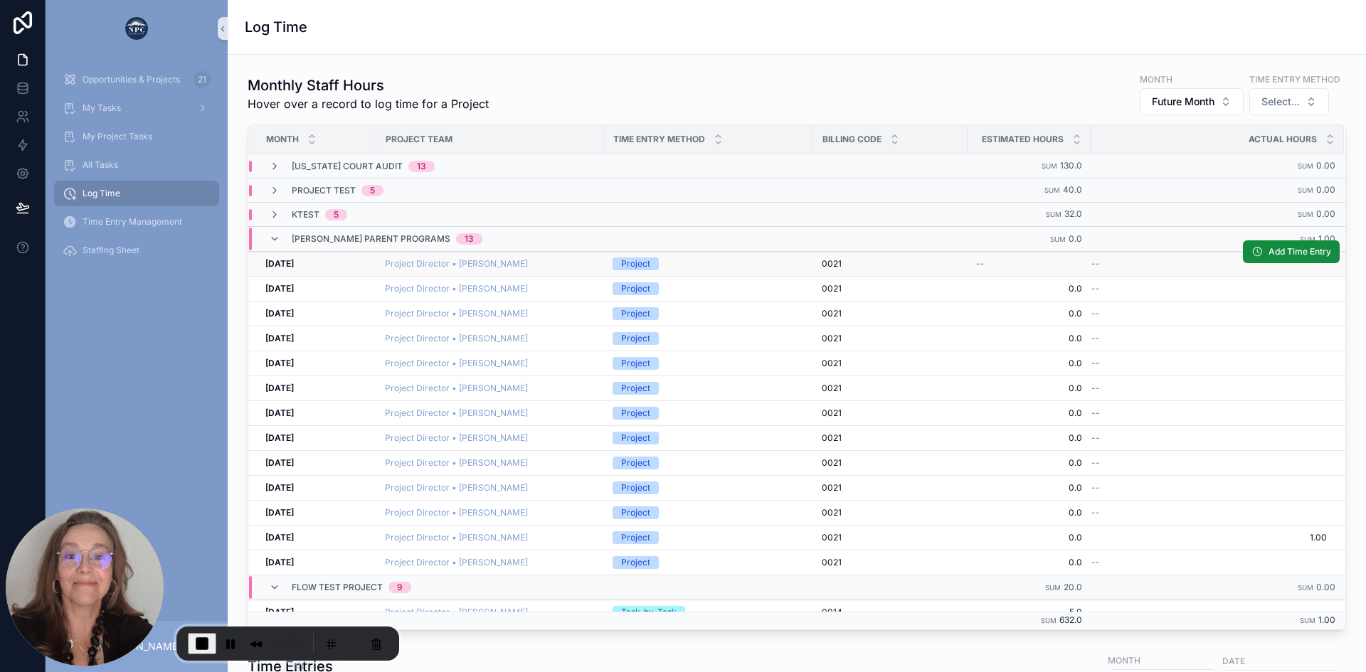
click at [361, 260] on div "[DATE] [DATE]" at bounding box center [316, 263] width 102 height 11
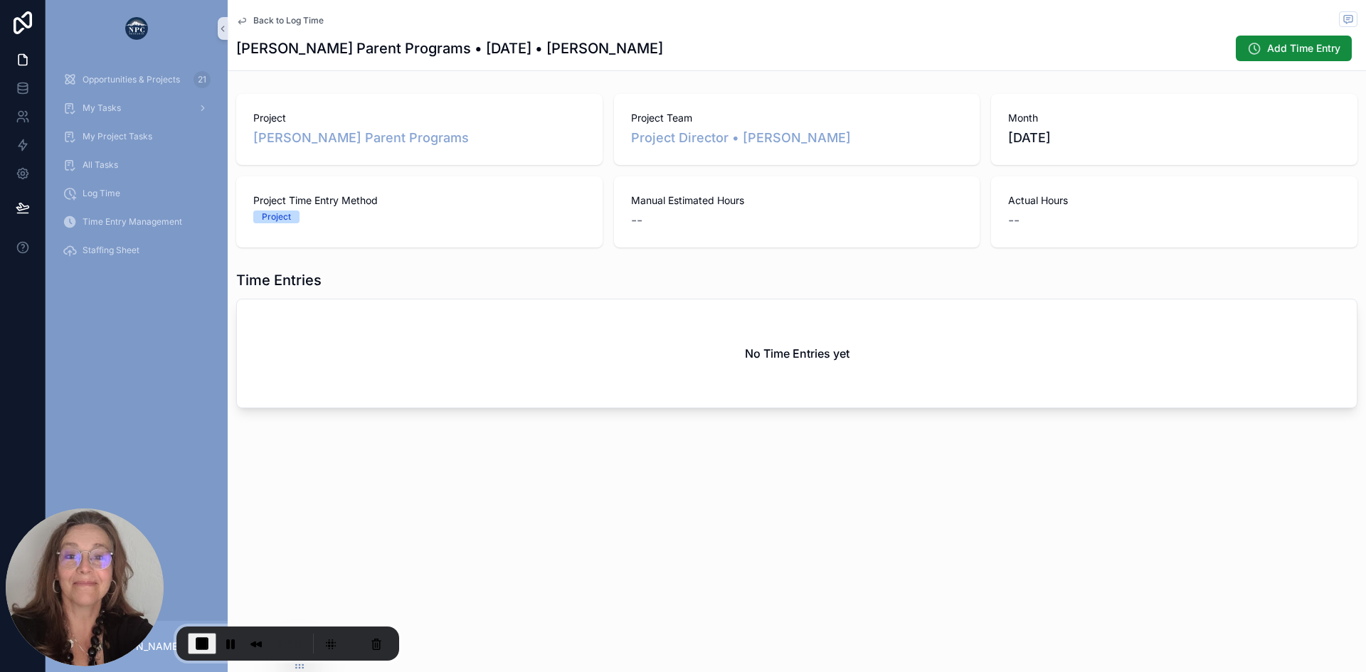
click at [257, 18] on span "Back to Log Time" at bounding box center [288, 20] width 70 height 11
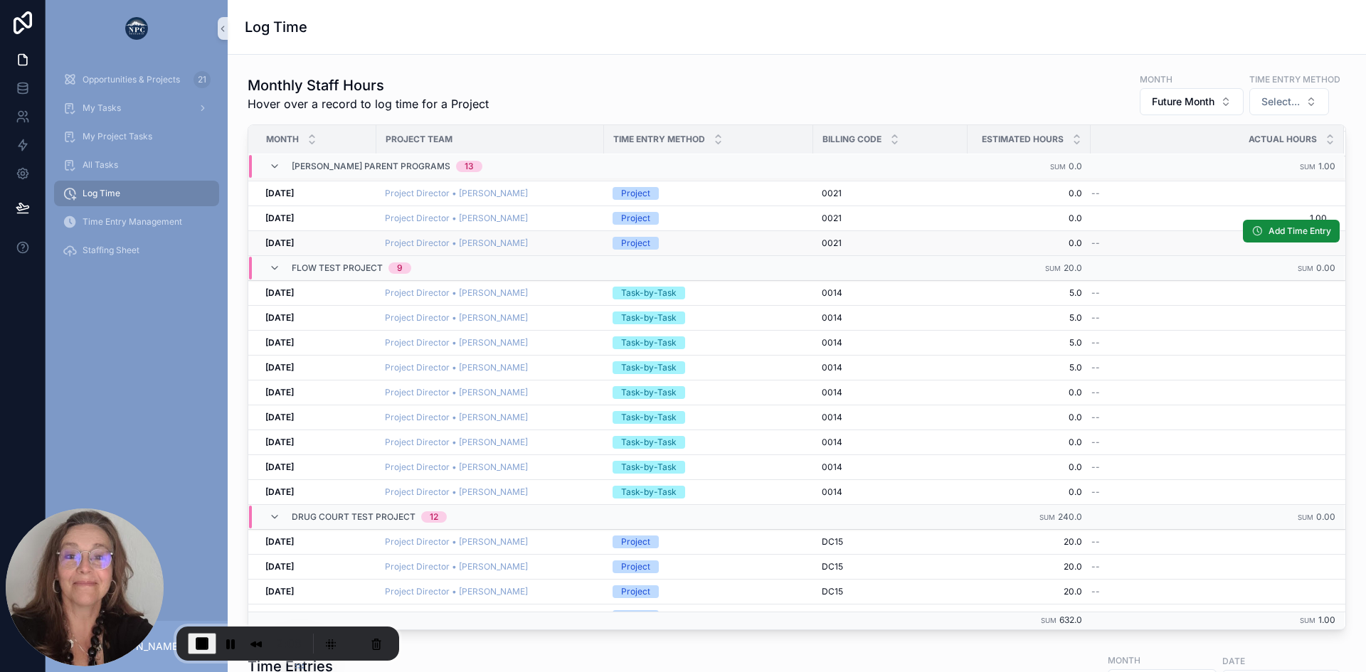
scroll to position [360, 0]
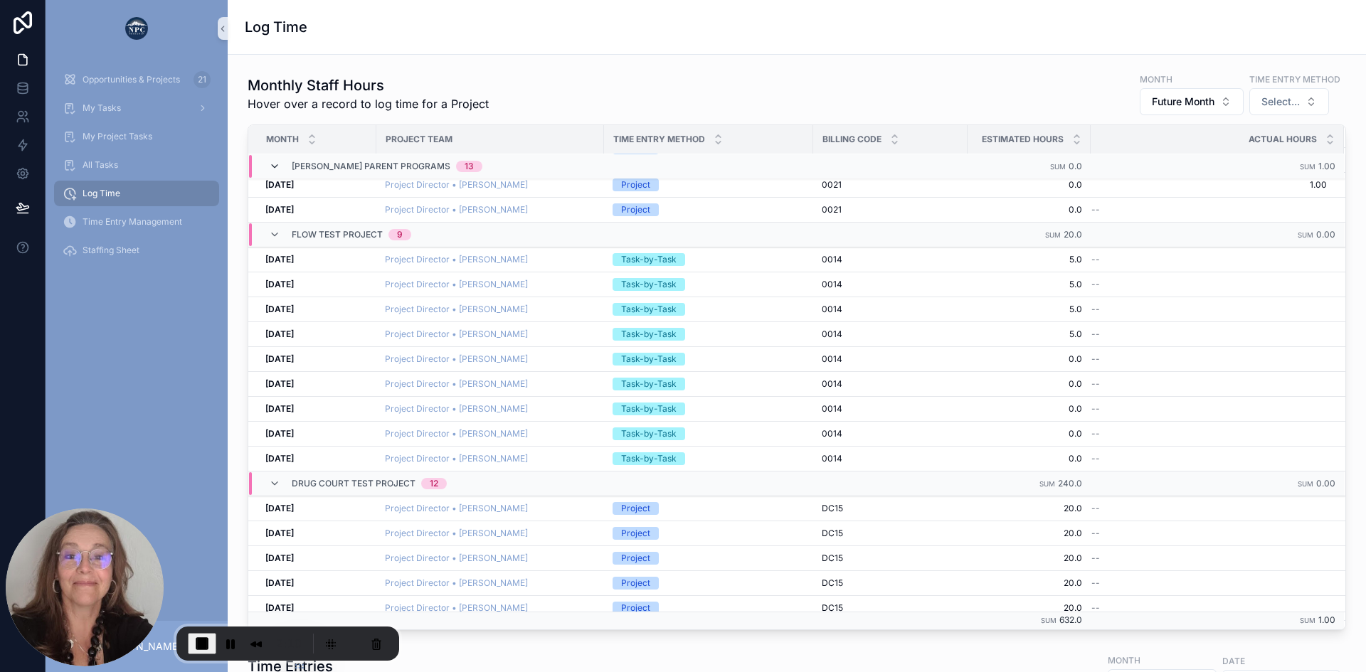
click at [270, 164] on icon "scrollable content" at bounding box center [274, 166] width 11 height 11
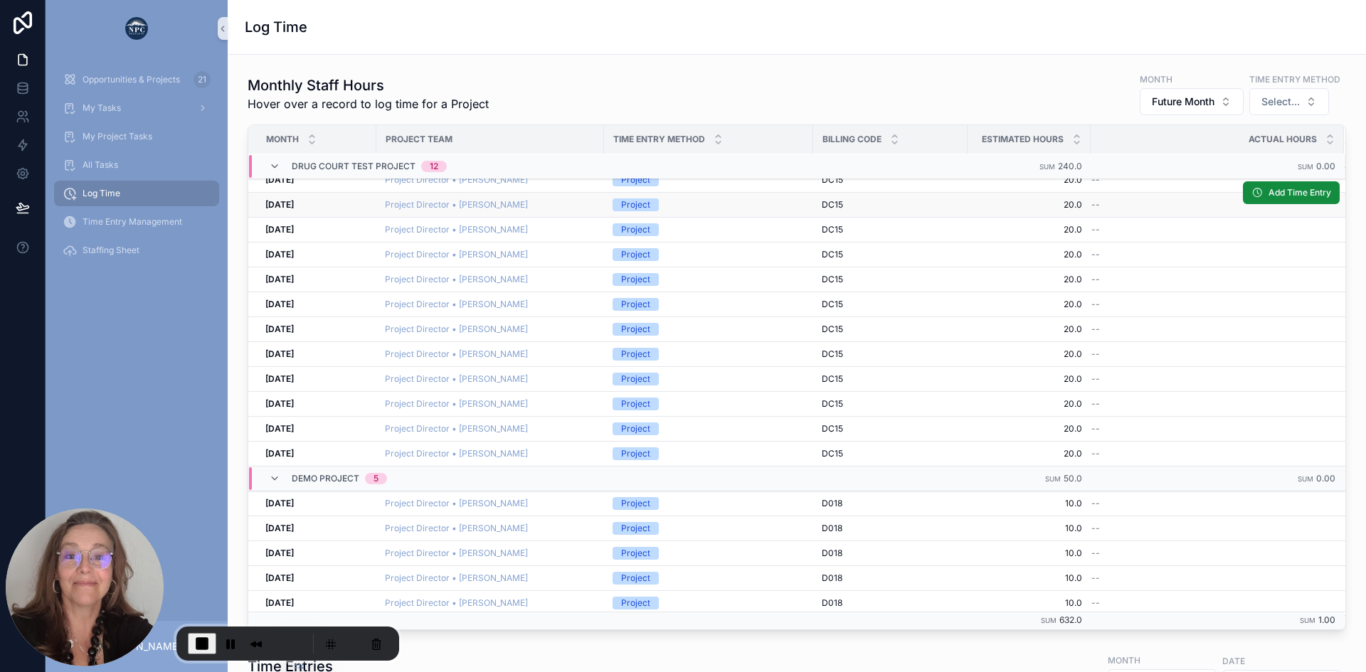
scroll to position [355, 0]
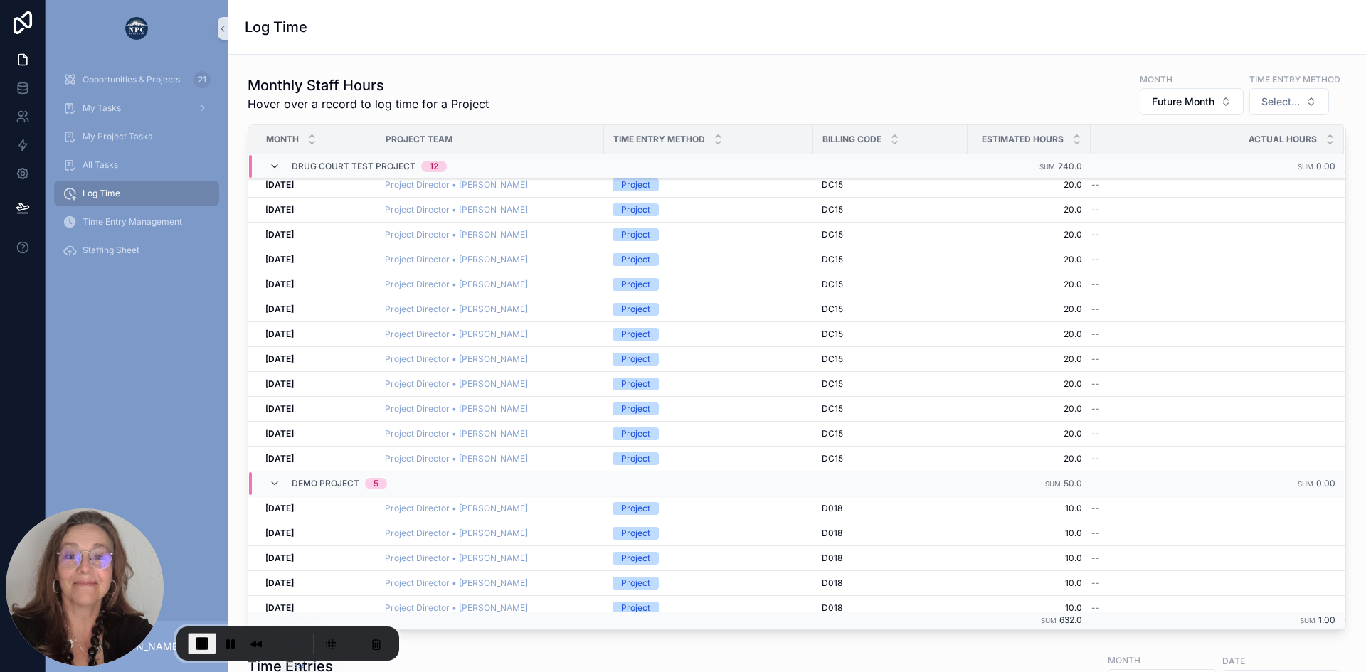
click at [275, 165] on icon "scrollable content" at bounding box center [274, 166] width 11 height 11
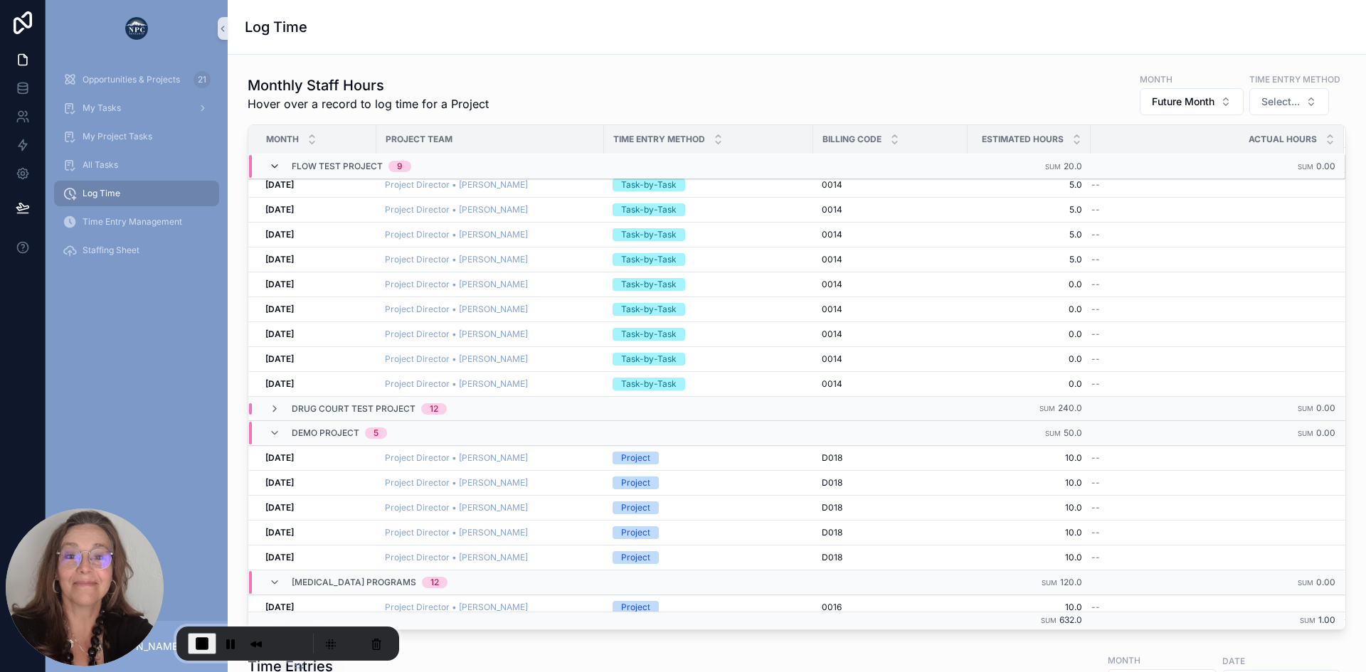
click at [275, 166] on icon "scrollable content" at bounding box center [274, 166] width 11 height 11
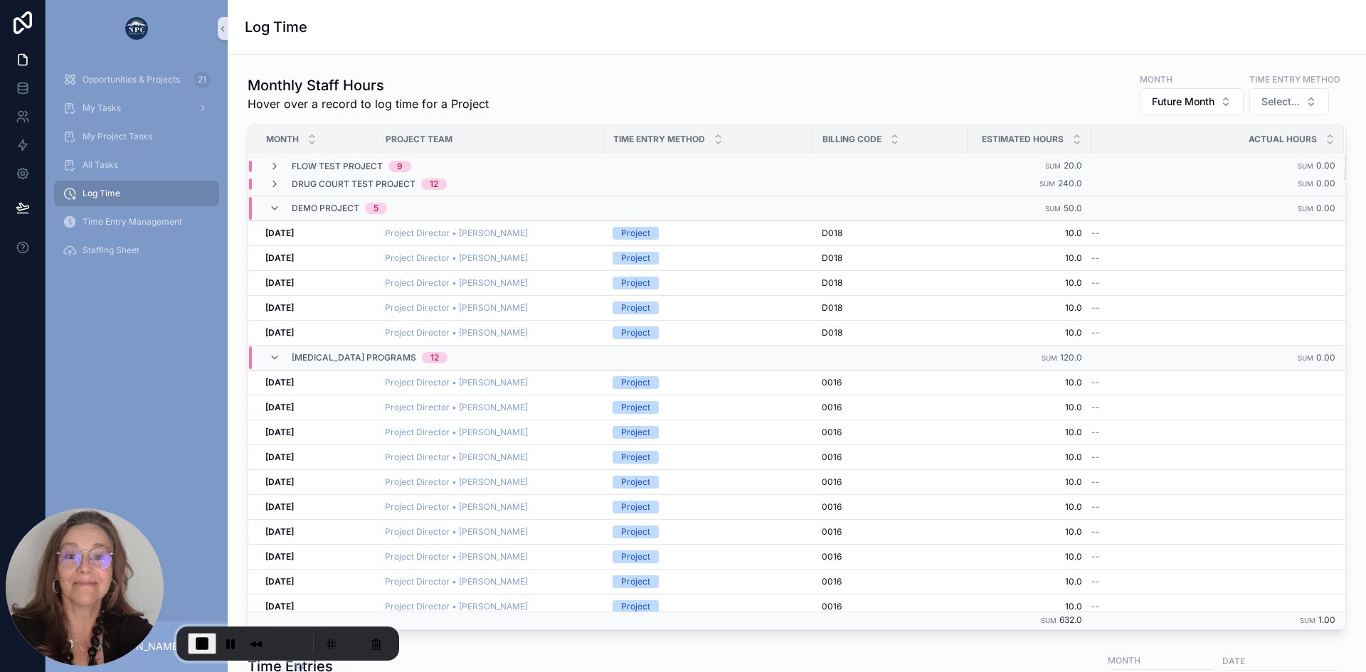
scroll to position [6, 0]
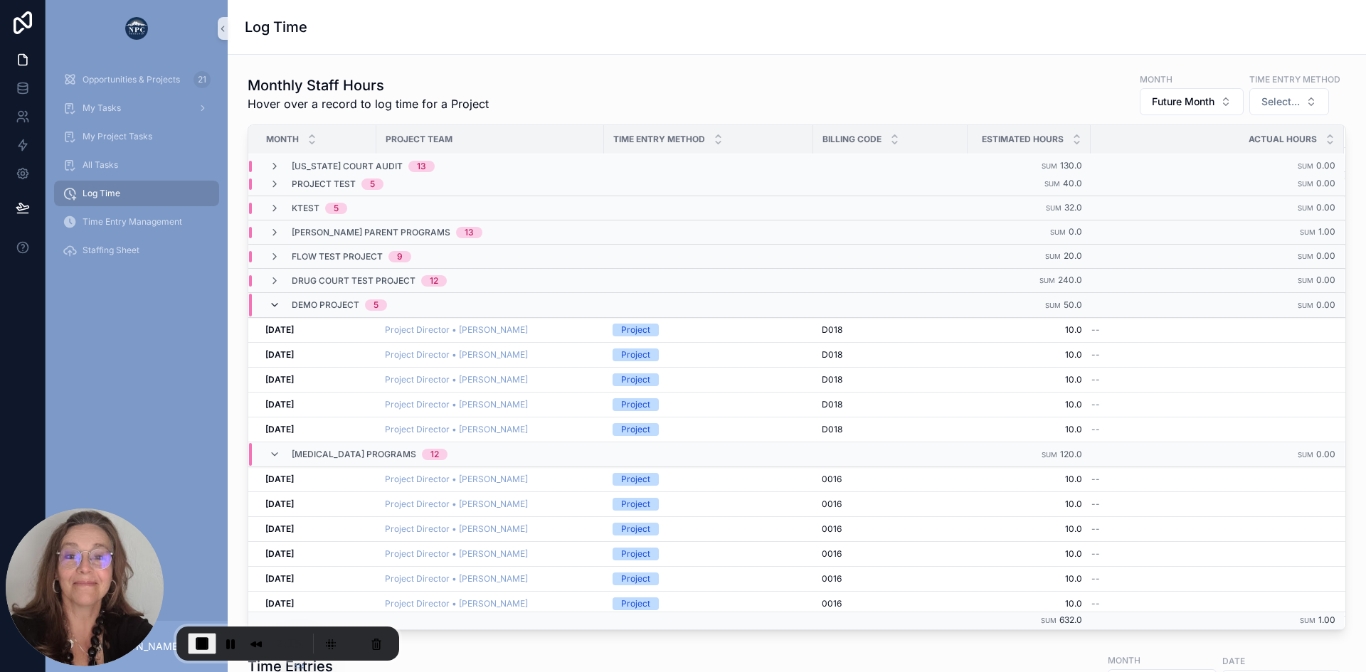
click at [275, 301] on icon "scrollable content" at bounding box center [274, 305] width 11 height 11
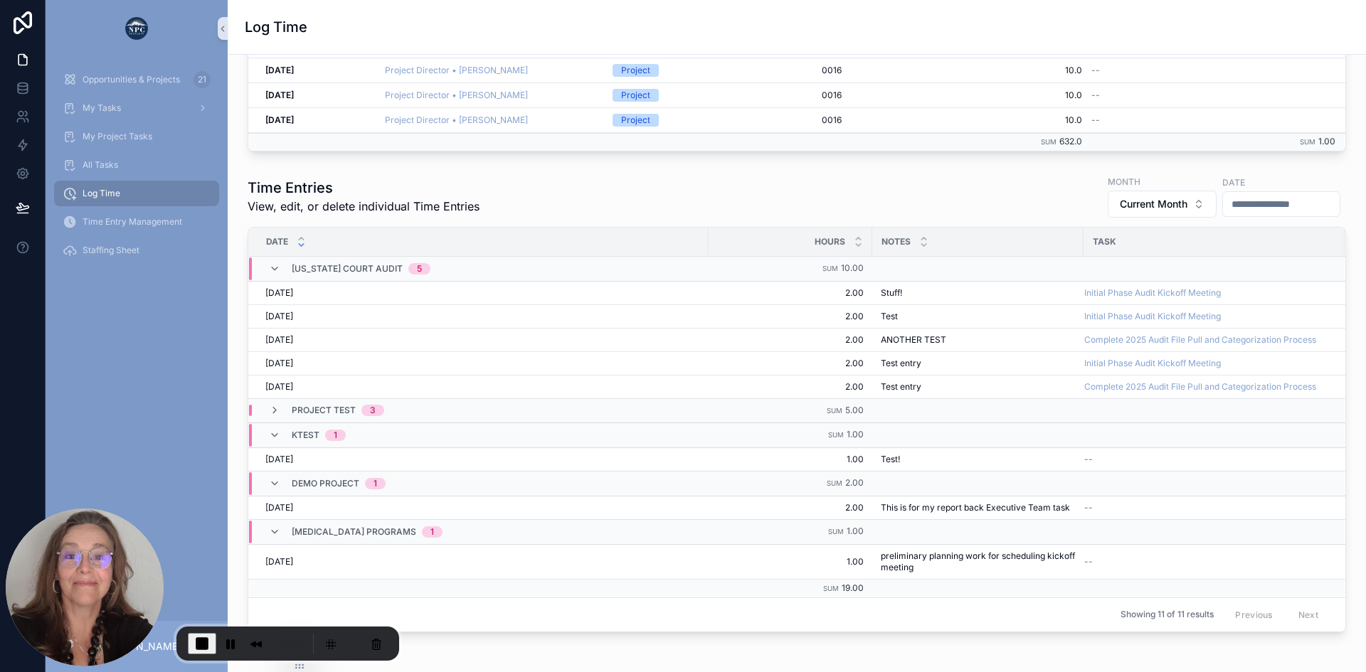
scroll to position [480, 0]
click at [274, 269] on icon "scrollable content" at bounding box center [274, 268] width 11 height 11
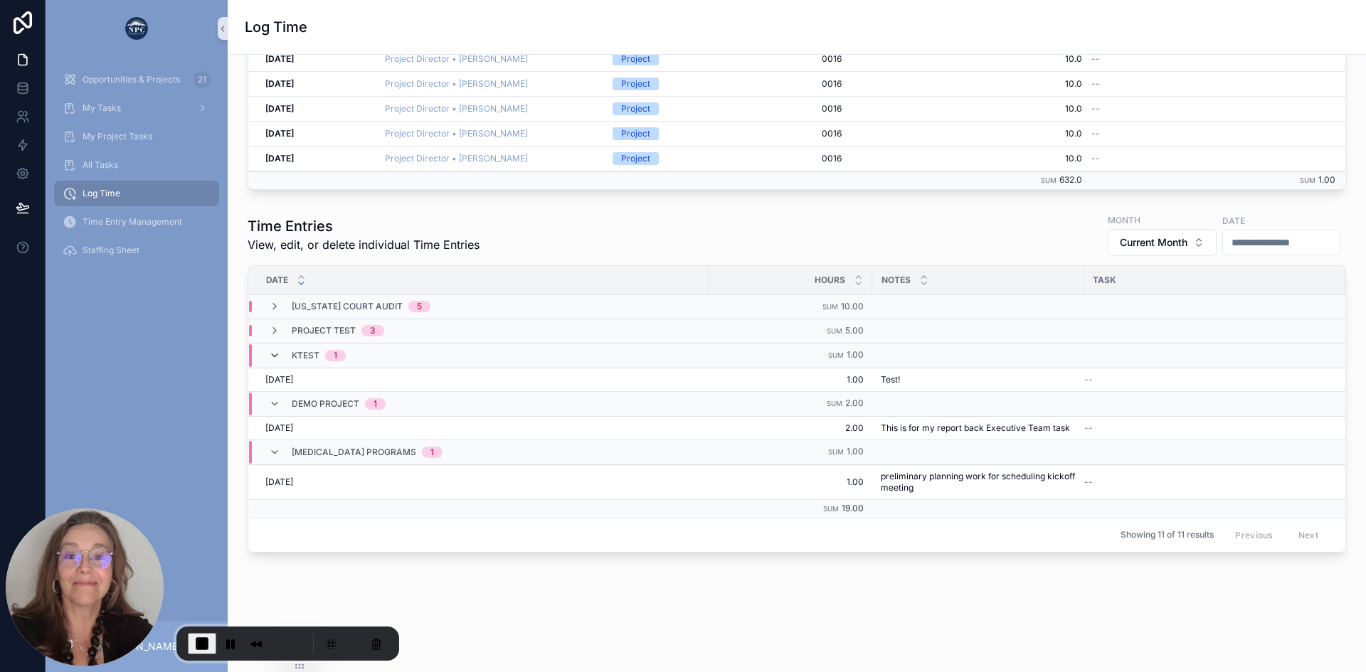
click at [275, 350] on icon "scrollable content" at bounding box center [274, 355] width 11 height 11
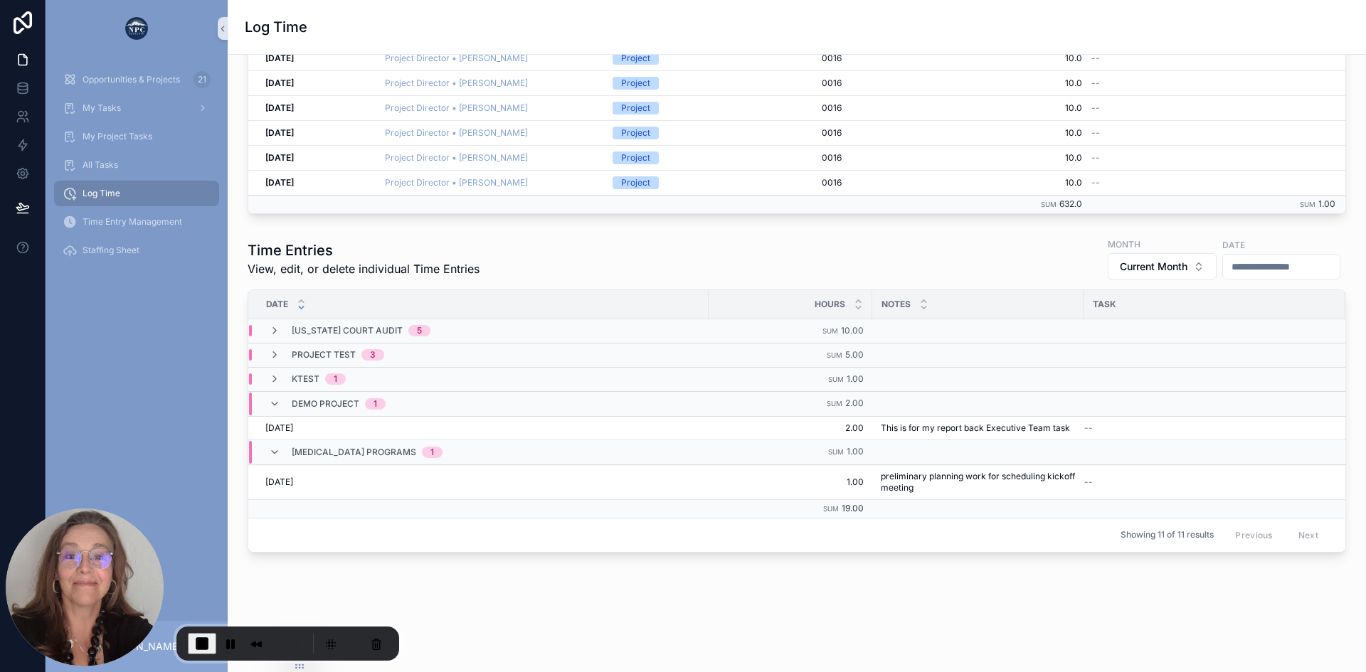
scroll to position [427, 0]
click at [274, 398] on icon "scrollable content" at bounding box center [274, 403] width 11 height 11
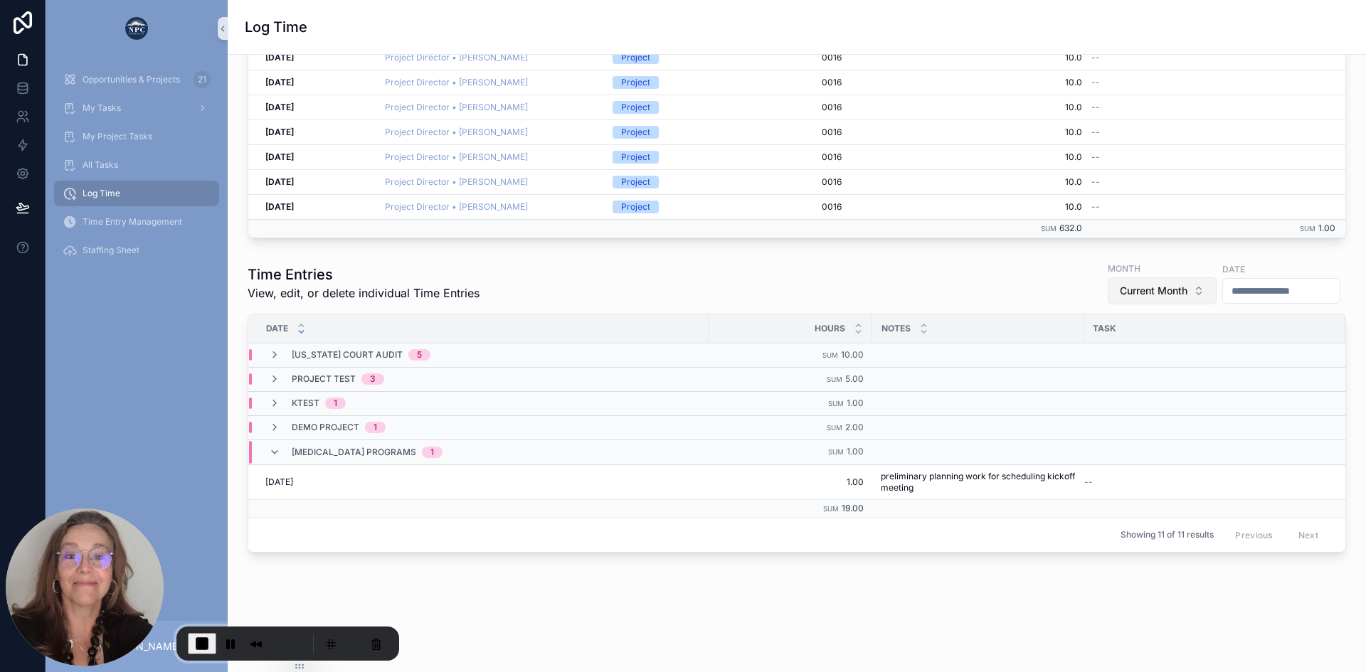
click at [1120, 284] on span "Current Month" at bounding box center [1154, 291] width 68 height 14
click at [1076, 413] on div "Future Month" at bounding box center [1114, 406] width 171 height 23
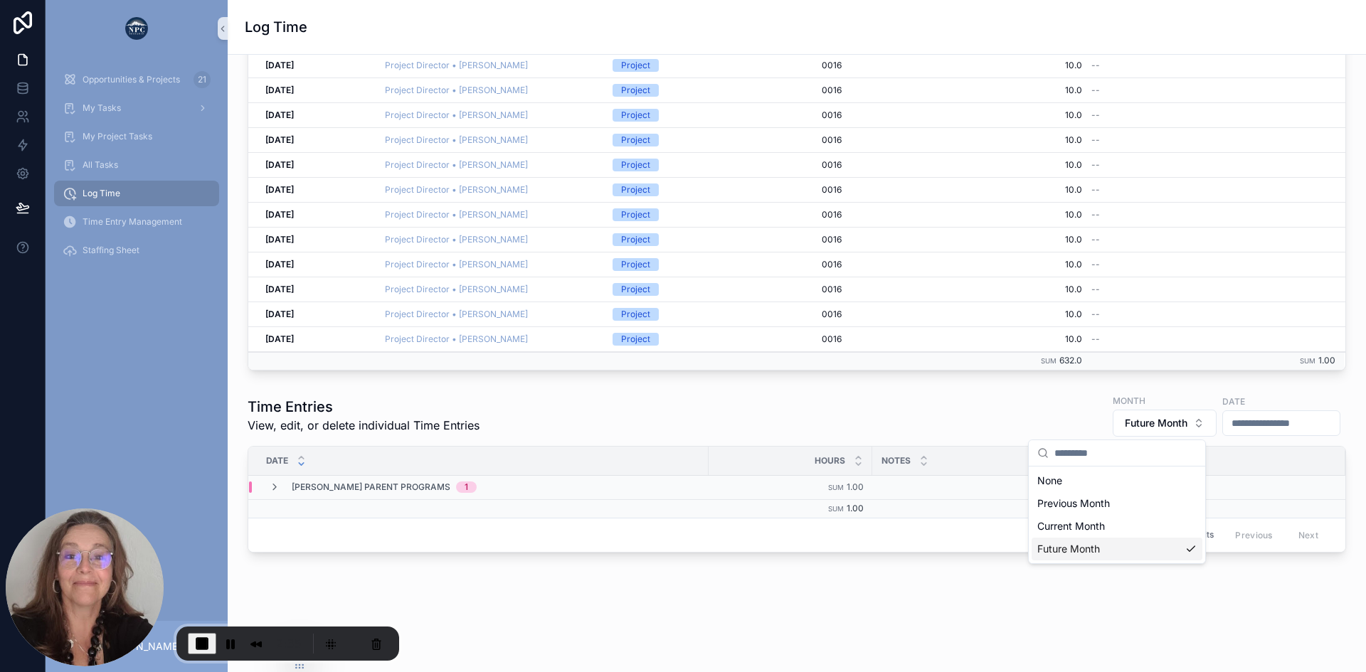
scroll to position [260, 0]
click at [688, 491] on div "[PERSON_NAME] Parent Programs 1" at bounding box center [478, 487] width 459 height 11
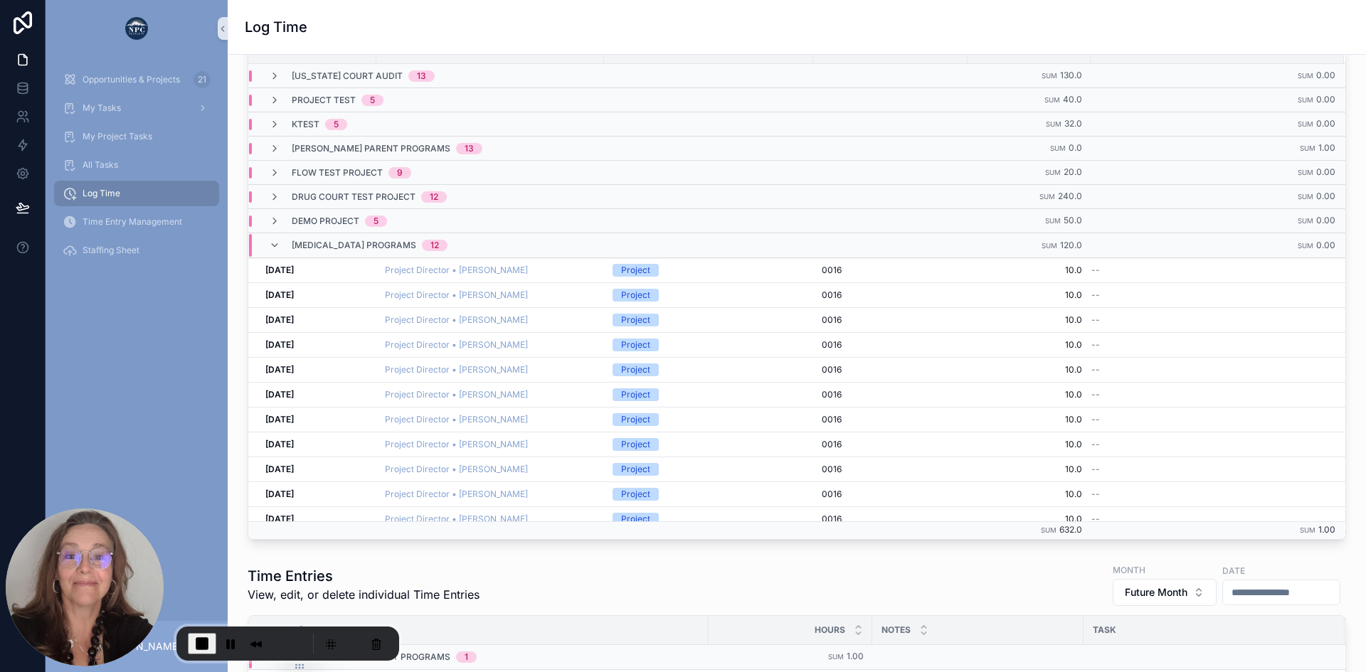
scroll to position [90, 0]
click at [330, 148] on span "[PERSON_NAME] Parent Programs" at bounding box center [371, 149] width 159 height 11
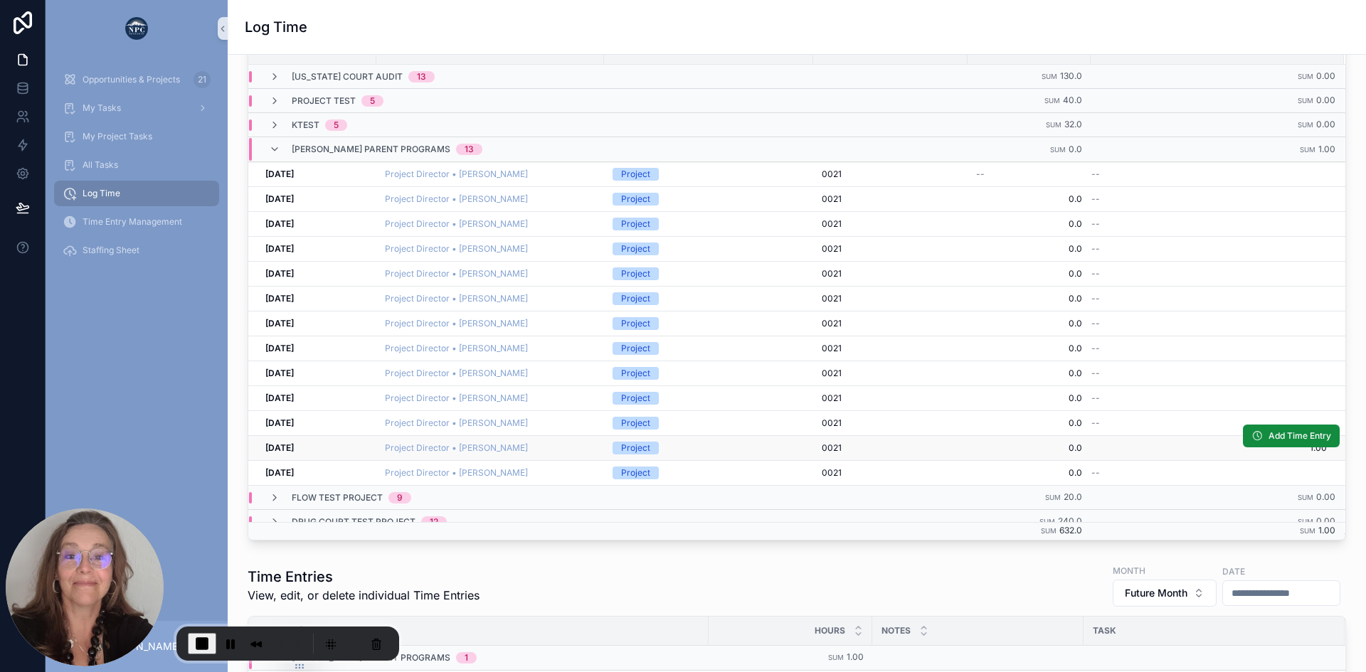
click at [319, 447] on div "[DATE] [DATE]" at bounding box center [316, 448] width 102 height 11
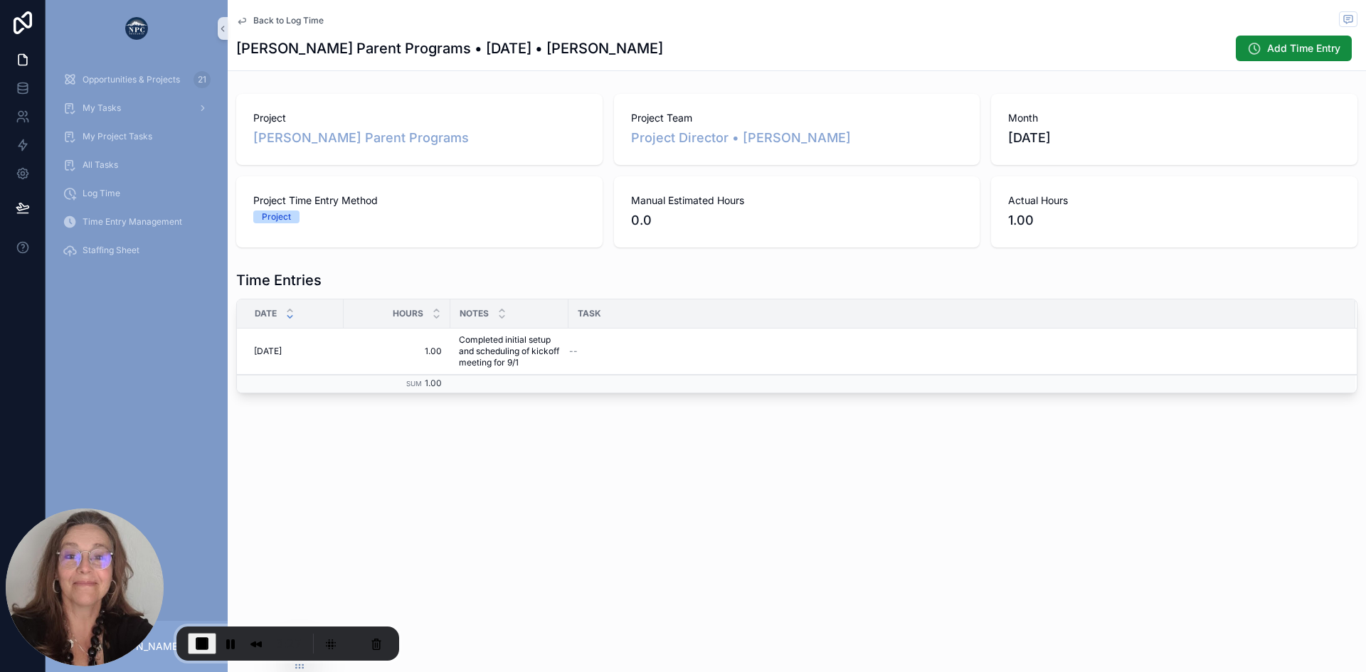
click at [263, 21] on span "Back to Log Time" at bounding box center [288, 20] width 70 height 11
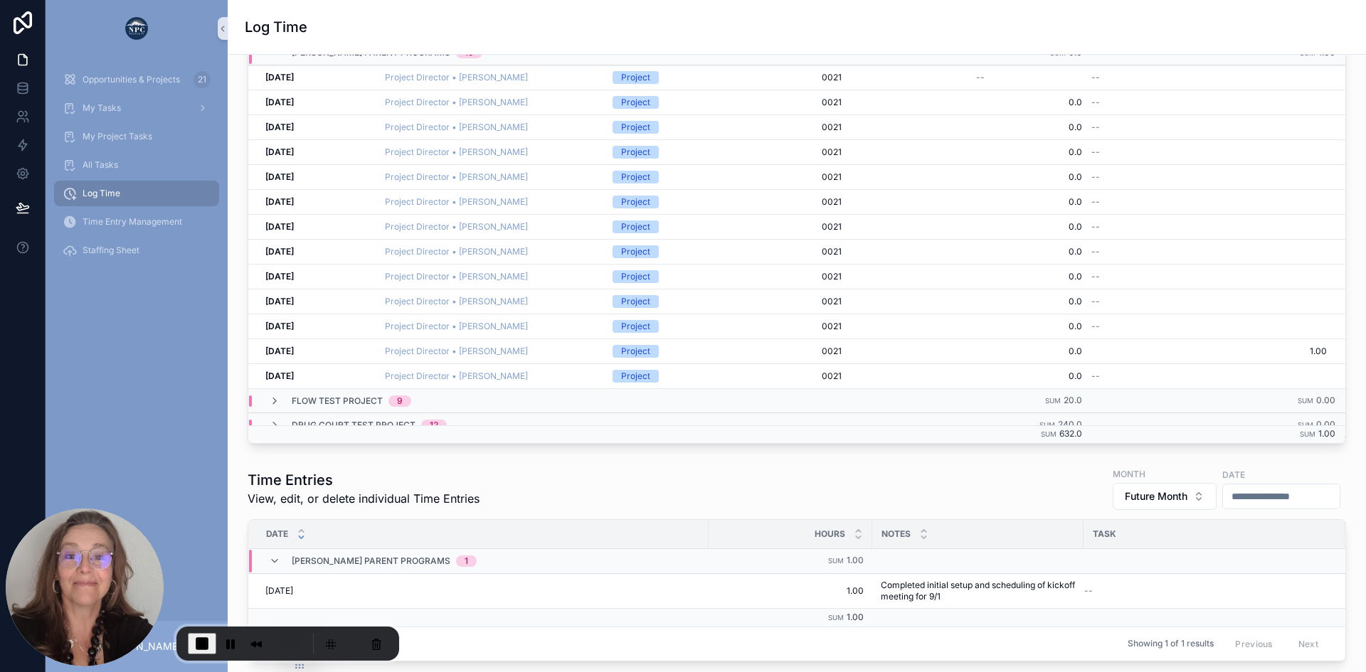
scroll to position [306, 0]
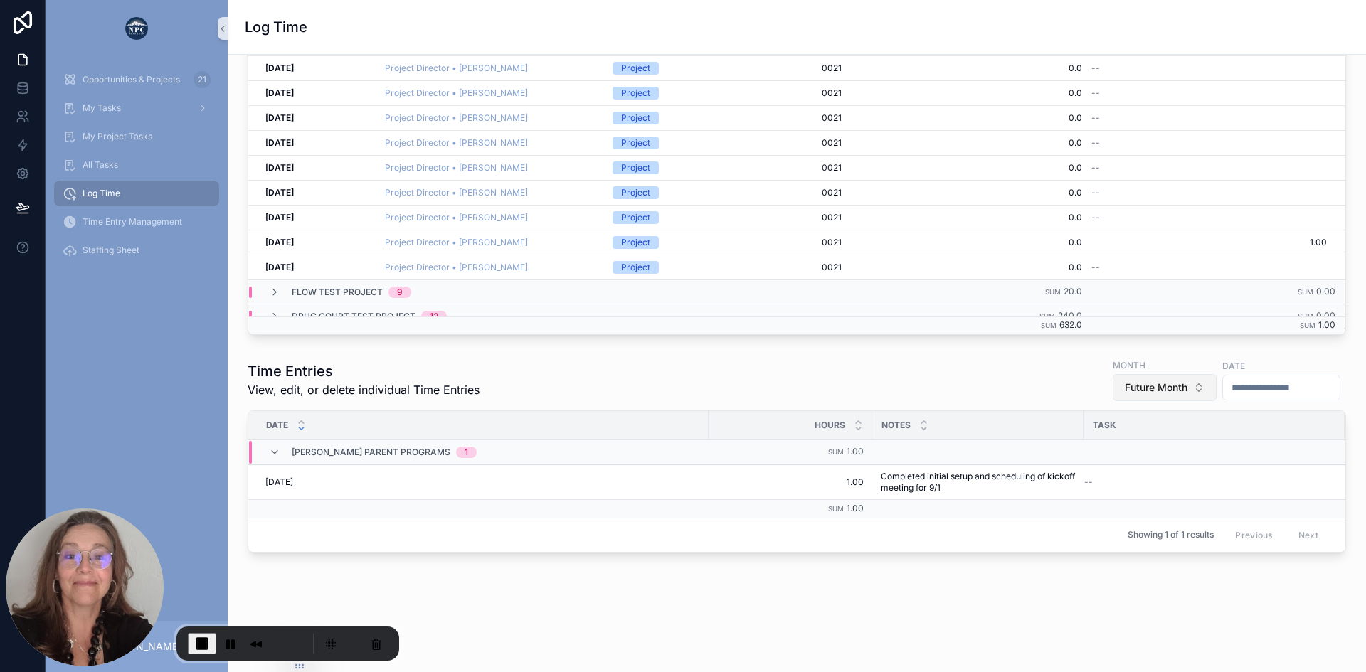
click at [1125, 381] on span "Future Month" at bounding box center [1156, 388] width 63 height 14
click at [1054, 432] on div "None" at bounding box center [1117, 434] width 171 height 23
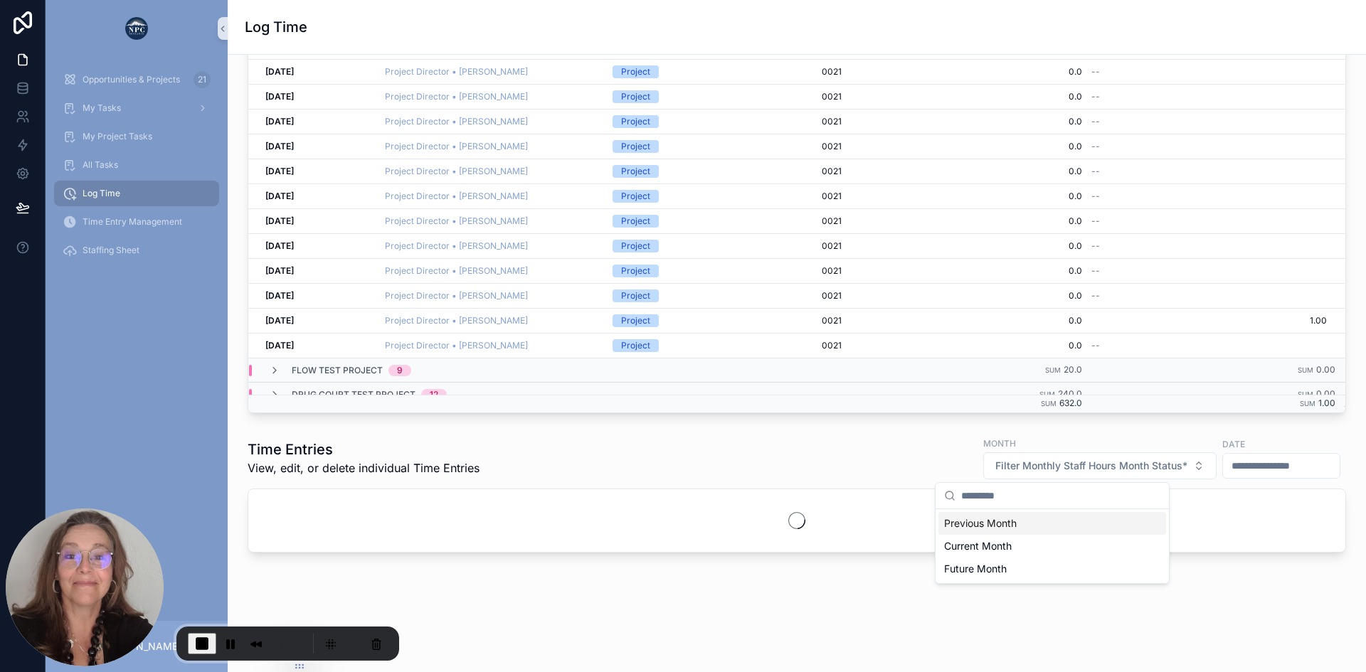
scroll to position [217, 0]
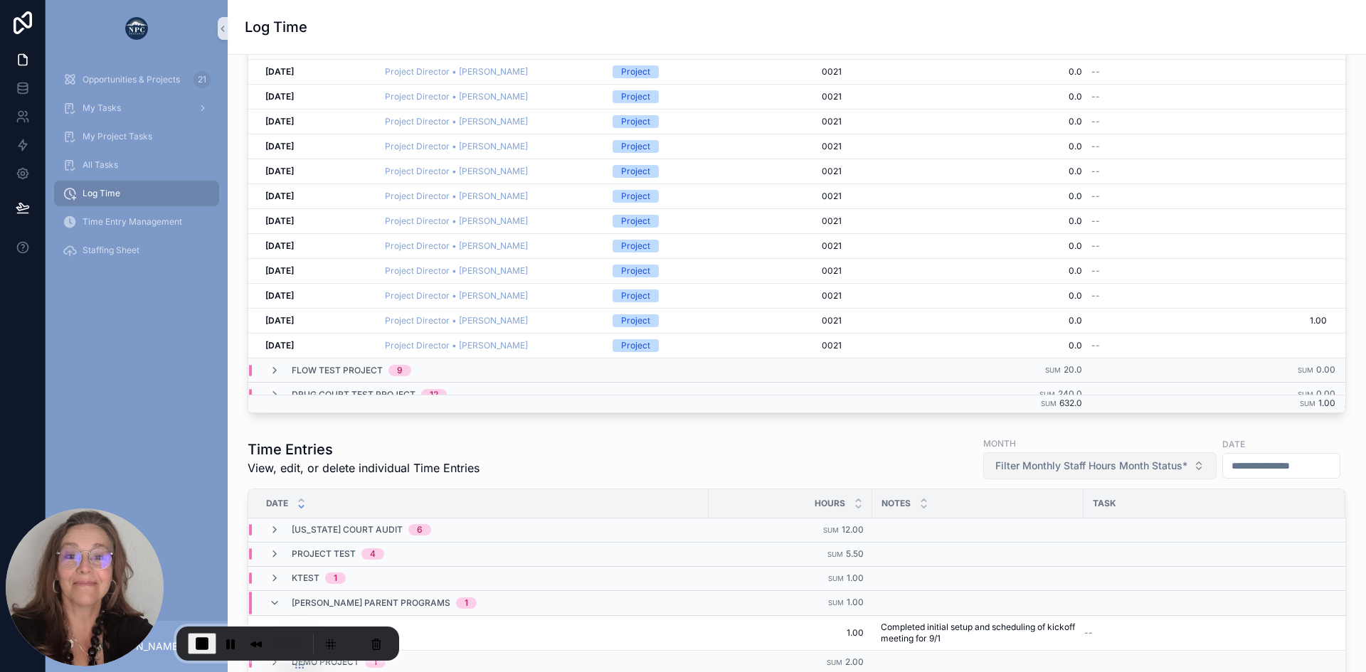
click at [1027, 462] on span "Filter Monthly Staff Hours Month Status*" at bounding box center [1091, 466] width 192 height 14
click at [1000, 541] on div "Current Month" at bounding box center [1052, 546] width 228 height 23
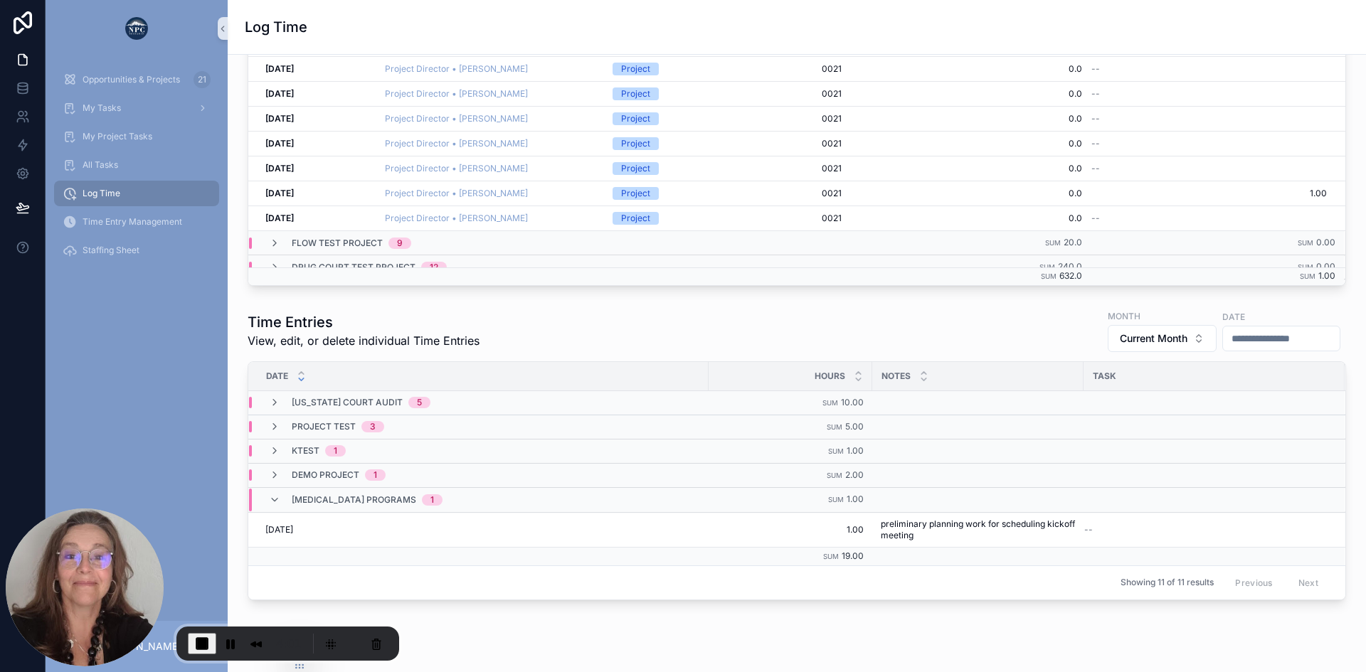
scroll to position [345, 0]
click at [273, 500] on icon "scrollable content" at bounding box center [274, 499] width 11 height 11
click at [1223, 339] on input "scrollable content" at bounding box center [1281, 338] width 117 height 20
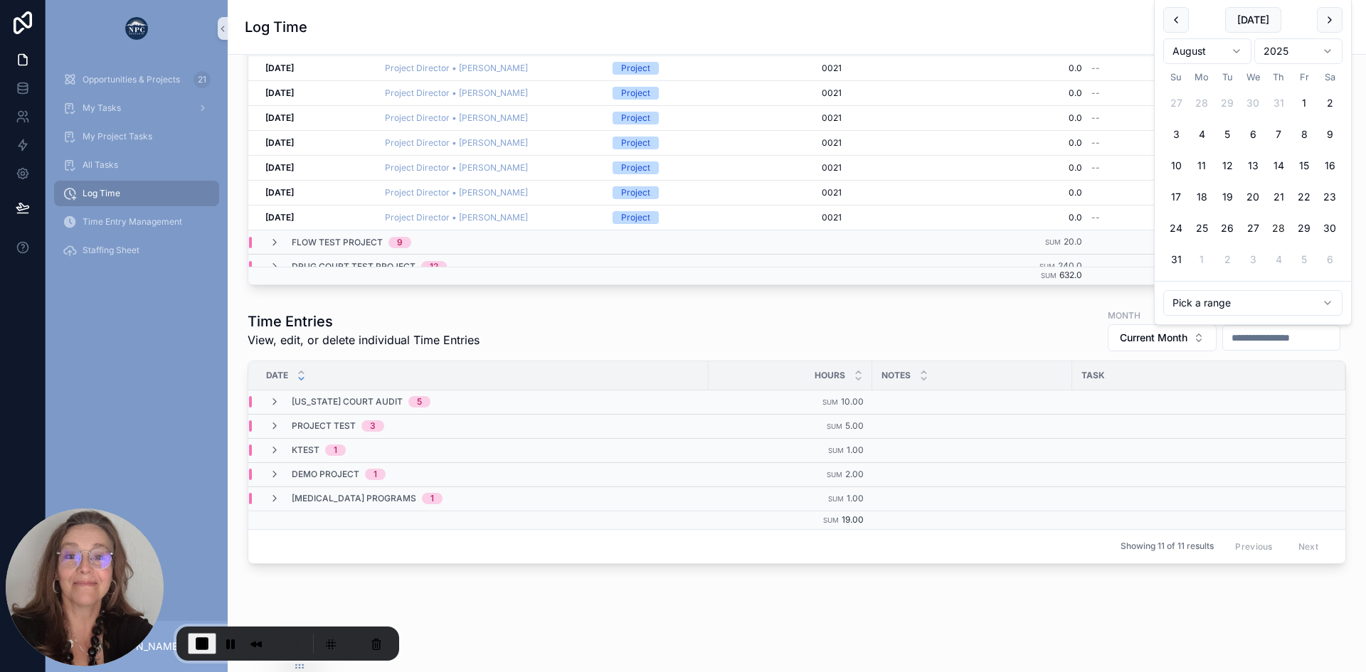
click at [1280, 228] on button "28" at bounding box center [1279, 229] width 26 height 26
type input "**********"
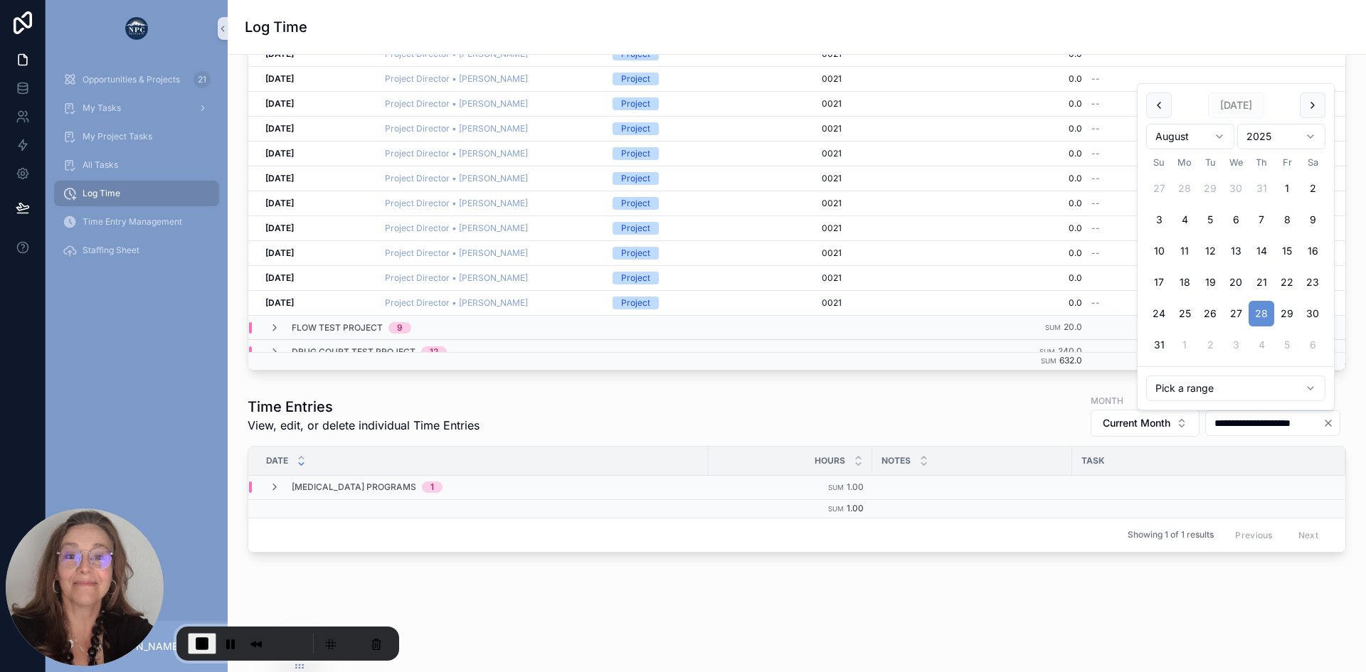
scroll to position [260, 0]
click at [925, 428] on div "**********" at bounding box center [797, 415] width 1098 height 44
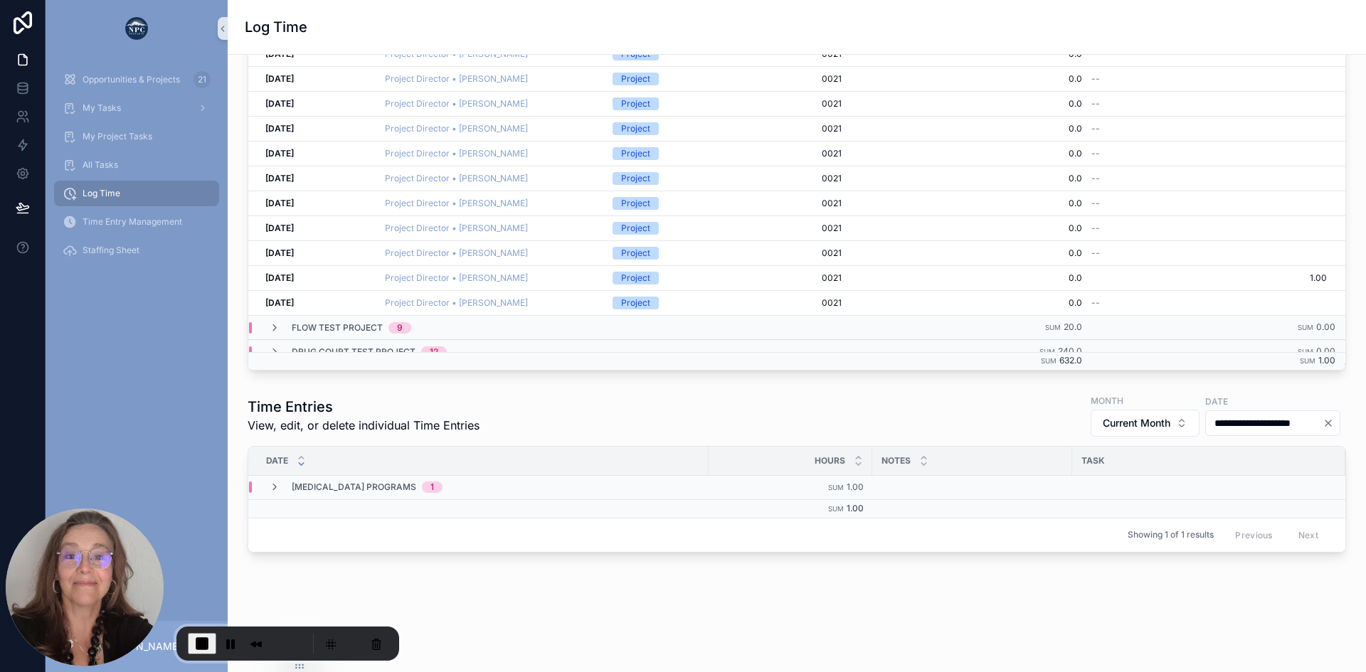
click at [1325, 421] on icon "Clear" at bounding box center [1328, 423] width 6 height 6
click at [1120, 424] on span "Current Month" at bounding box center [1154, 423] width 68 height 14
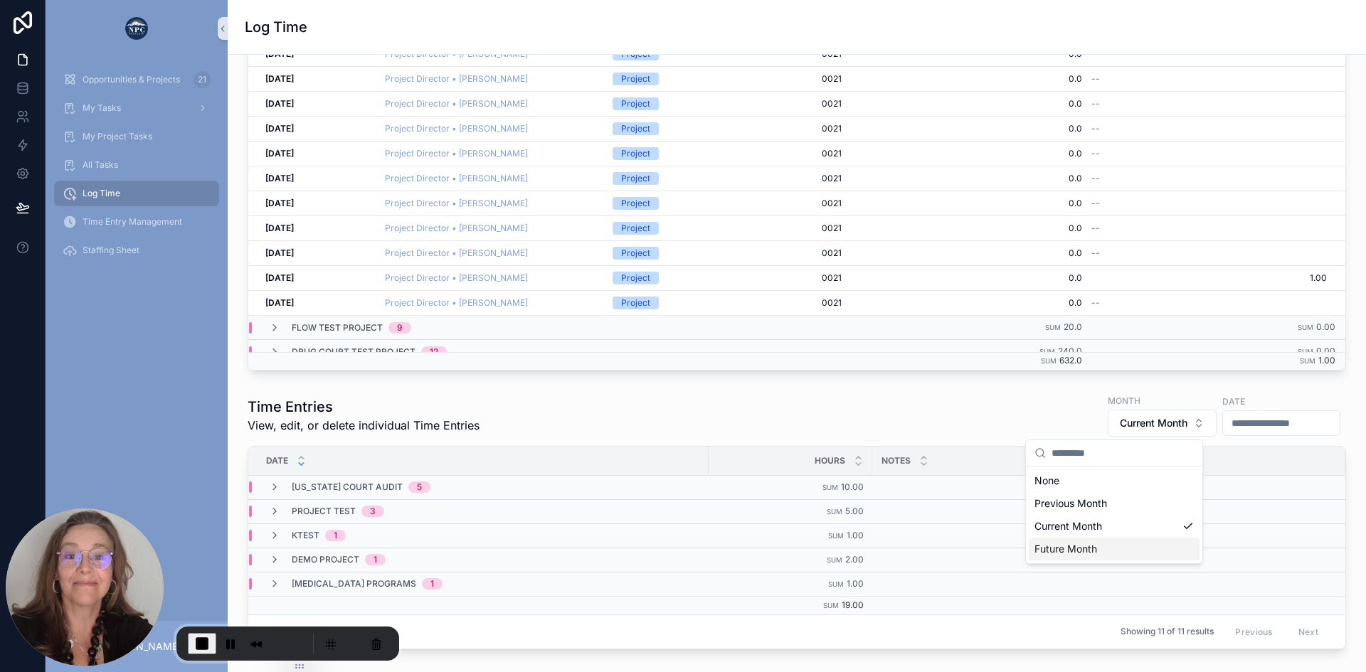
click at [1066, 548] on div "Future Month" at bounding box center [1114, 549] width 171 height 23
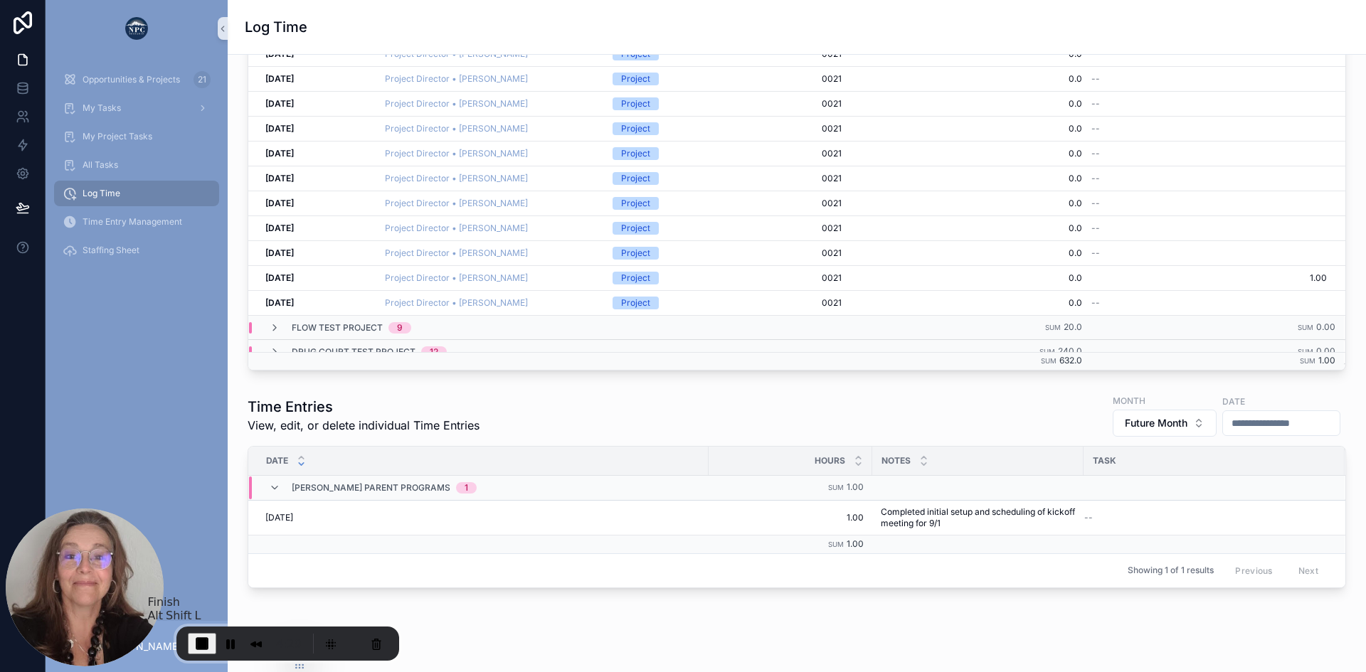
click at [200, 641] on span "End Recording" at bounding box center [202, 643] width 17 height 17
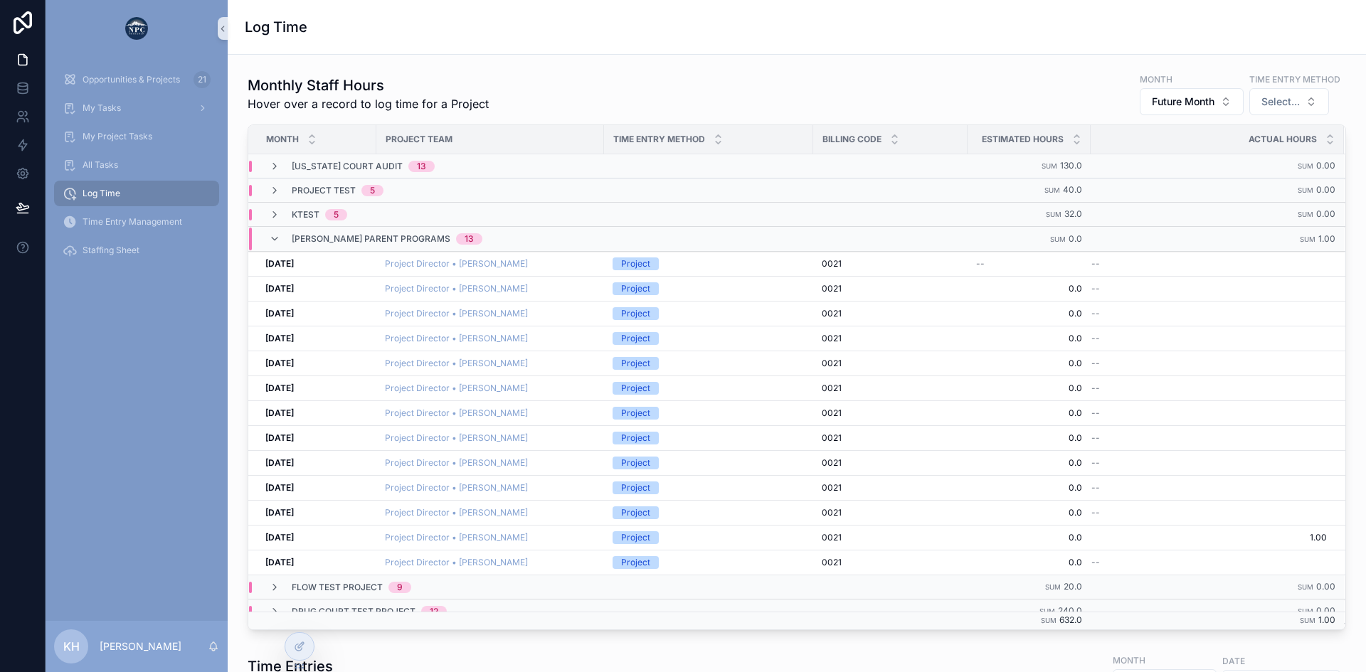
click at [89, 190] on span "Log Time" at bounding box center [102, 193] width 38 height 11
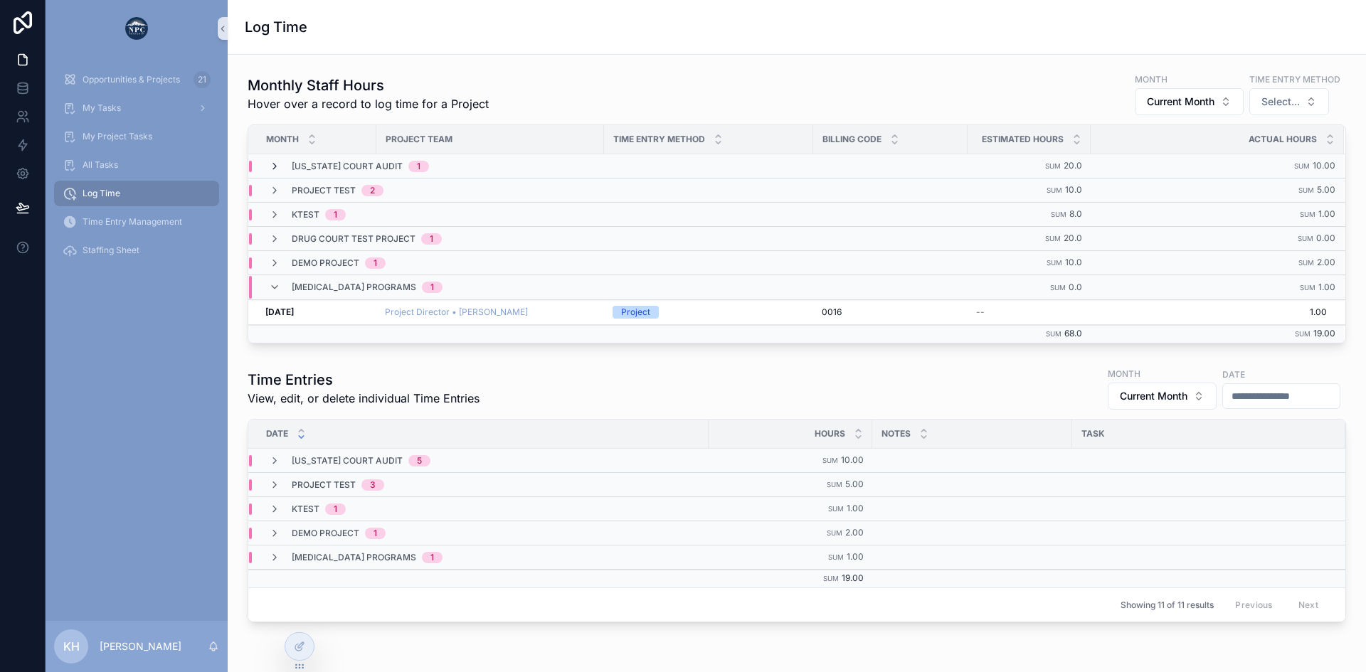
click at [273, 169] on icon "scrollable content" at bounding box center [274, 166] width 11 height 11
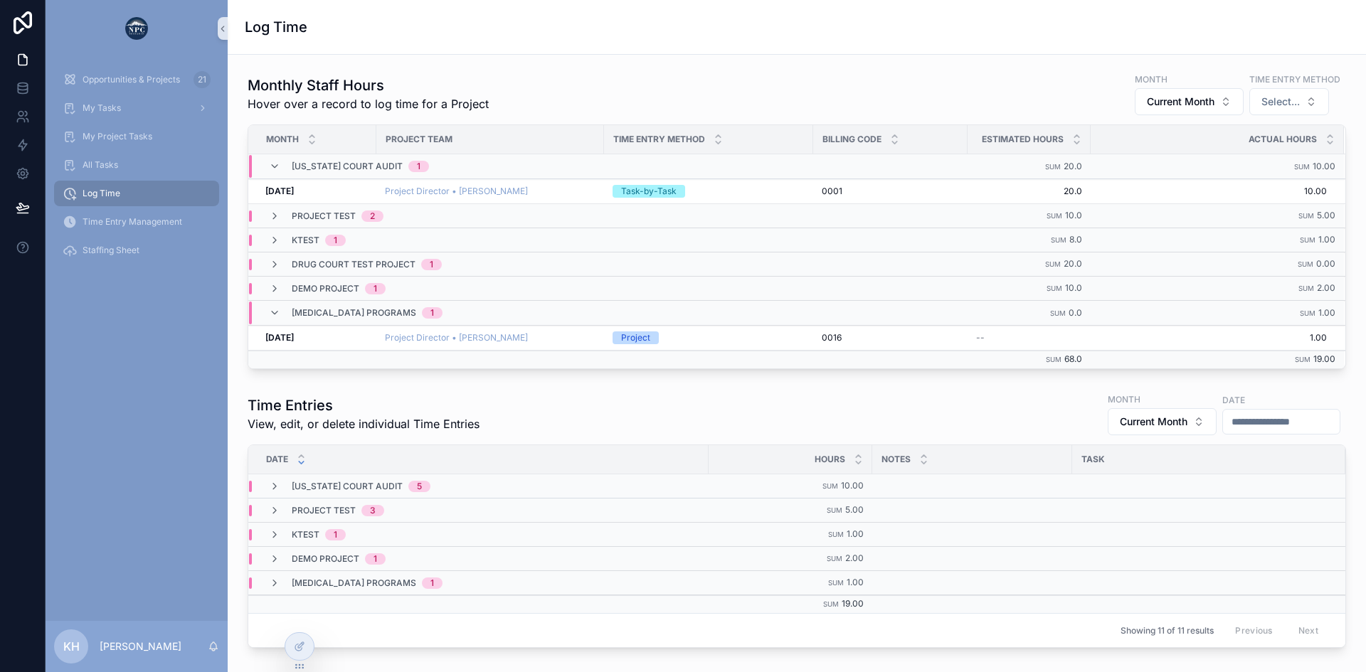
click at [273, 169] on icon "scrollable content" at bounding box center [274, 166] width 11 height 11
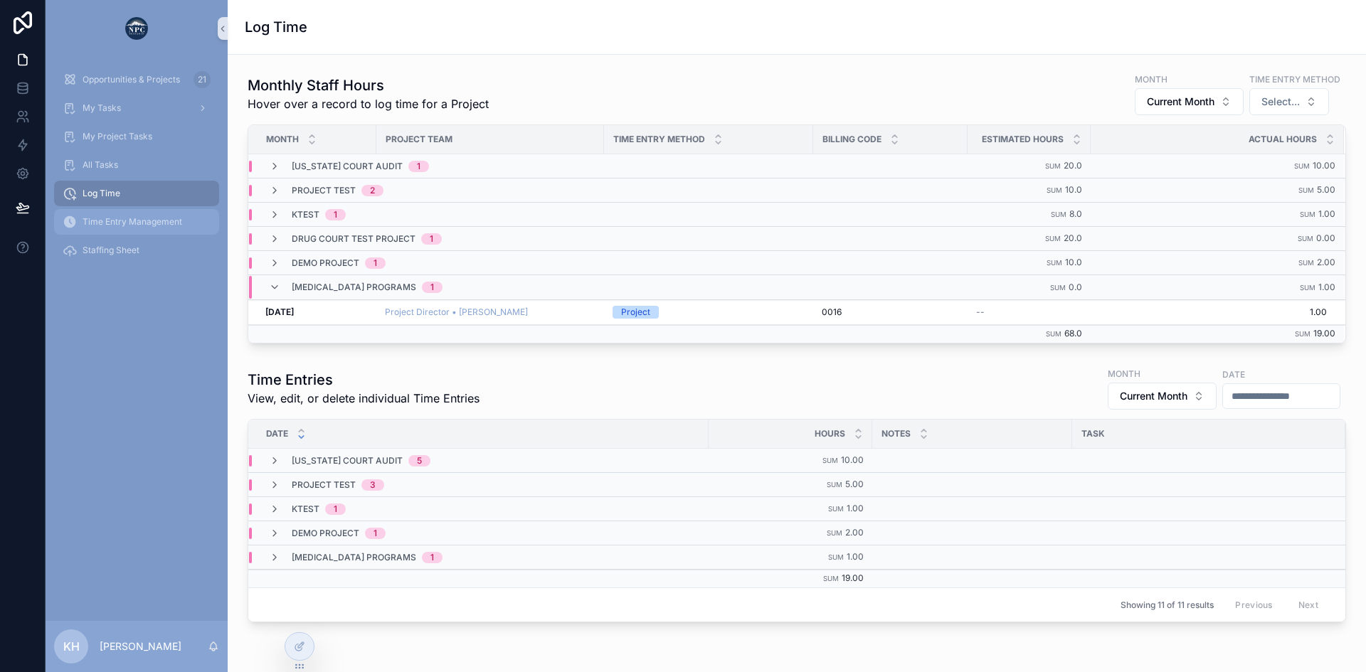
click at [105, 220] on span "Time Entry Management" at bounding box center [133, 221] width 100 height 11
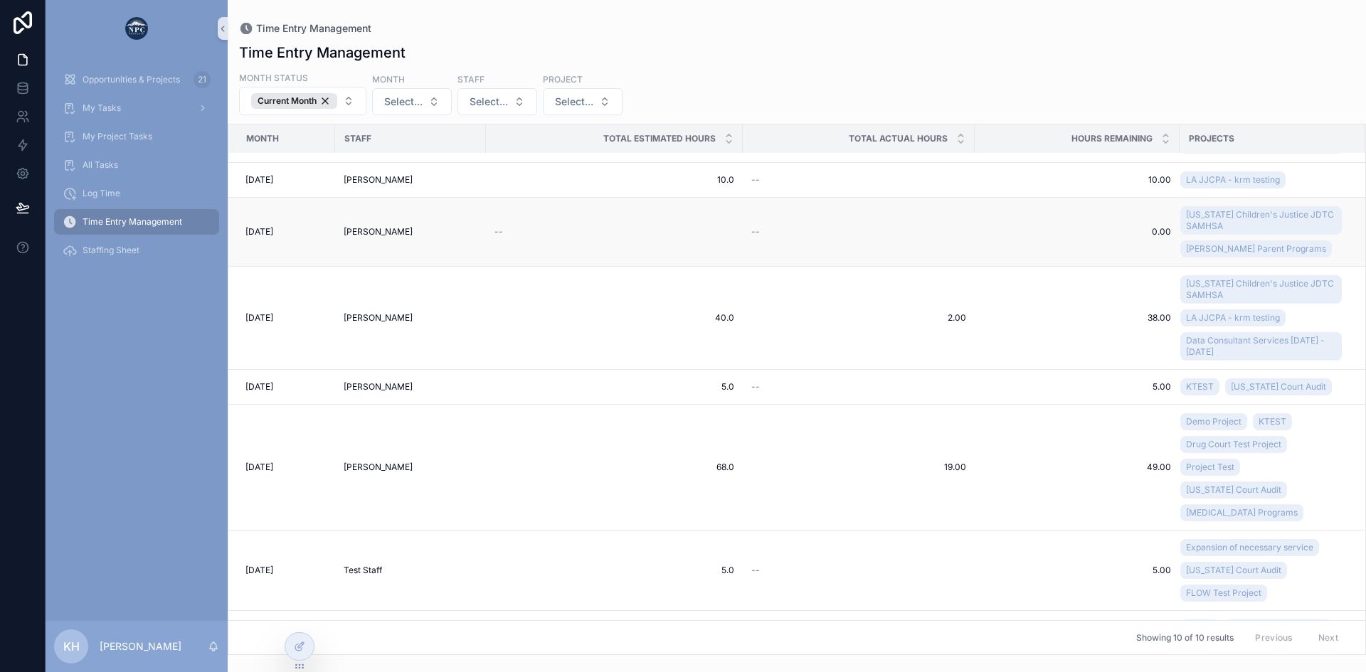
scroll to position [141, 0]
click at [384, 461] on span "[PERSON_NAME]" at bounding box center [378, 466] width 69 height 11
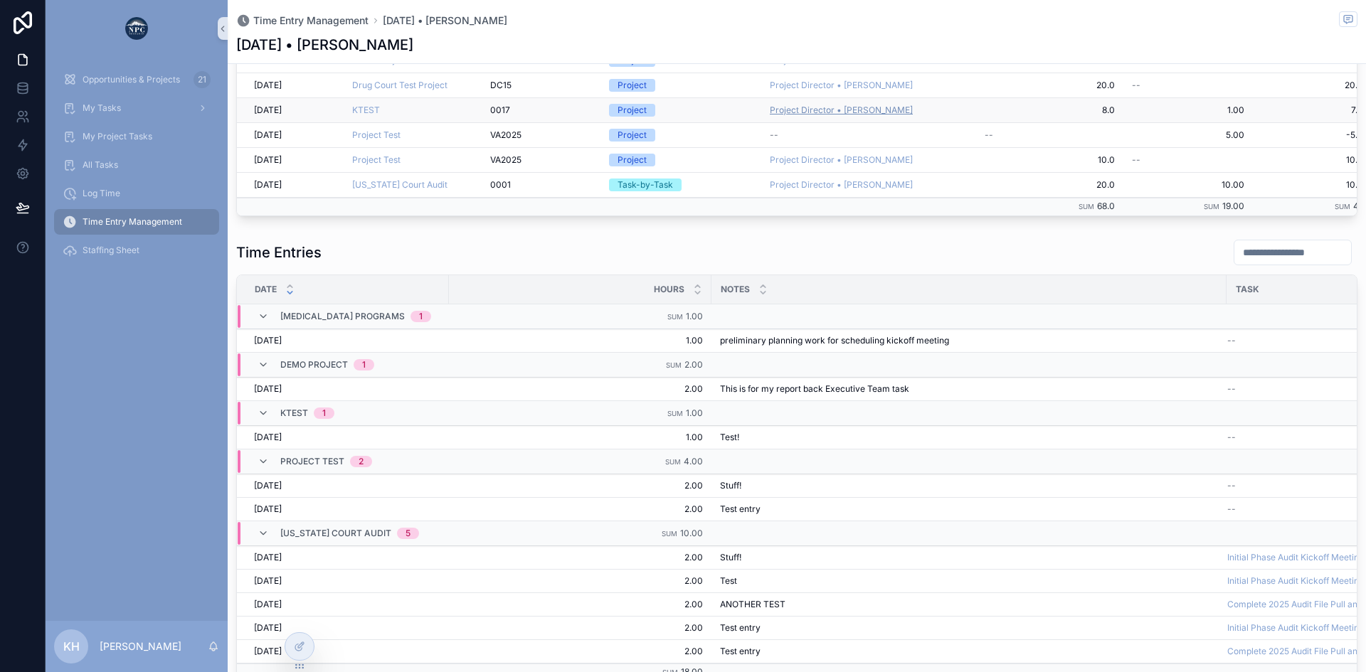
scroll to position [241, 0]
click at [119, 191] on span "Log Time" at bounding box center [102, 193] width 38 height 11
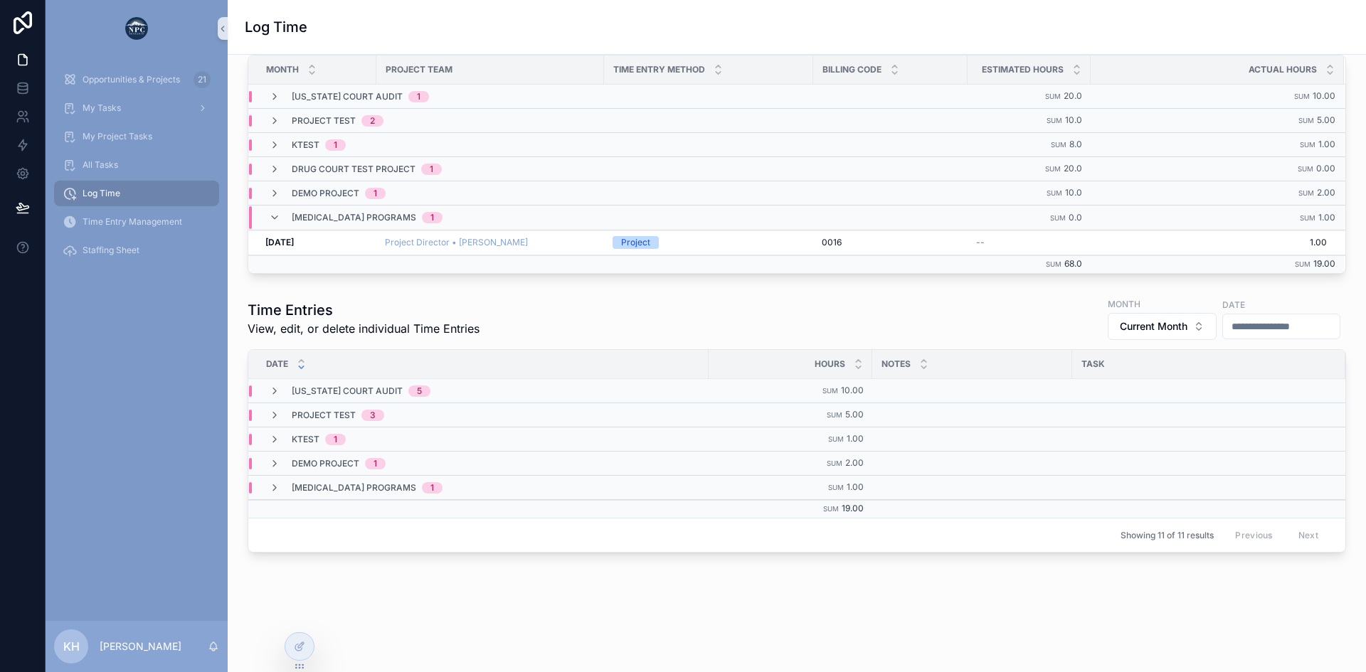
scroll to position [70, 0]
